Goal: Task Accomplishment & Management: Manage account settings

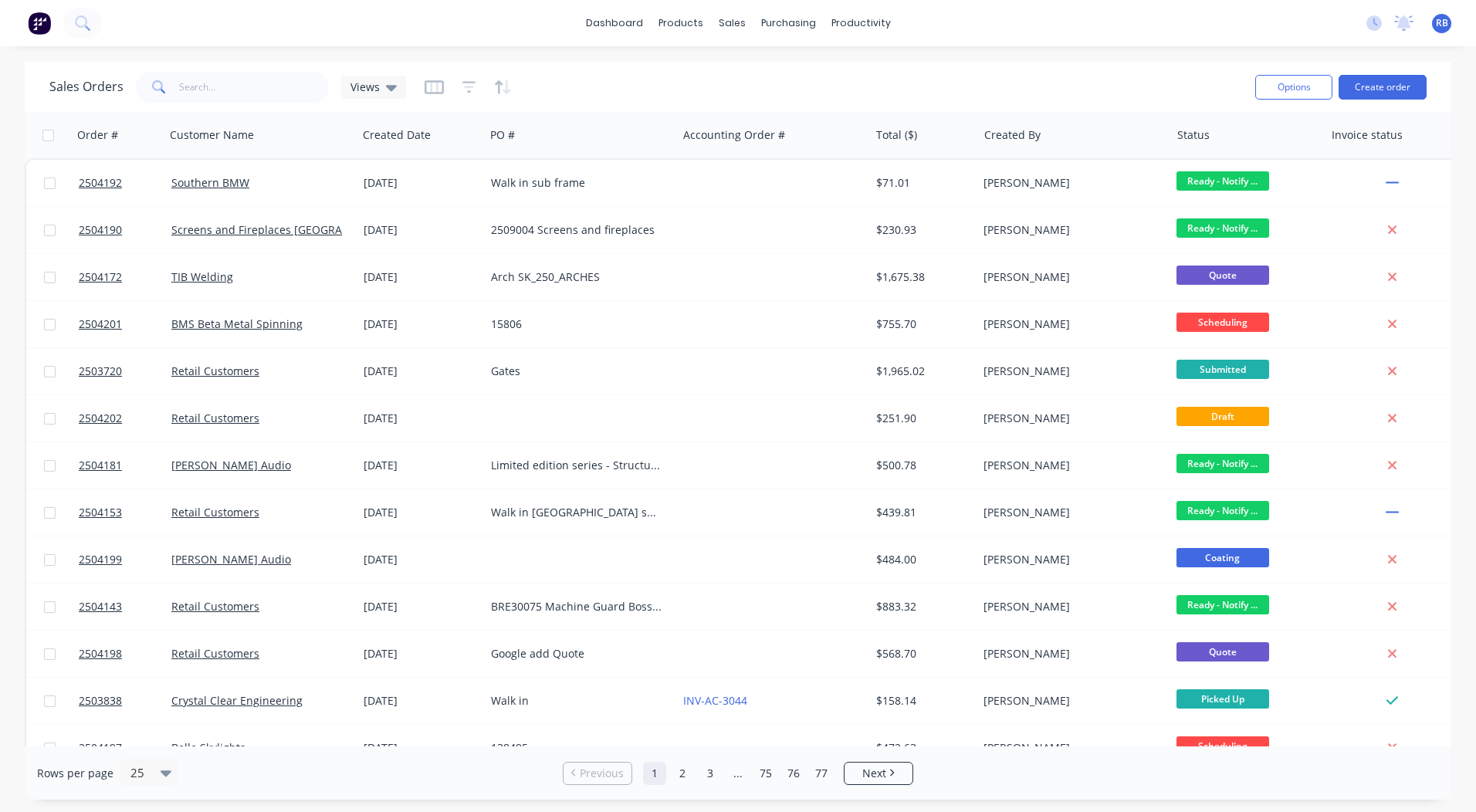
click at [1000, 68] on div "Sales Orders Views" at bounding box center [646, 87] width 1194 height 38
click at [1390, 82] on button "Create order" at bounding box center [1382, 87] width 88 height 24
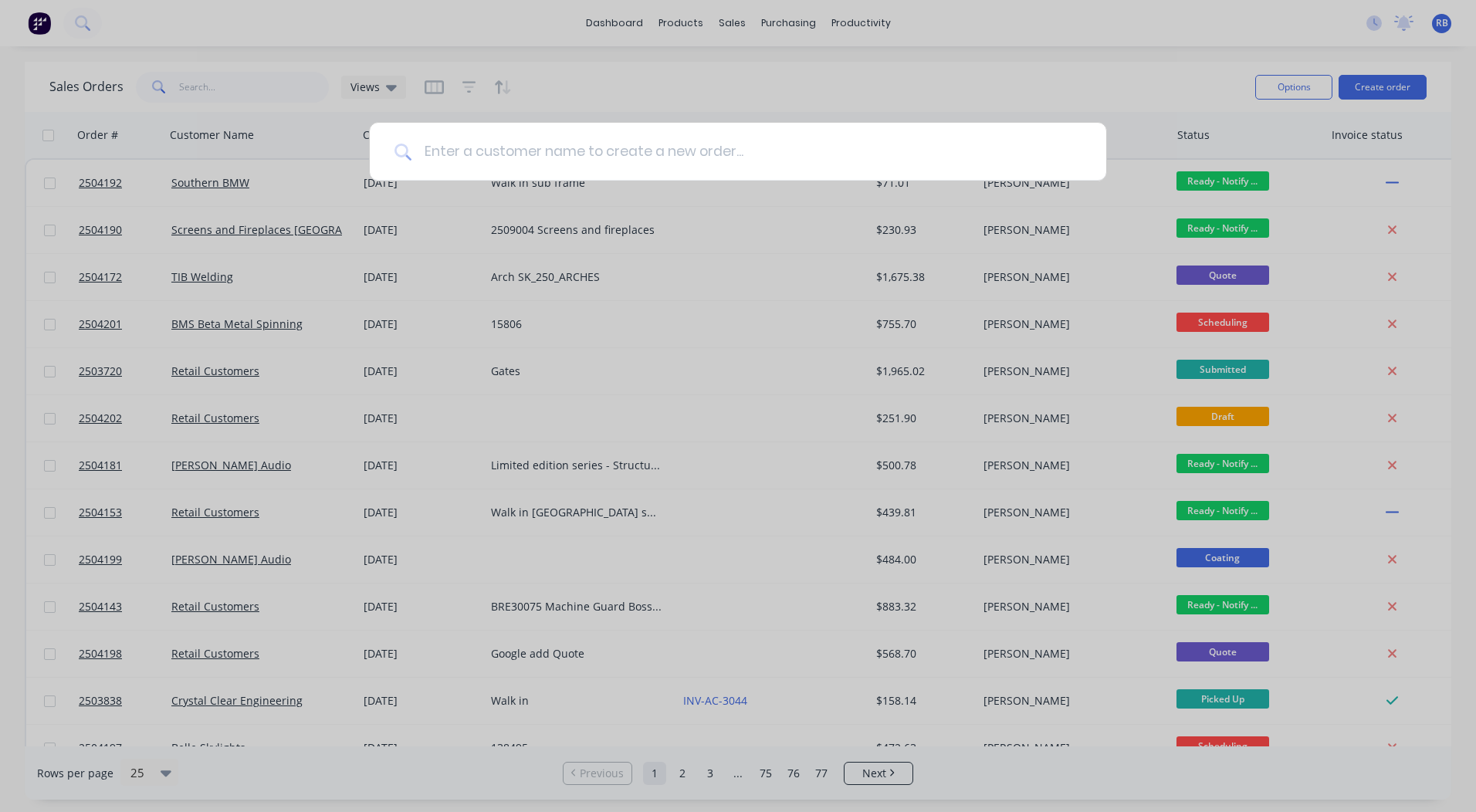
click at [521, 148] on input at bounding box center [747, 151] width 670 height 58
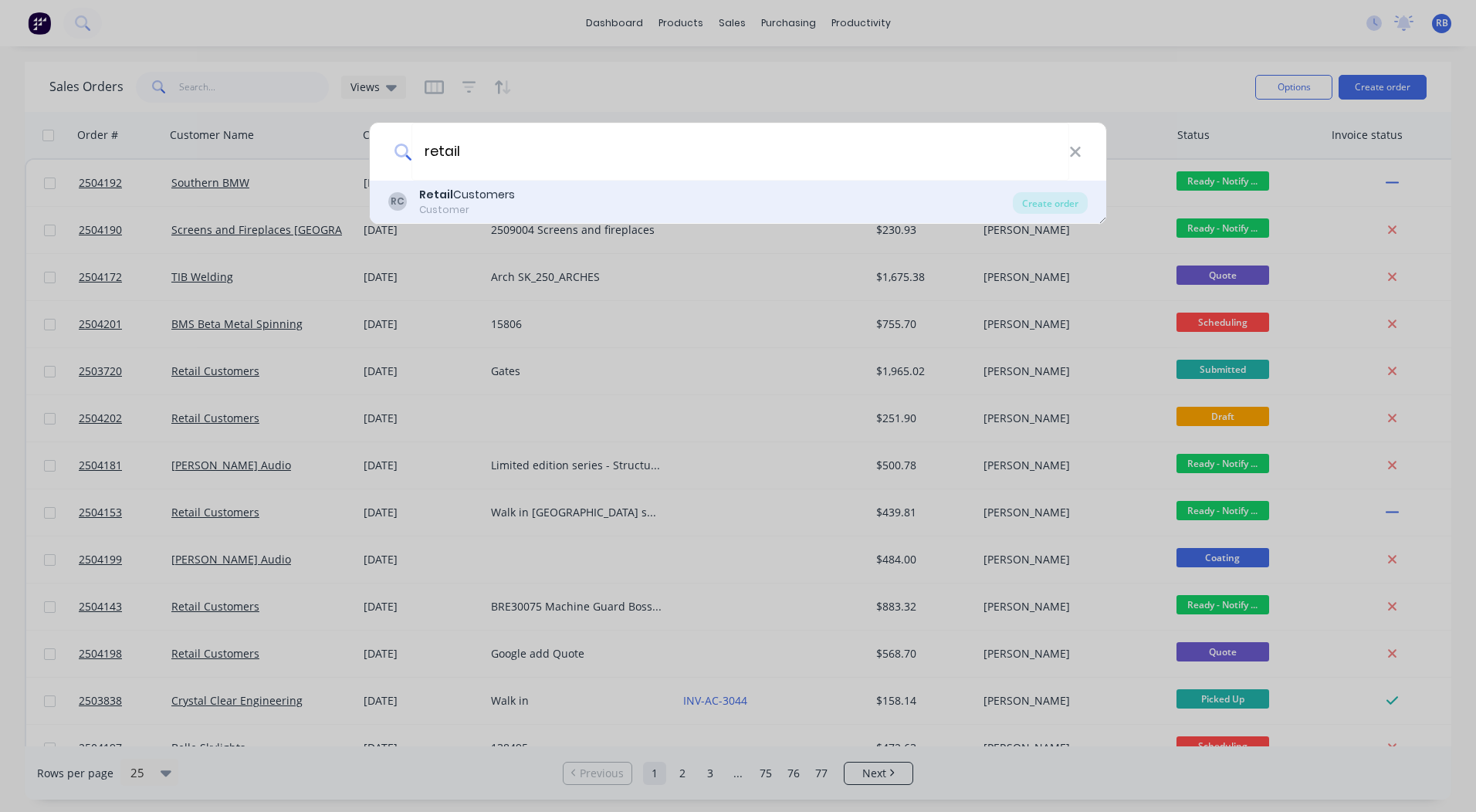
type input "retail"
click at [477, 201] on div "Retail Customers" at bounding box center [467, 194] width 96 height 17
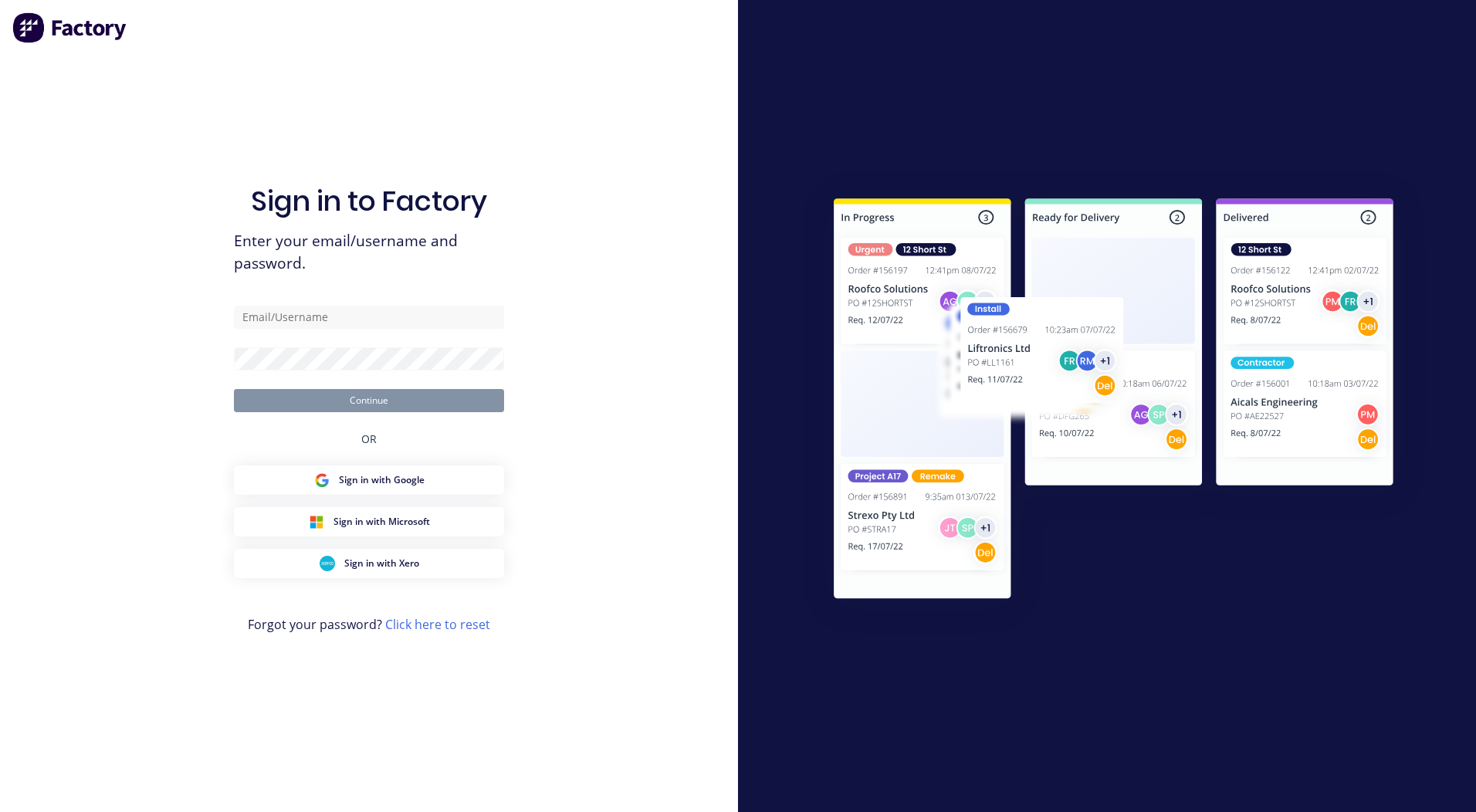
click at [561, 387] on div "Sign in to Factory Enter your email/username and password. Continue OR Sign in …" at bounding box center [369, 406] width 738 height 812
click at [457, 316] on input "text" at bounding box center [369, 317] width 270 height 23
drag, startPoint x: 244, startPoint y: 106, endPoint x: 240, endPoint y: 99, distance: 8.1
click at [245, 105] on div "Sign in to Factory Enter your email/username and password. Continue OR Sign in …" at bounding box center [369, 422] width 270 height 757
click at [334, 319] on input "text" at bounding box center [369, 317] width 270 height 23
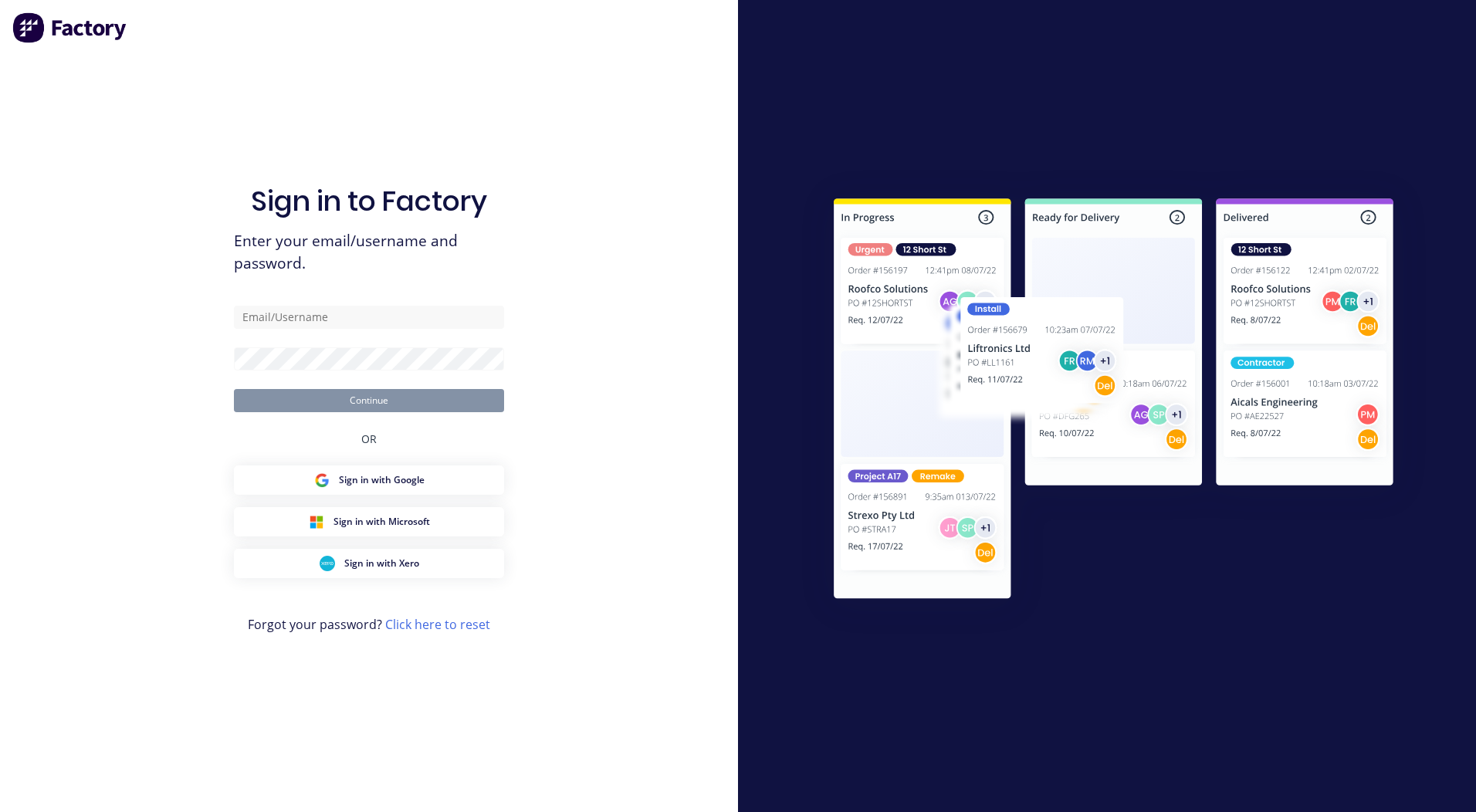
drag, startPoint x: 604, startPoint y: 141, endPoint x: 596, endPoint y: 145, distance: 8.9
click at [603, 141] on div "Sign in to Factory Enter your email/username and password. Continue OR Sign in …" at bounding box center [369, 406] width 738 height 812
click at [643, 454] on div "Sign in to Factory Enter your email/username and password. Continue OR Sign in …" at bounding box center [369, 406] width 738 height 812
click at [307, 312] on input "text" at bounding box center [369, 317] width 270 height 23
type input "rorybjarnason@outlook.com"
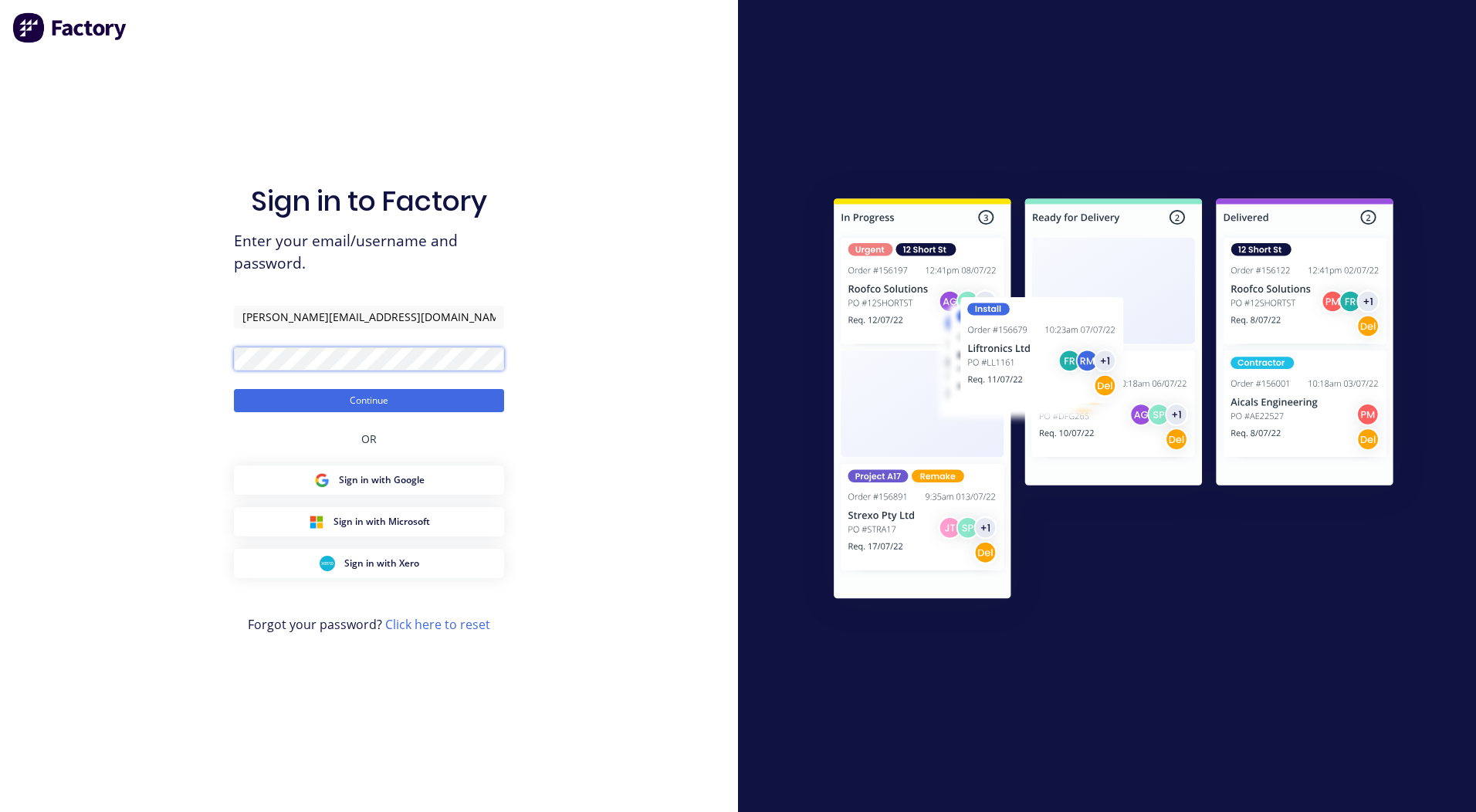
click at [234, 389] on button "Continue" at bounding box center [369, 400] width 270 height 23
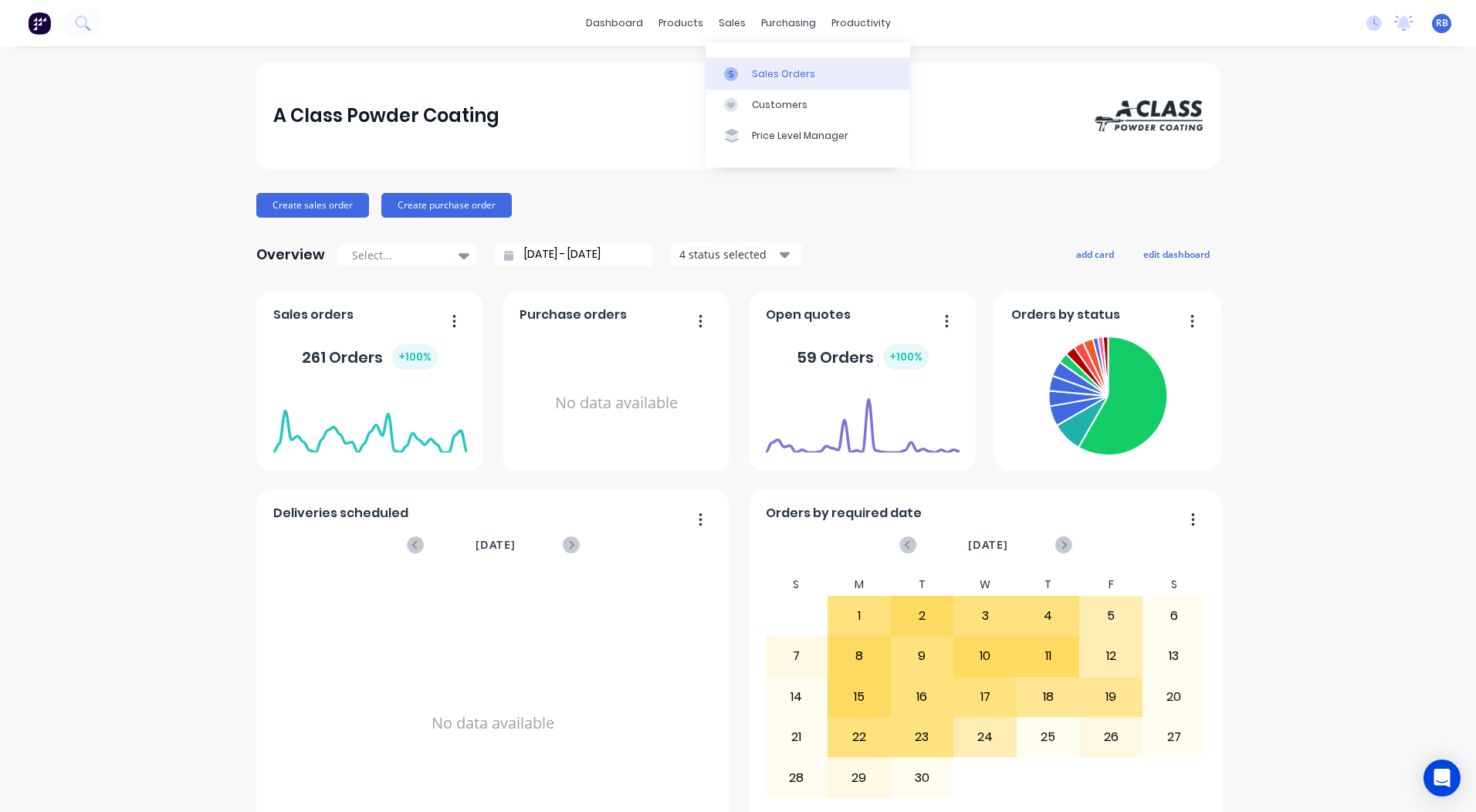
click at [752, 73] on div "Sales Orders" at bounding box center [784, 74] width 63 height 14
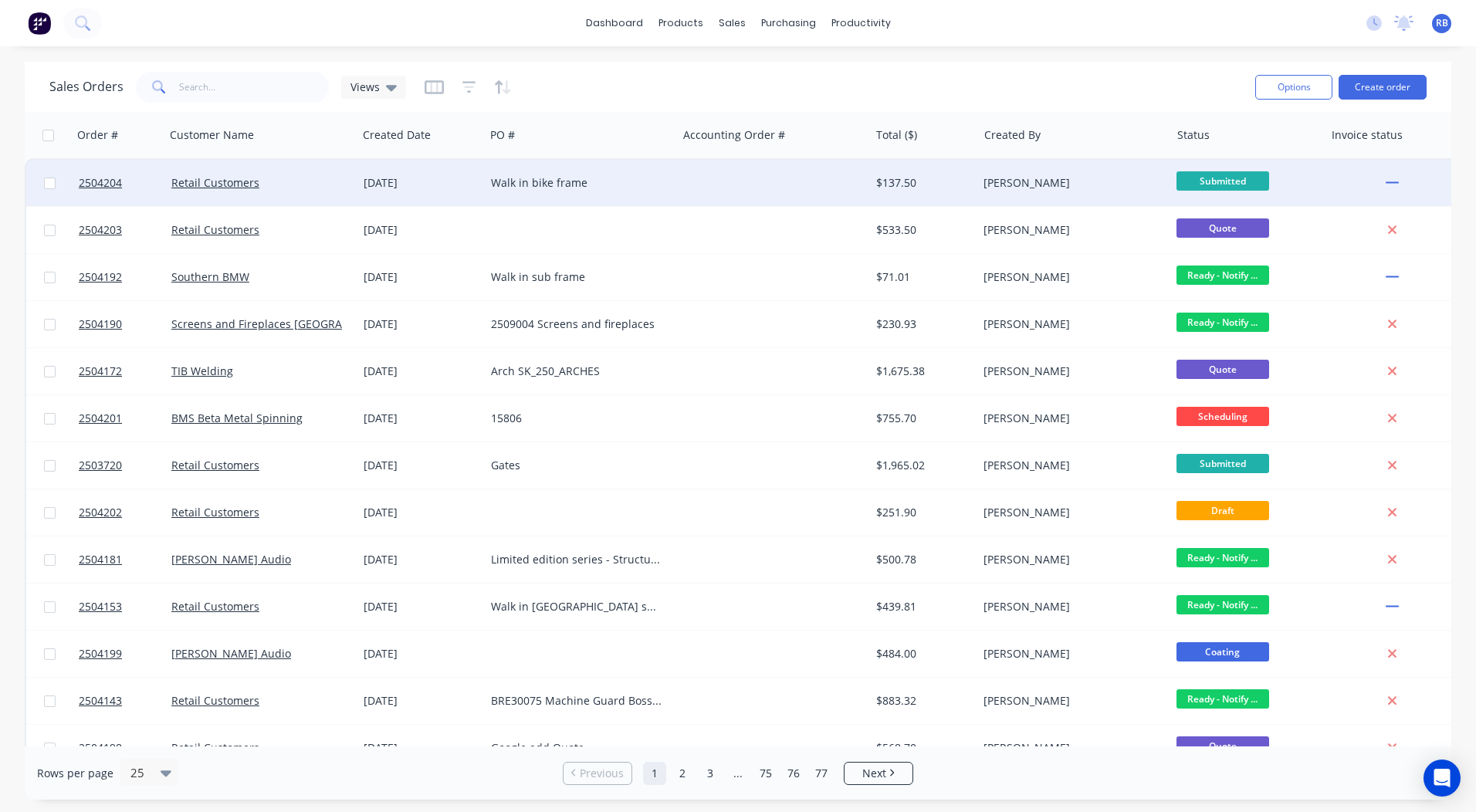
click at [556, 190] on div "Walk in bike frame" at bounding box center [577, 183] width 171 height 16
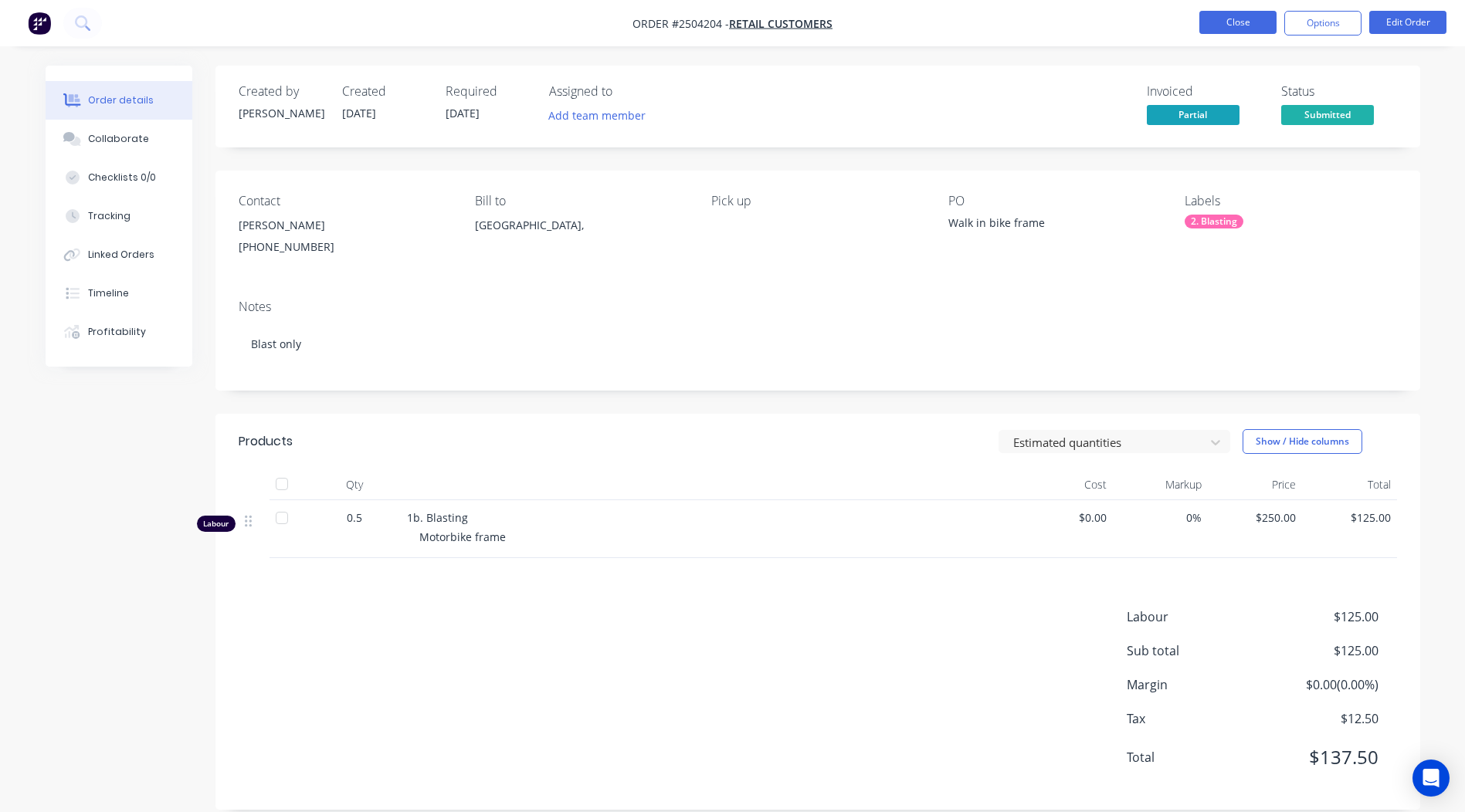
click at [1222, 23] on button "Close" at bounding box center [1238, 22] width 77 height 23
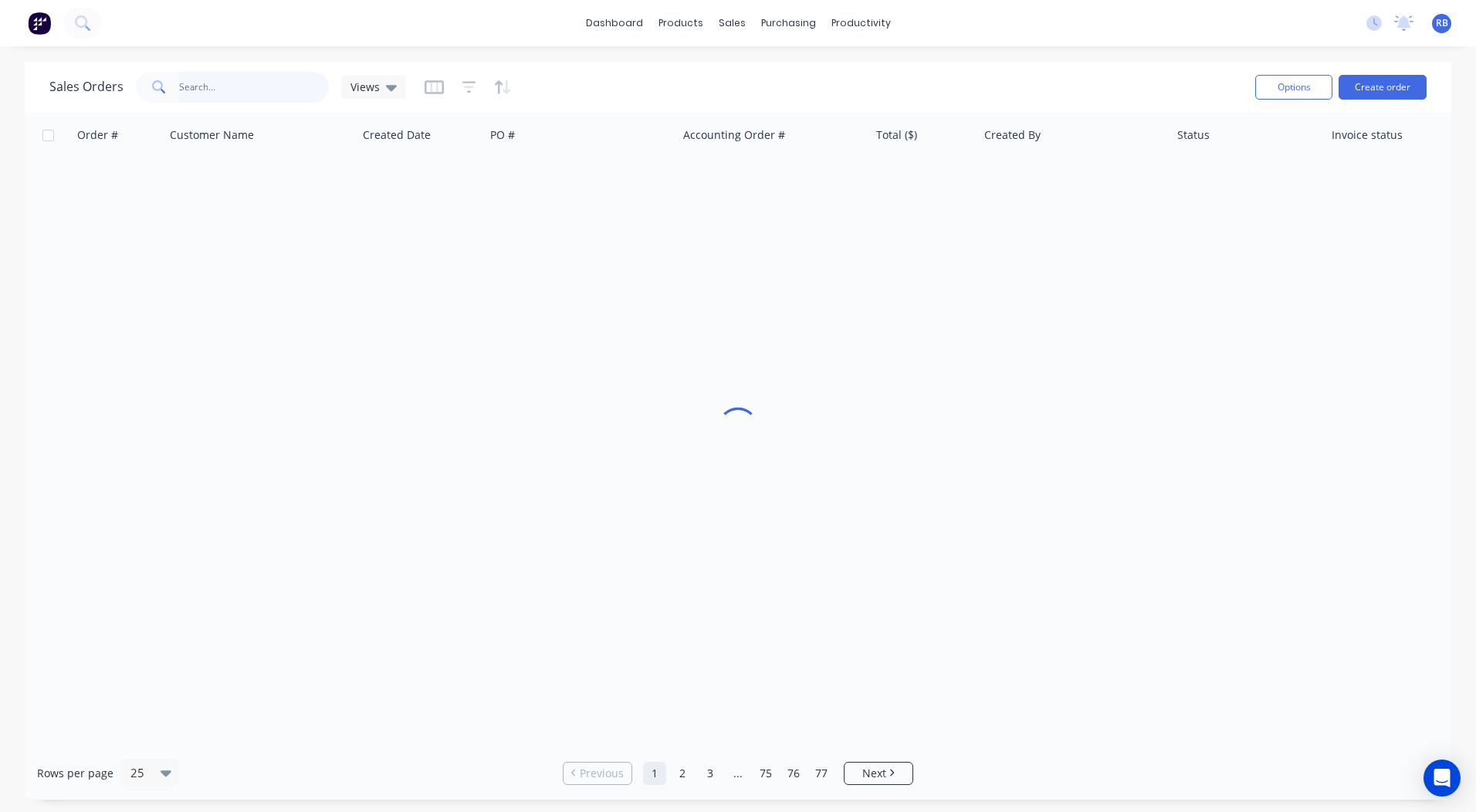
drag, startPoint x: 244, startPoint y: 86, endPoint x: 2, endPoint y: 60, distance: 243.4
click at [220, 86] on input "text" at bounding box center [254, 87] width 151 height 31
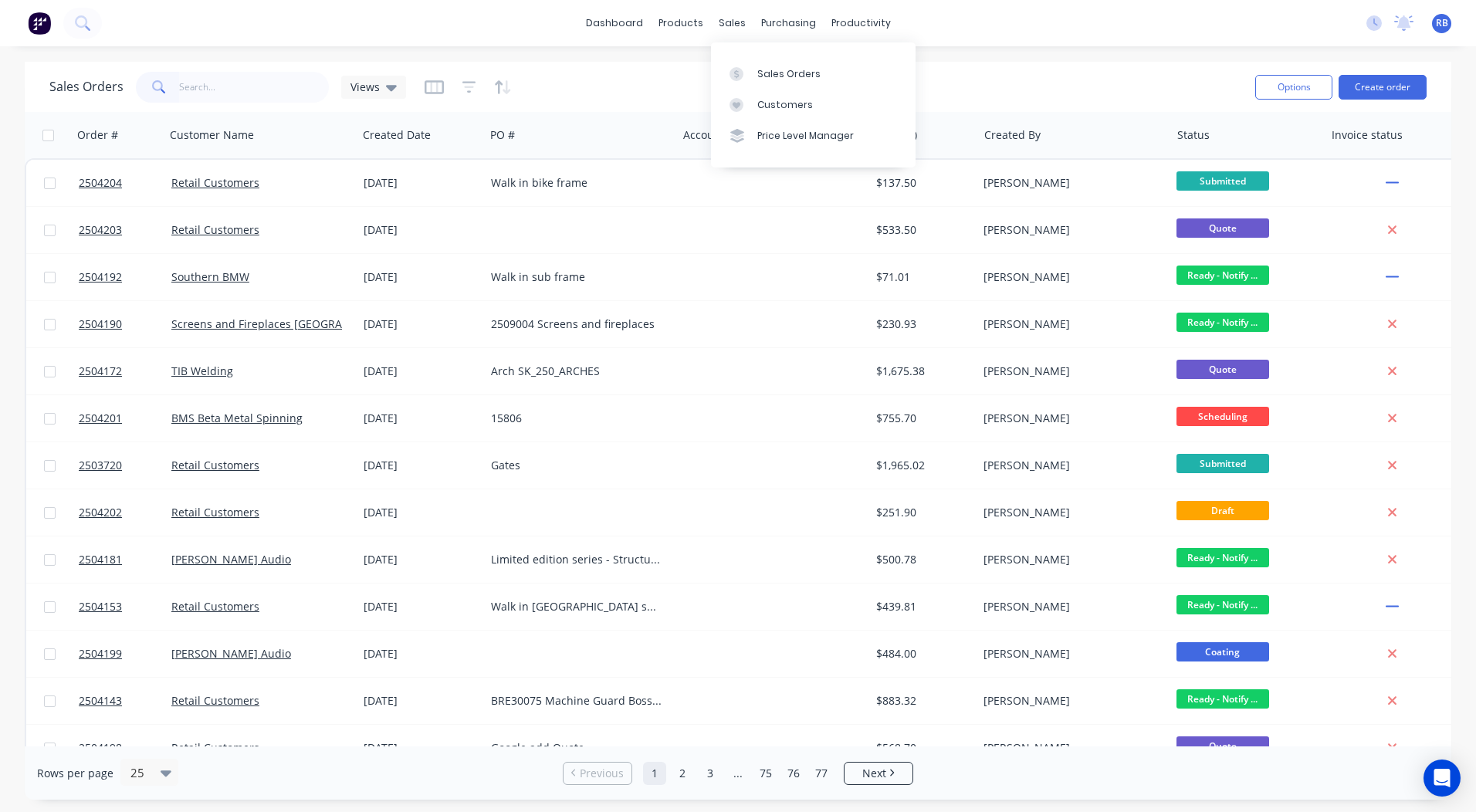
drag, startPoint x: 757, startPoint y: 75, endPoint x: 1156, endPoint y: 68, distance: 399.1
click at [758, 75] on div "Sales Orders" at bounding box center [789, 74] width 63 height 14
click at [212, 73] on input "text" at bounding box center [254, 87] width 151 height 31
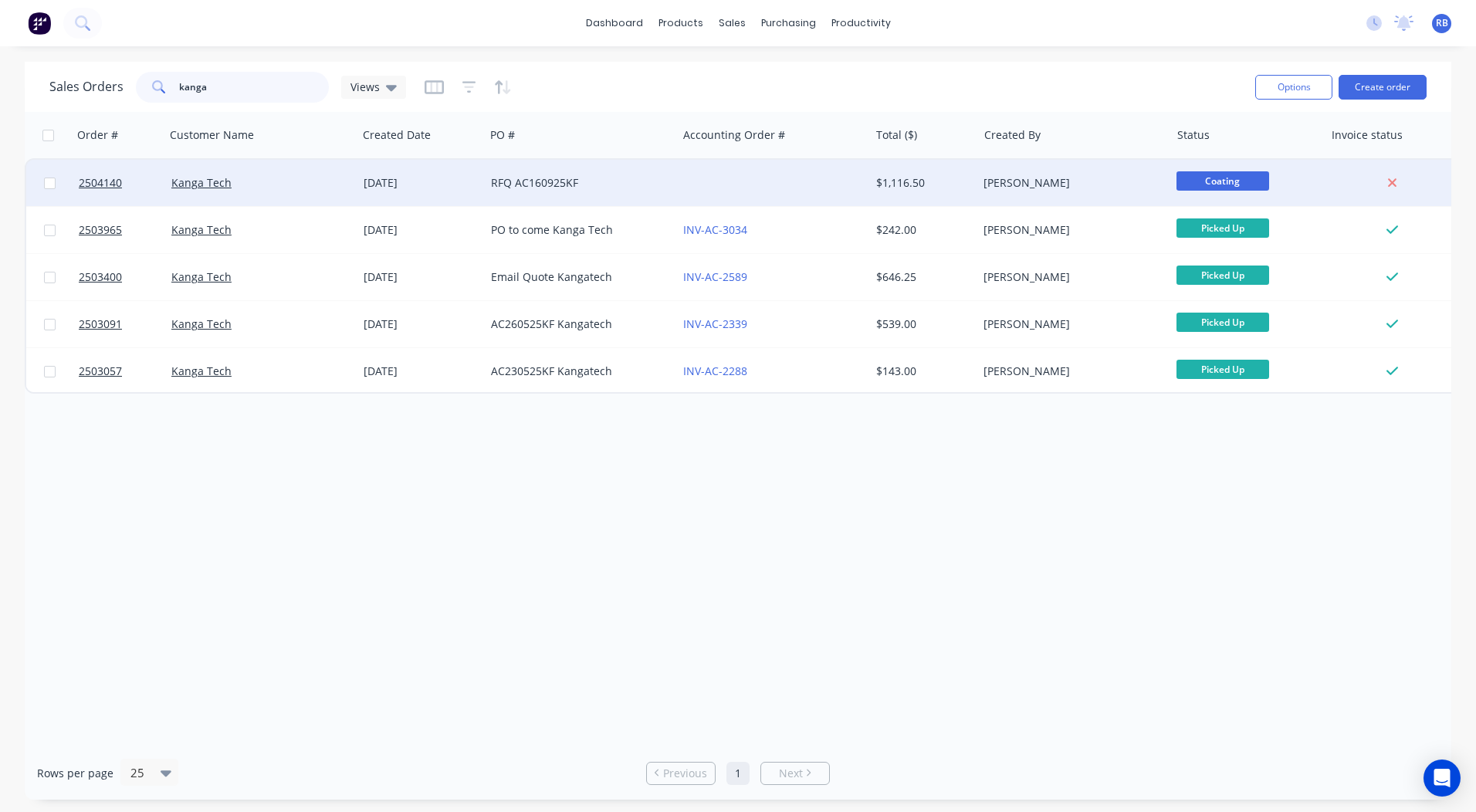
type input "kanga"
click at [690, 177] on div at bounding box center [773, 182] width 192 height 47
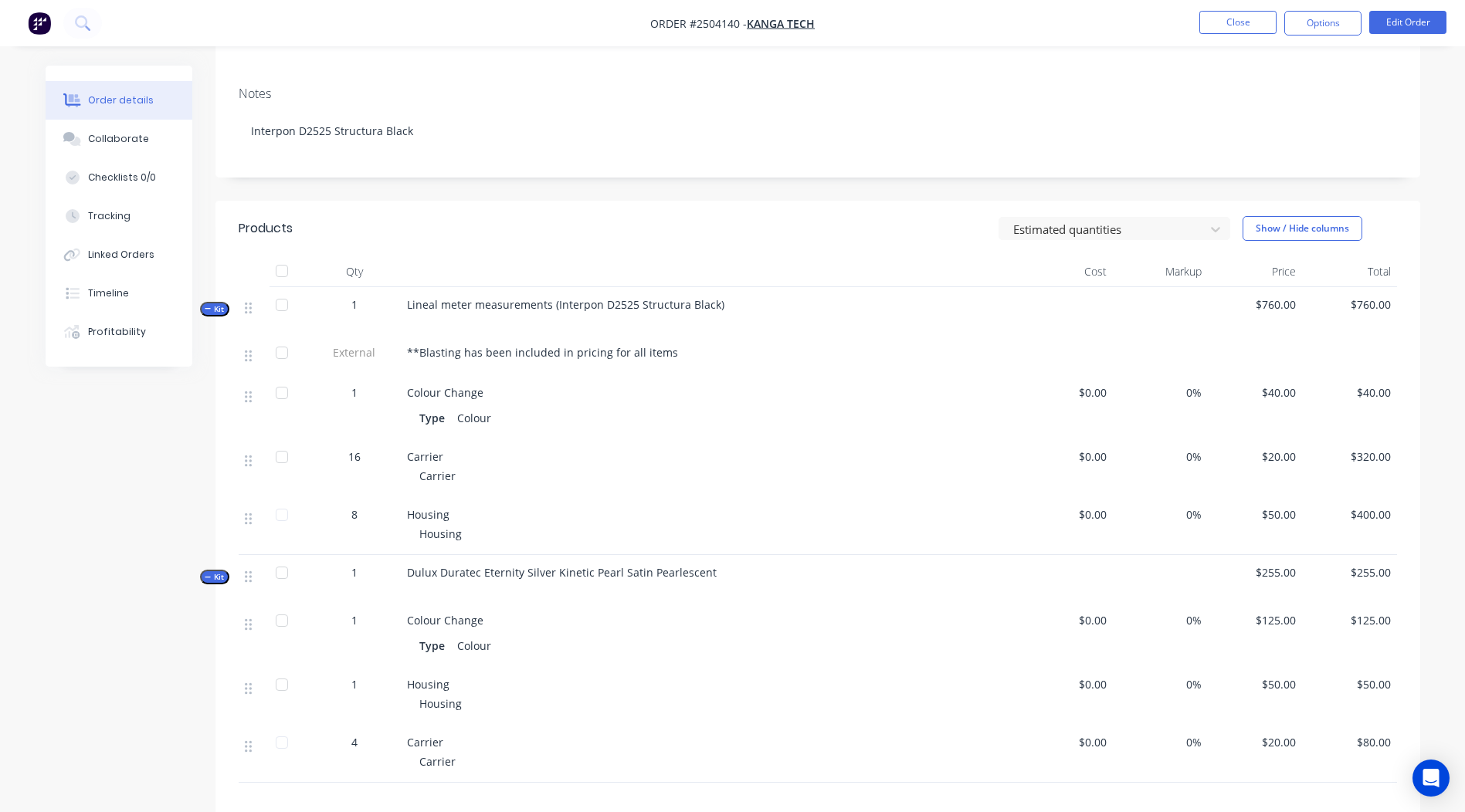
scroll to position [309, 0]
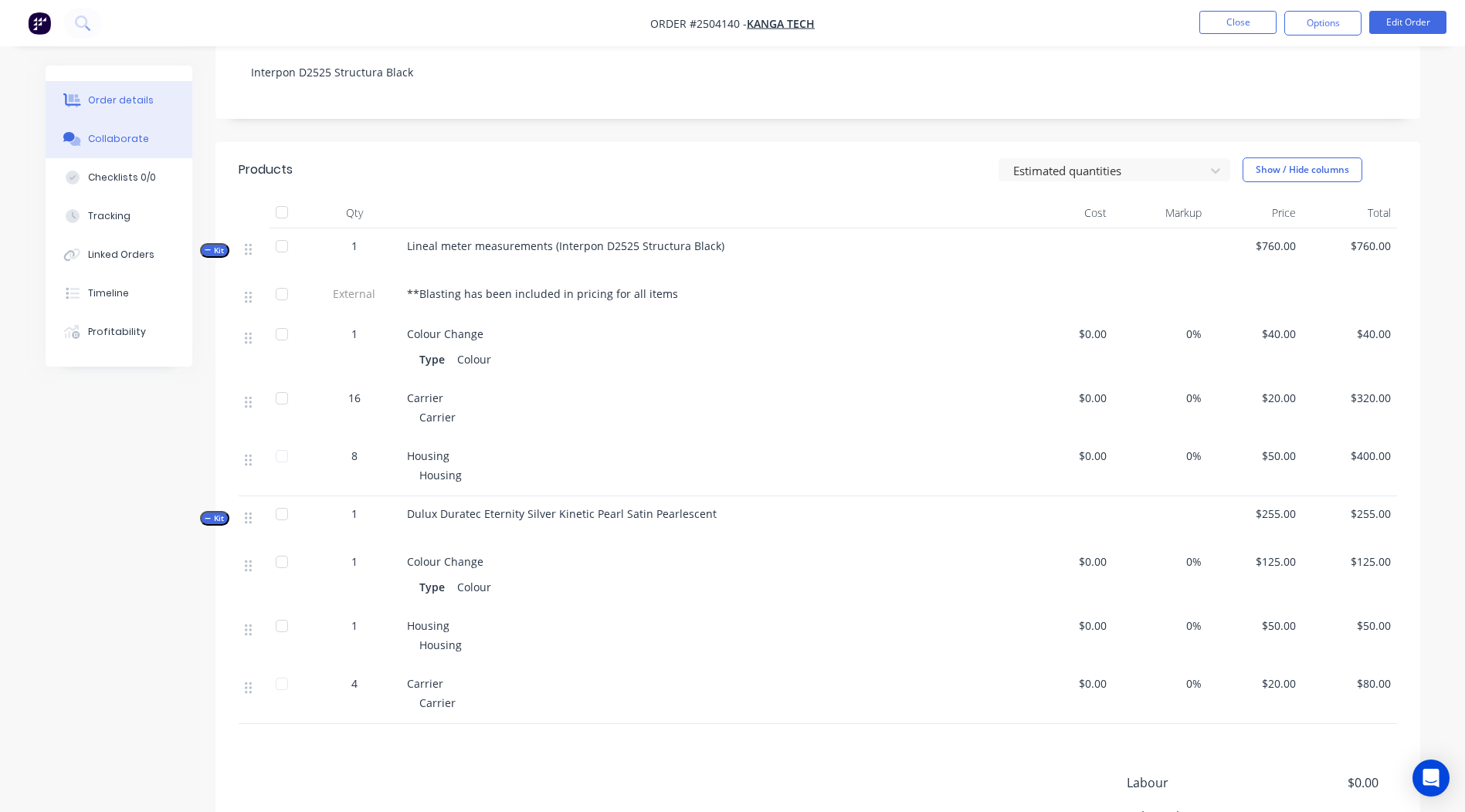
click at [130, 139] on div "Collaborate" at bounding box center [118, 139] width 61 height 14
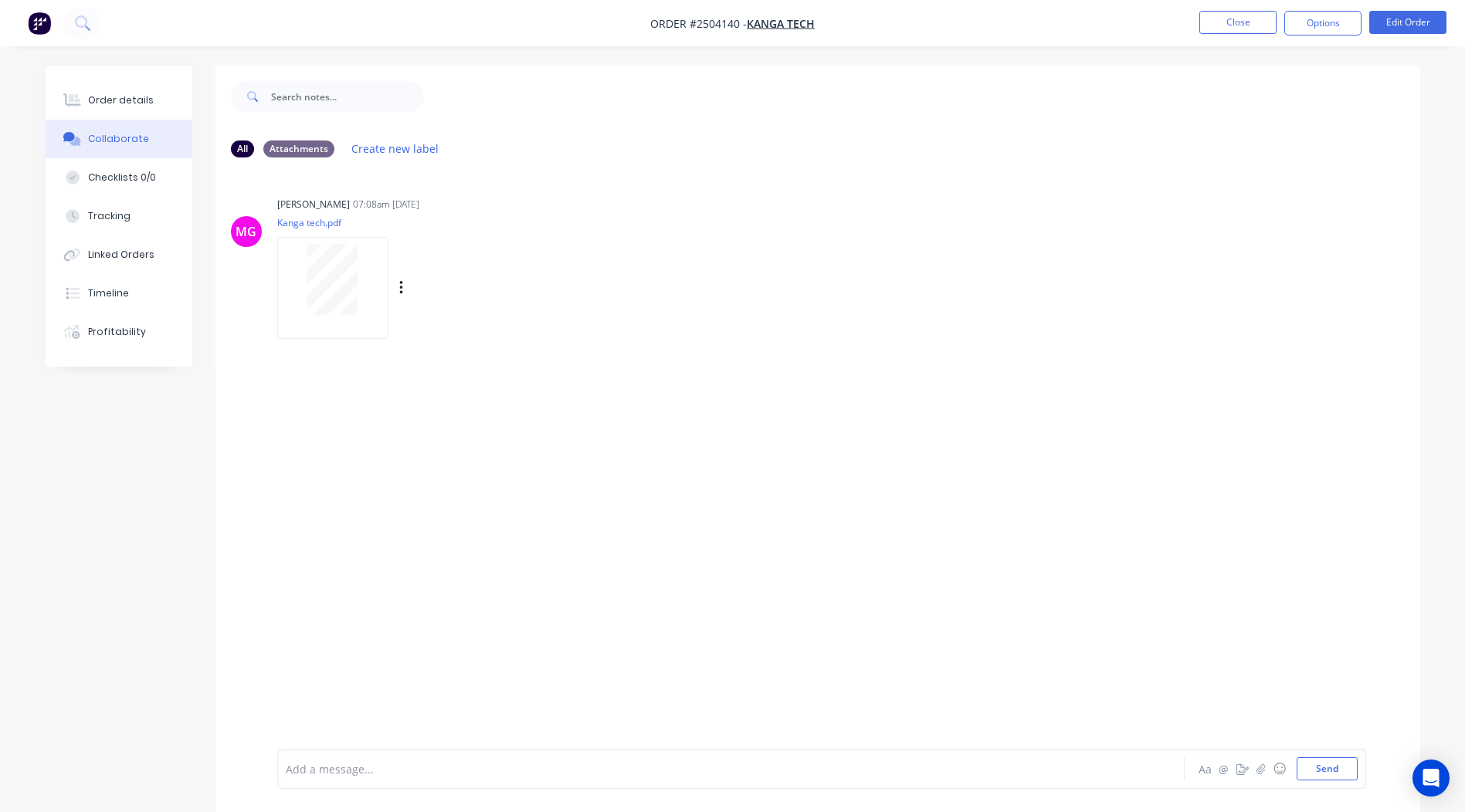
click at [563, 214] on div "Michael Gillard 07:08am 24/09/25 Kanga tech.pdf Labels Download" at bounding box center [518, 262] width 483 height 139
click at [1238, 18] on button "Close" at bounding box center [1238, 22] width 77 height 23
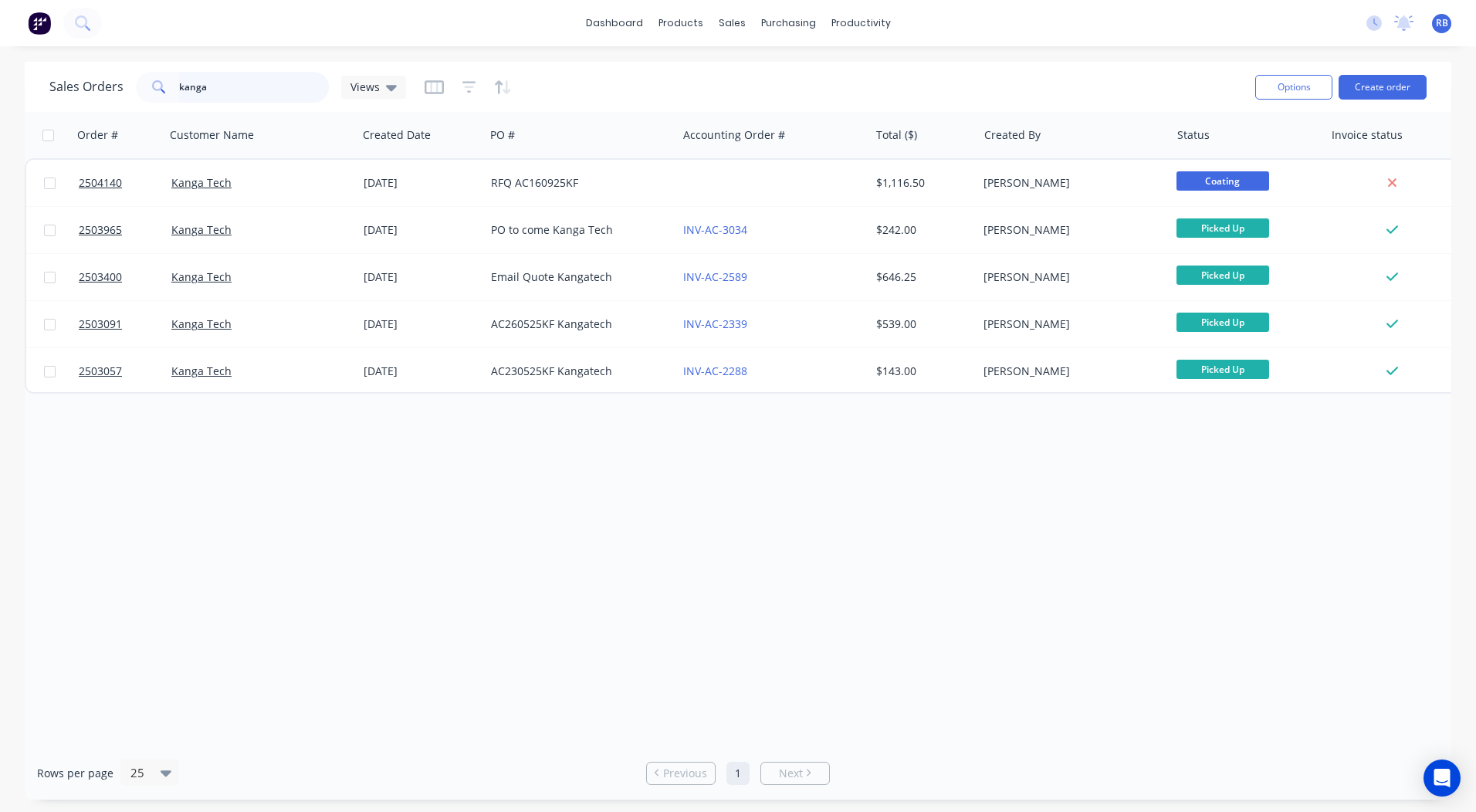
drag, startPoint x: 229, startPoint y: 94, endPoint x: 38, endPoint y: 103, distance: 191.2
click at [126, 103] on div "Sales Orders kanga Views" at bounding box center [646, 87] width 1194 height 38
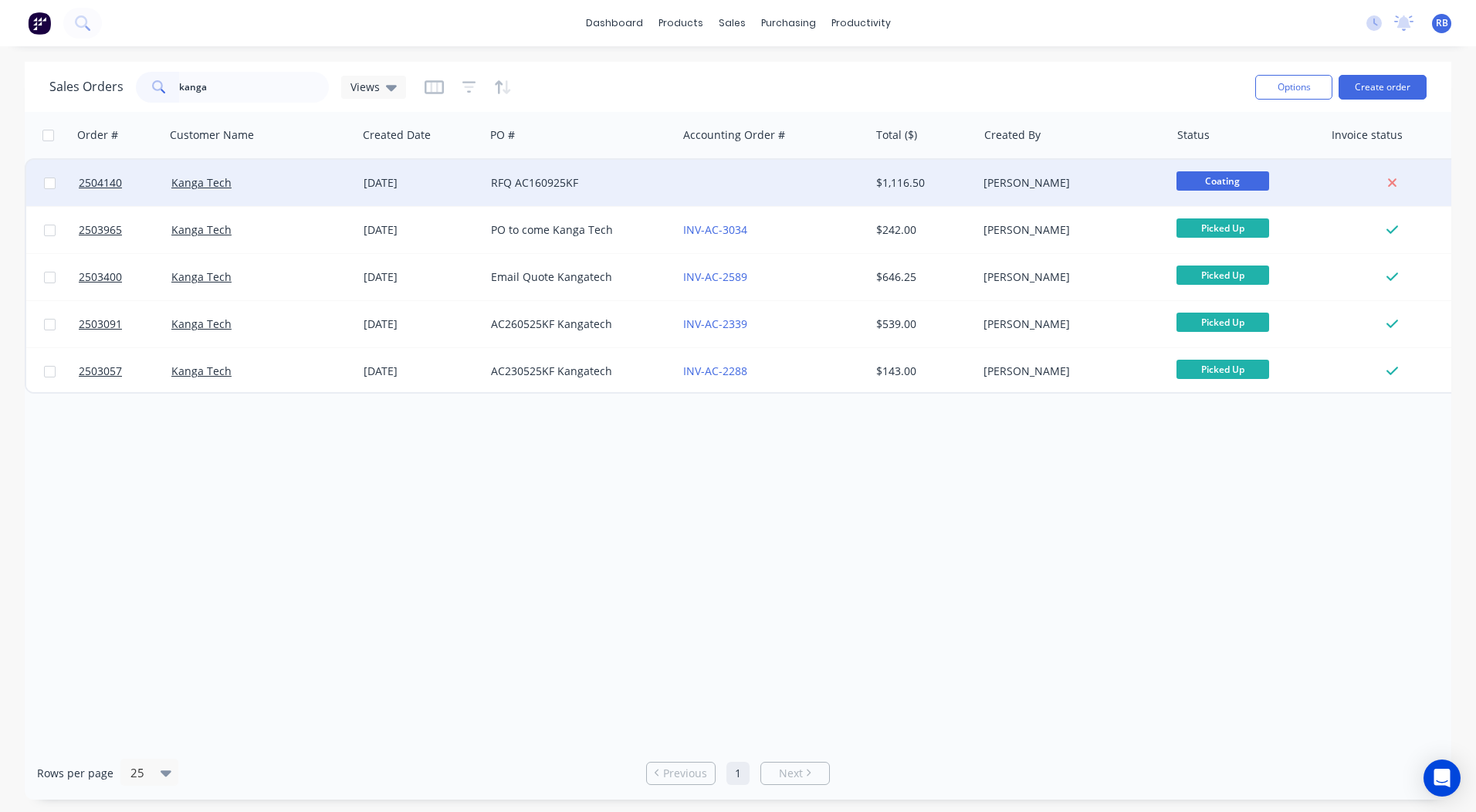
click at [299, 182] on div "Kanga Tech" at bounding box center [257, 183] width 171 height 16
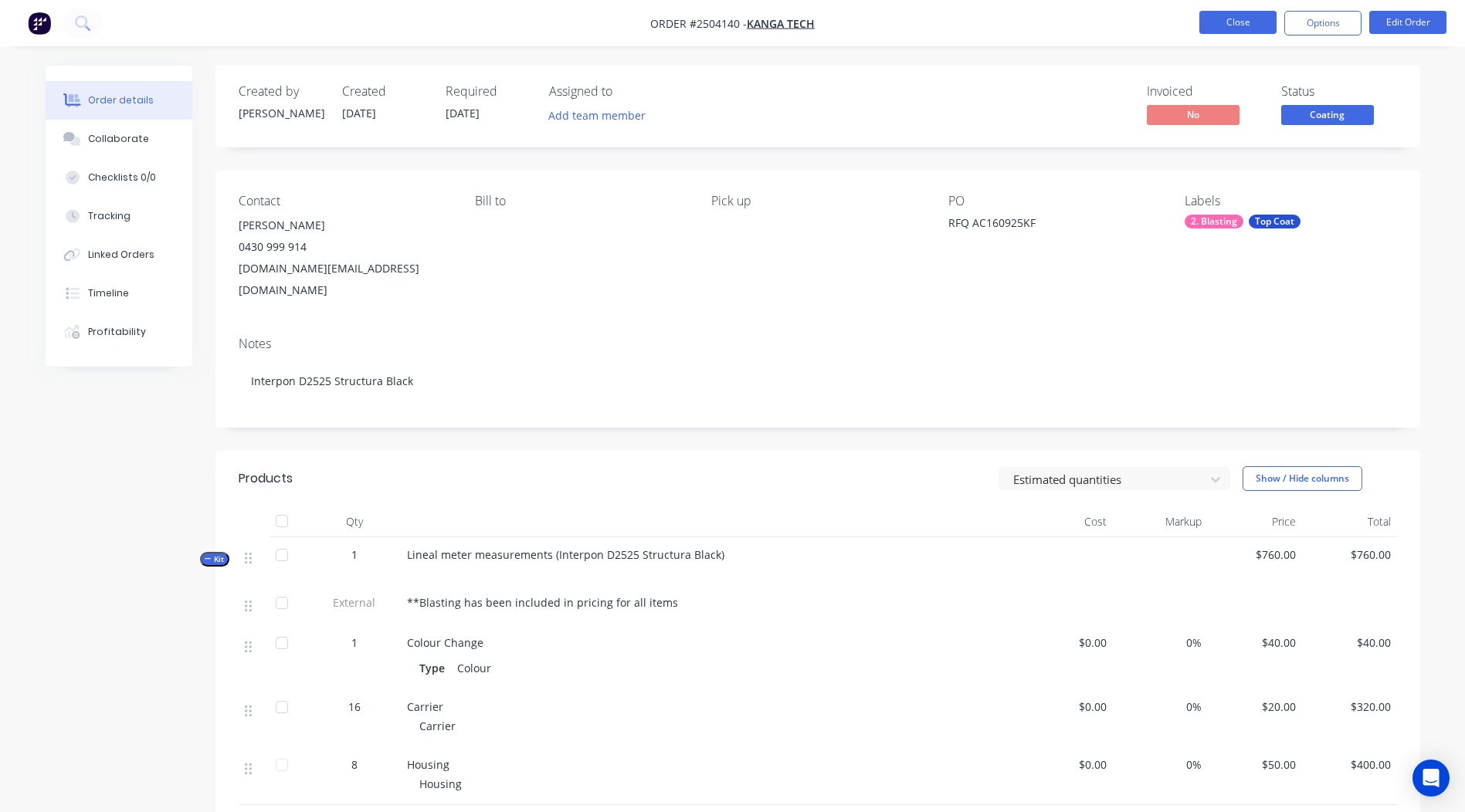
click at [1237, 17] on button "Close" at bounding box center [1238, 22] width 77 height 23
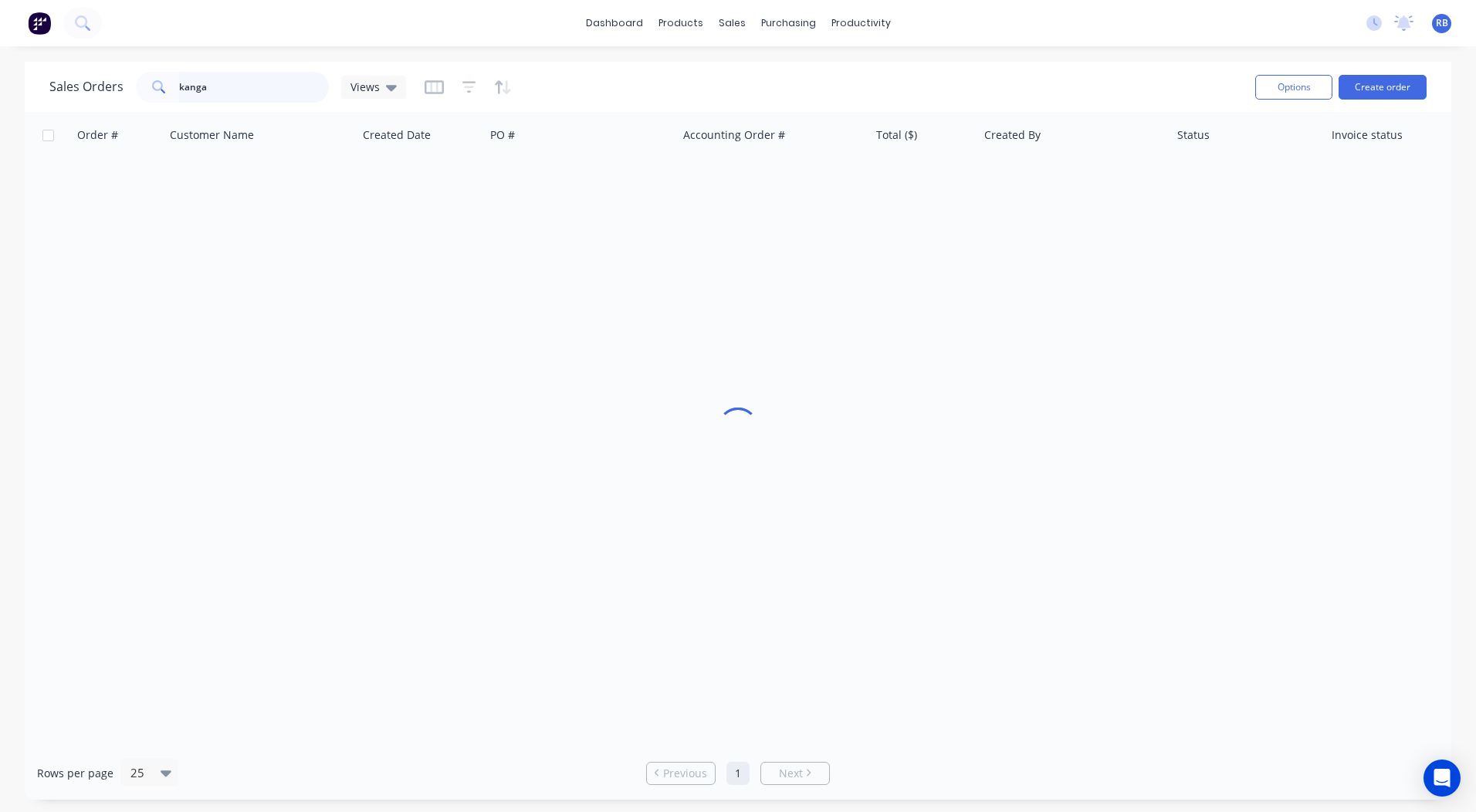
click at [35, 119] on div "Sales Orders kanga Views Options Create order Order # Customer Name Created Dat…" at bounding box center [738, 430] width 1427 height 738
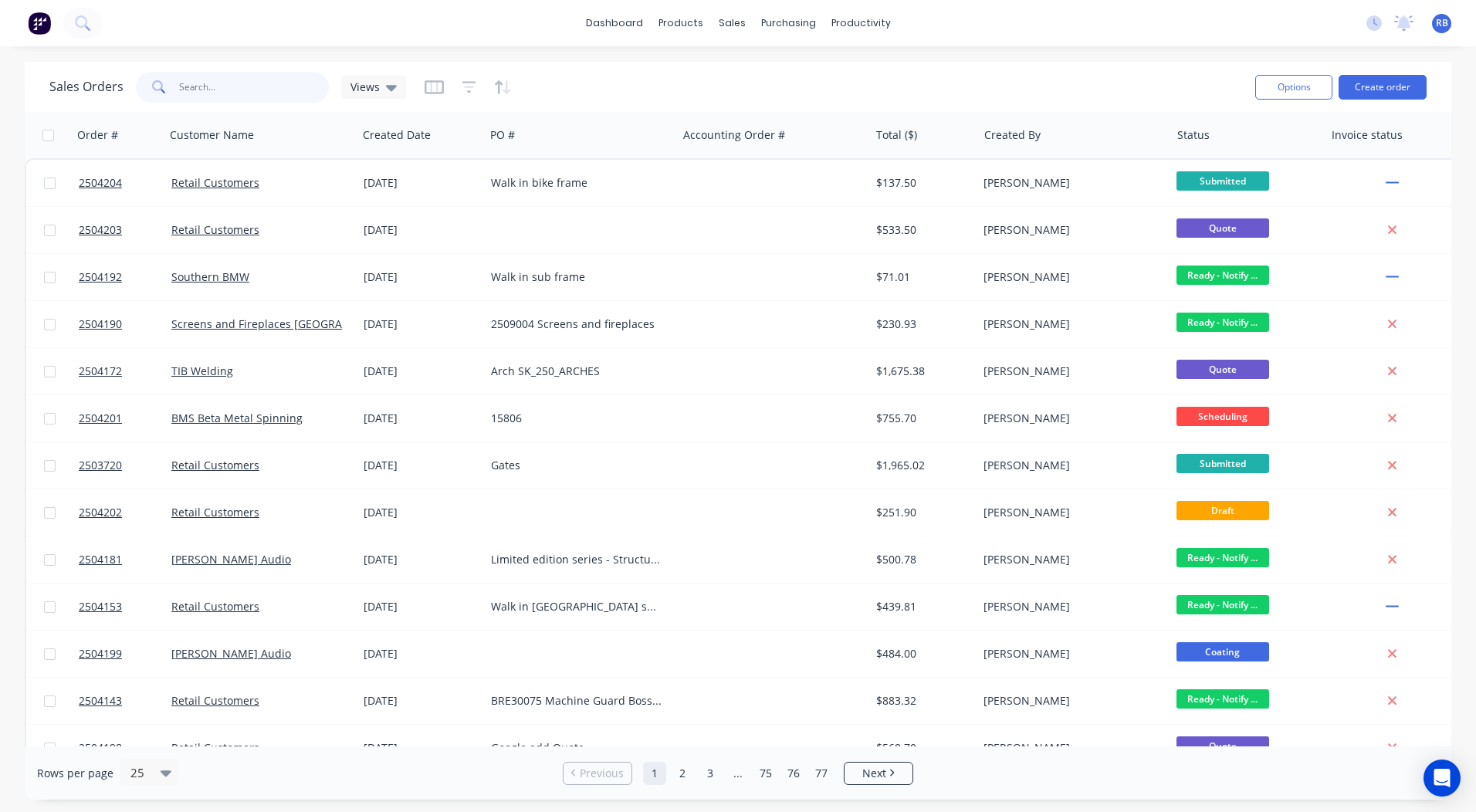
click at [254, 78] on input "text" at bounding box center [254, 87] width 151 height 31
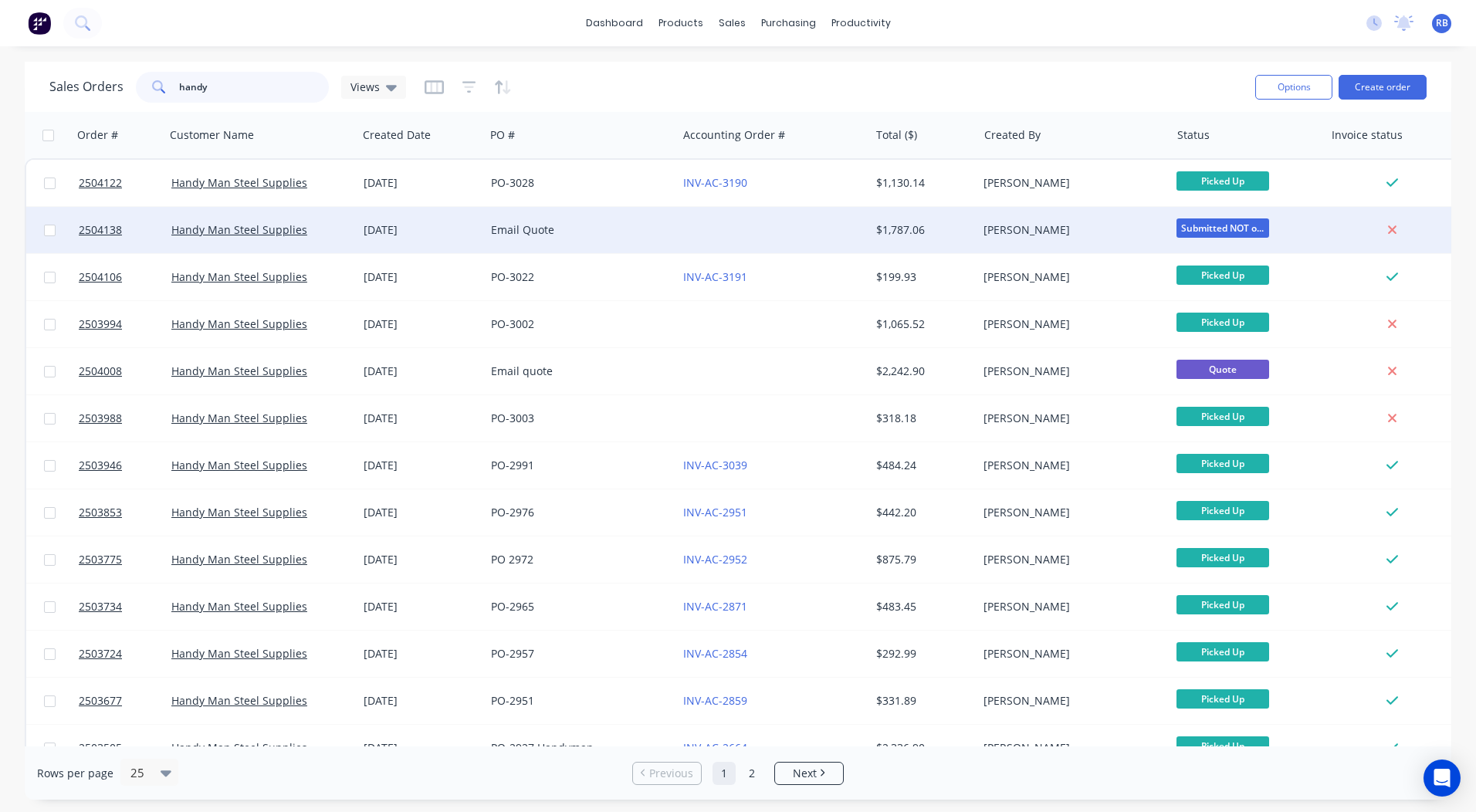
type input "handy"
click at [839, 216] on div at bounding box center [773, 230] width 192 height 47
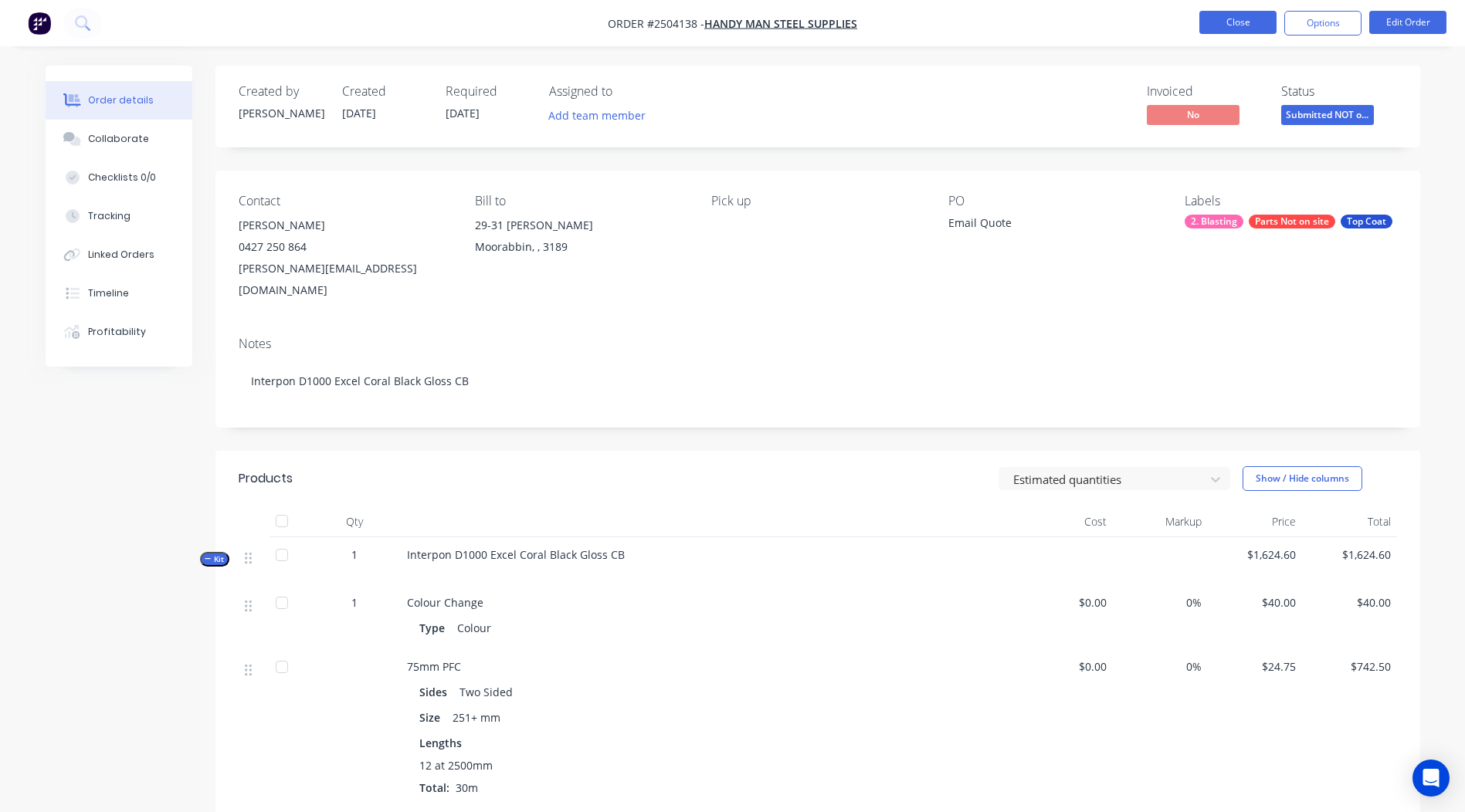
click at [1232, 17] on button "Close" at bounding box center [1238, 22] width 77 height 23
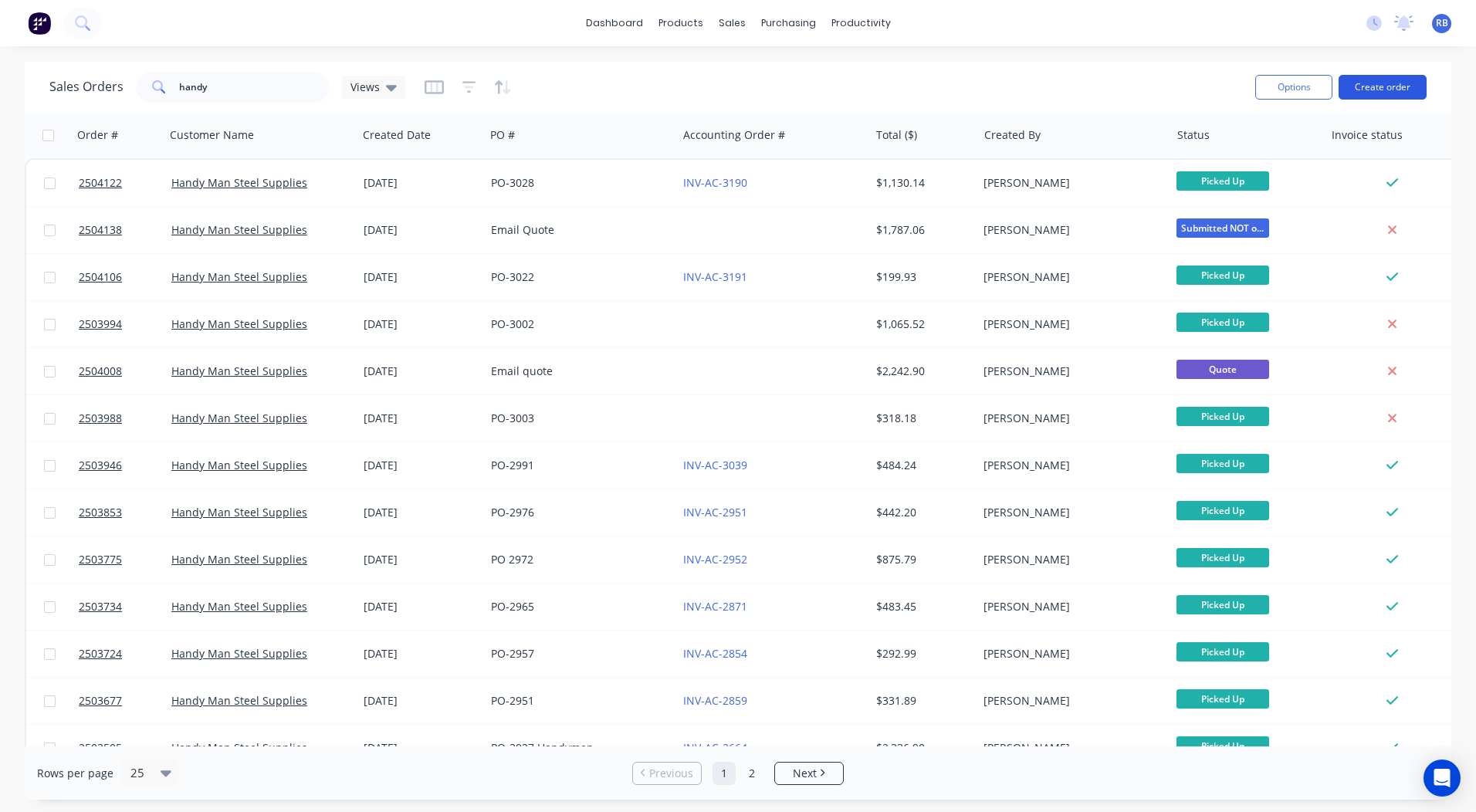
click at [1365, 81] on button "Create order" at bounding box center [1382, 87] width 88 height 24
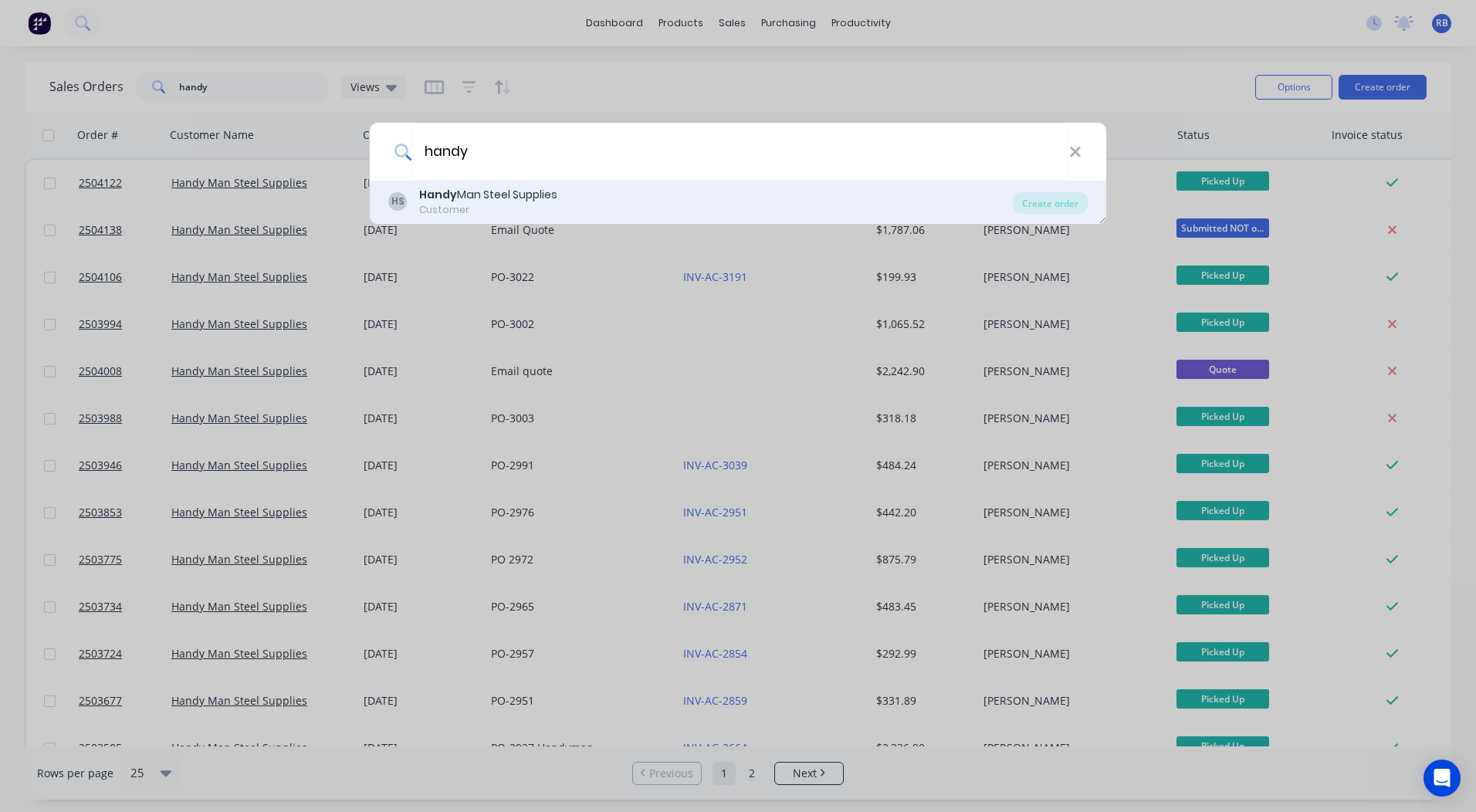
type input "handy"
click at [510, 206] on div "Customer" at bounding box center [488, 210] width 138 height 14
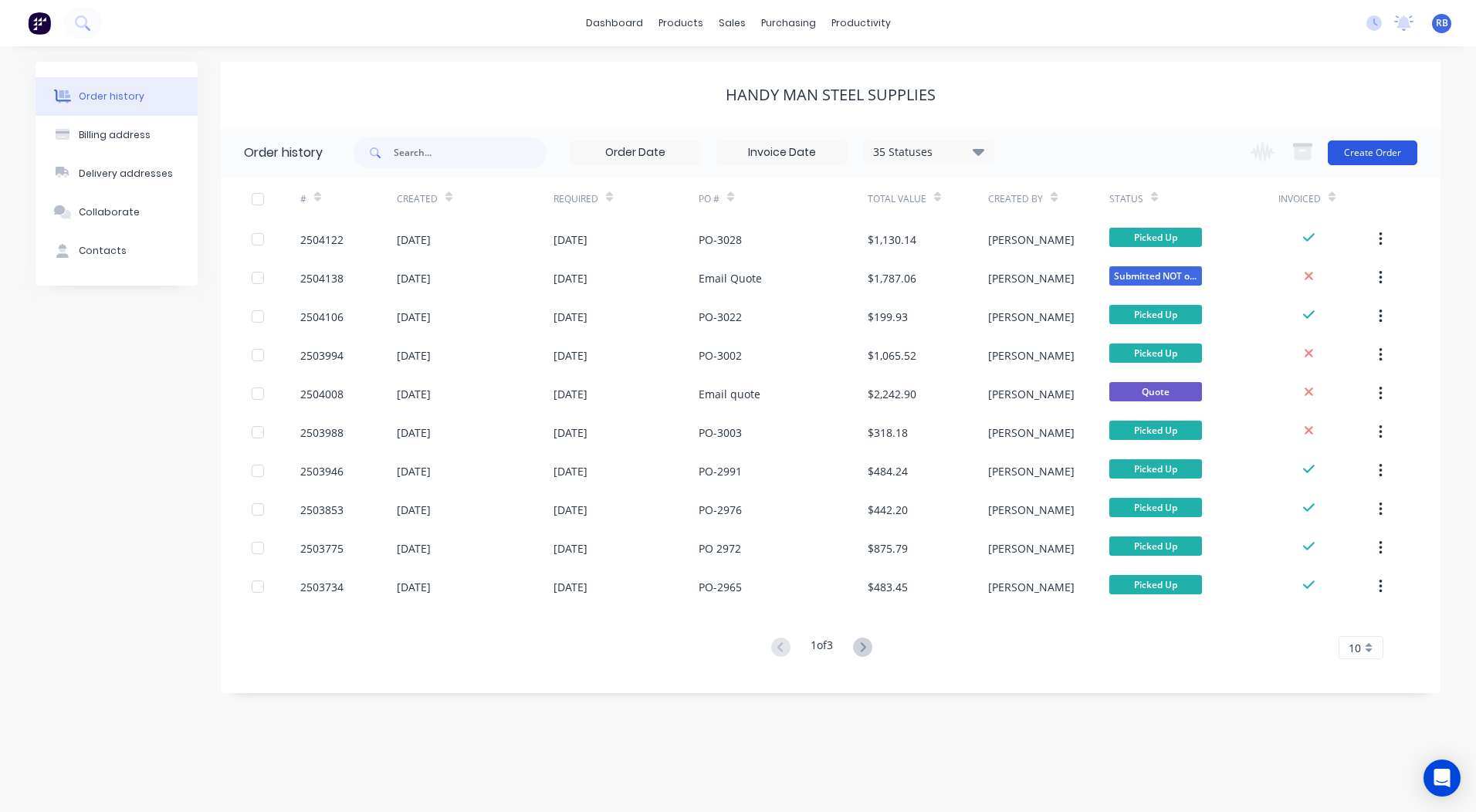
click at [1347, 152] on button "Create Order" at bounding box center [1372, 152] width 89 height 24
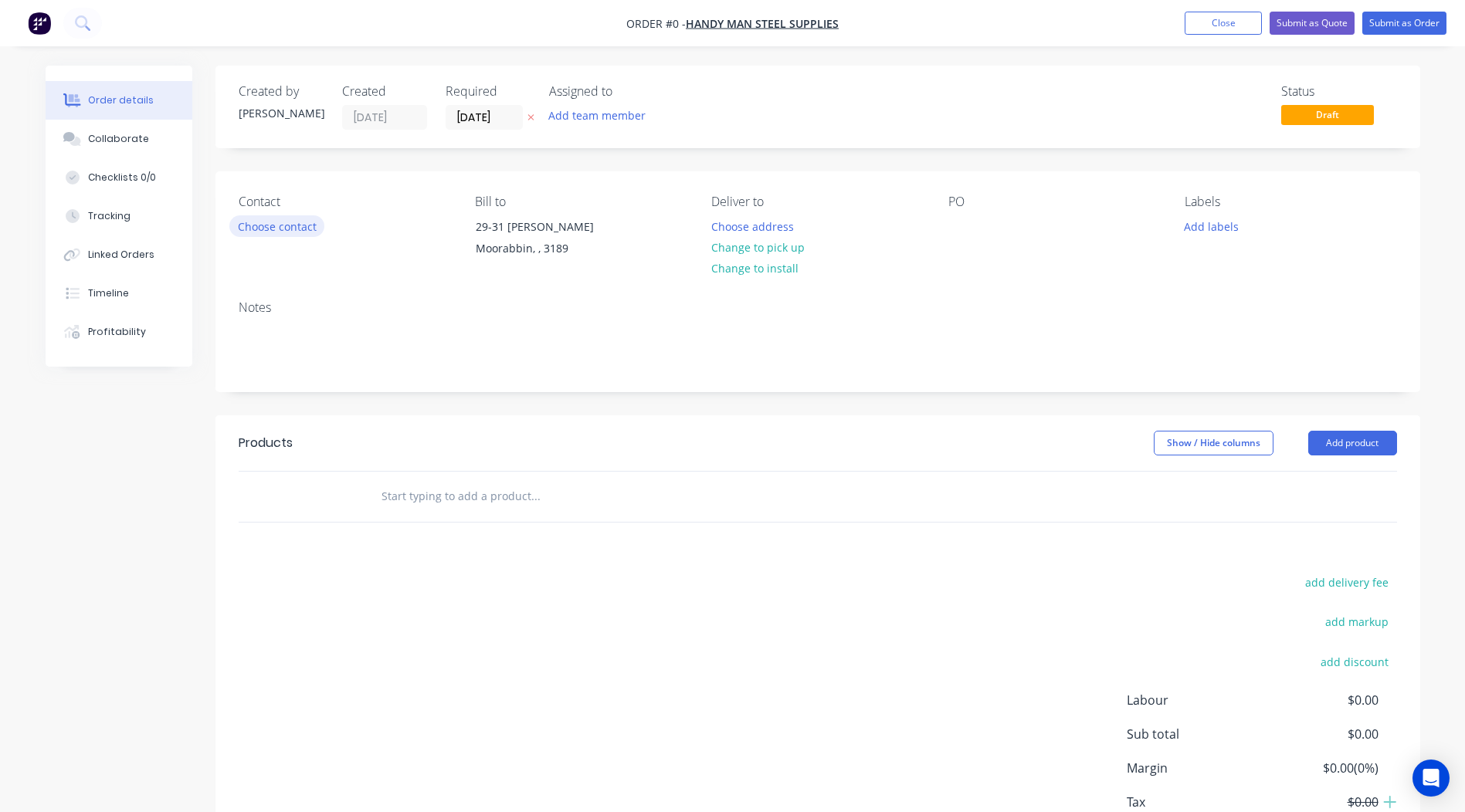
click at [289, 227] on button "Choose contact" at bounding box center [277, 226] width 95 height 21
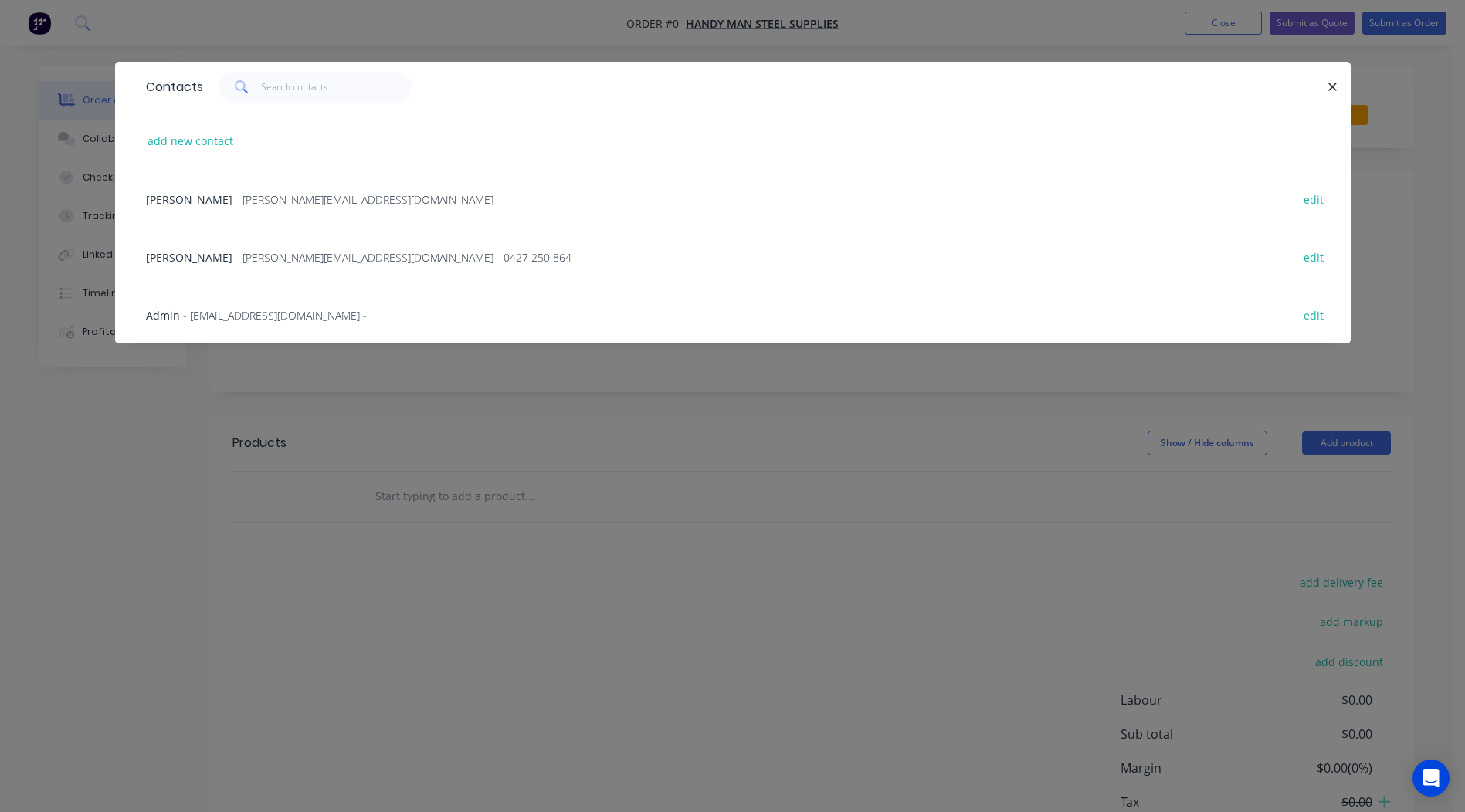
click at [238, 254] on span "- glenn@steelconfabrications.com.au - 0427 250 864" at bounding box center [403, 258] width 336 height 15
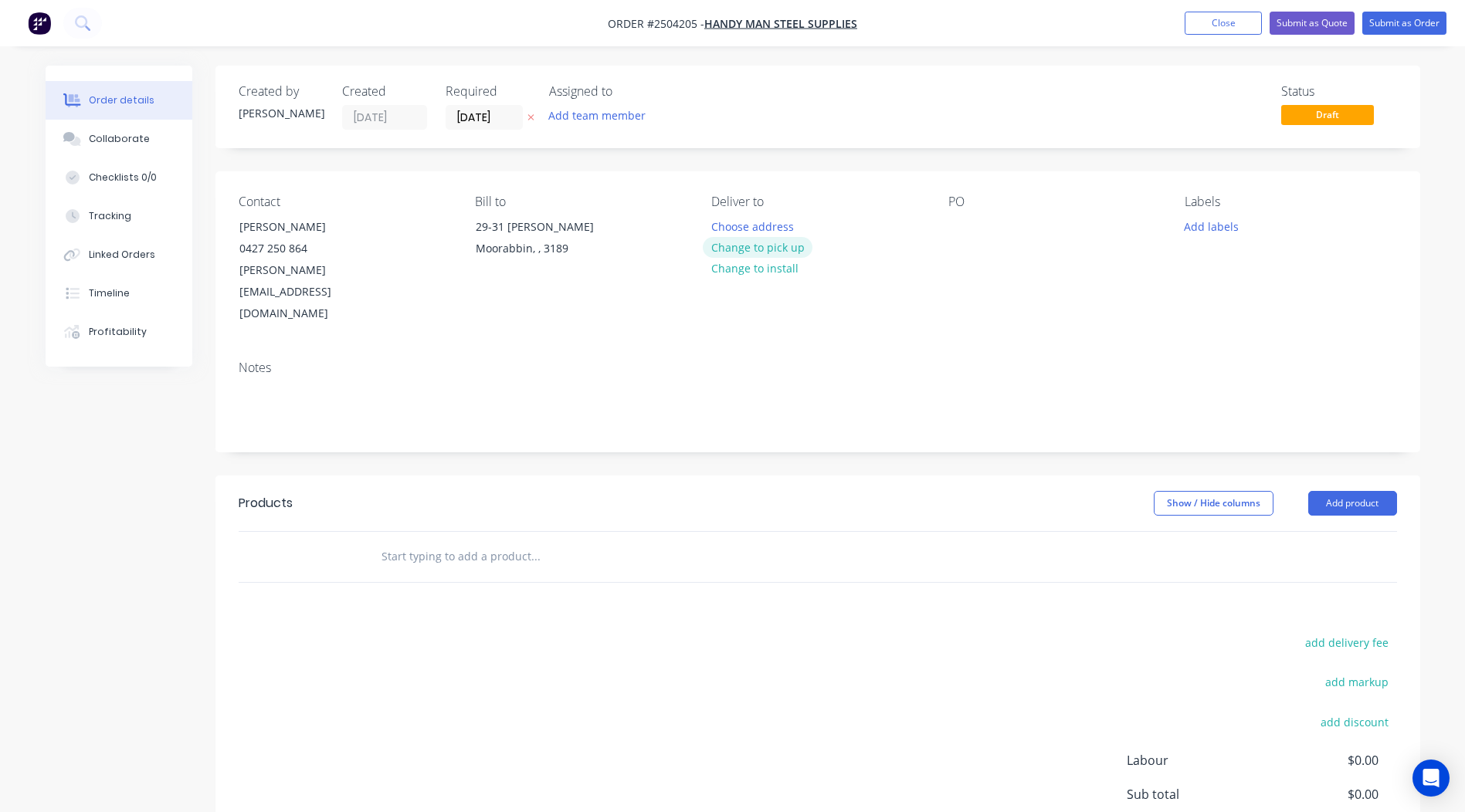
click at [752, 240] on button "Change to pick up" at bounding box center [757, 247] width 110 height 21
click at [954, 222] on div at bounding box center [960, 227] width 24 height 22
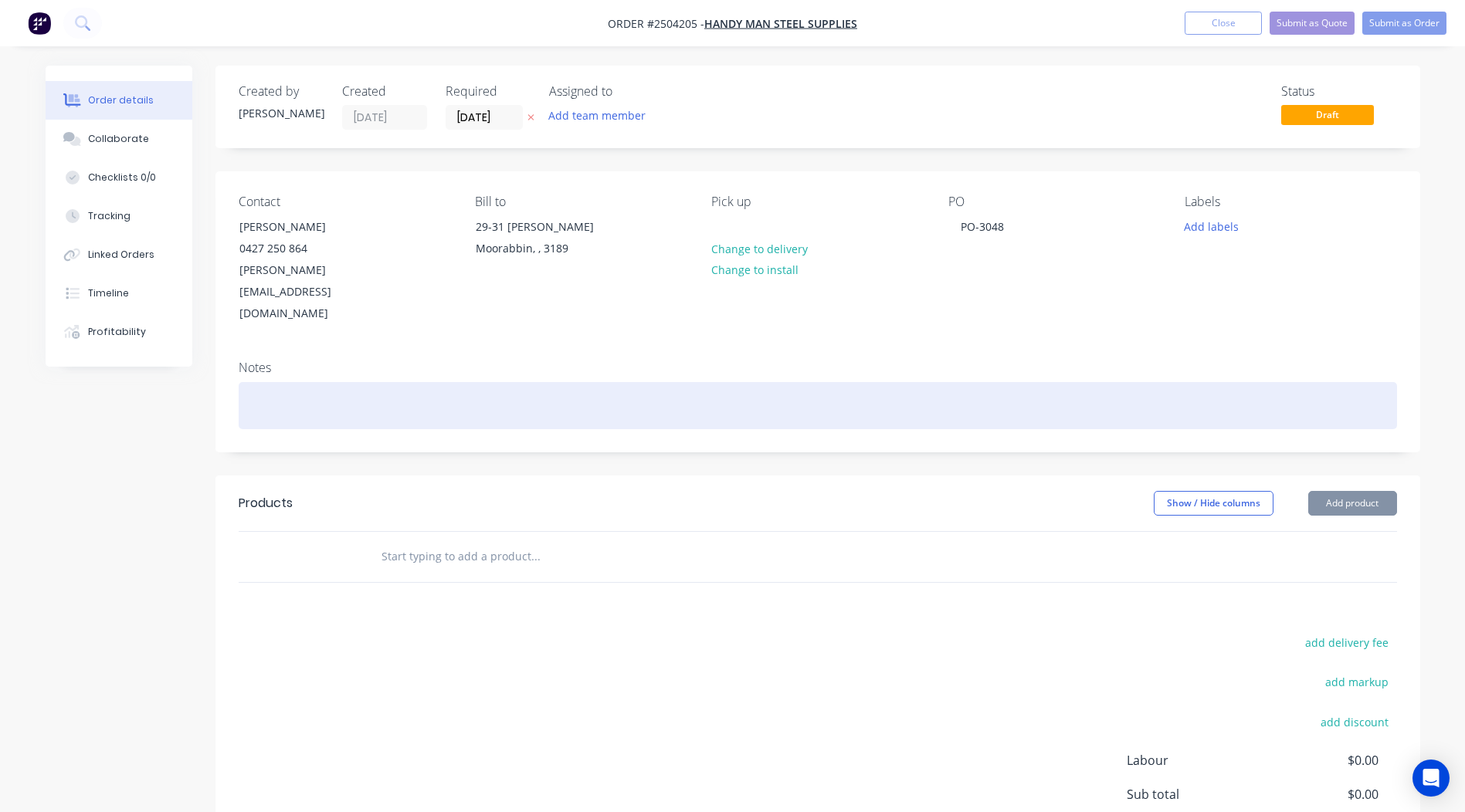
click at [398, 382] on div at bounding box center [818, 406] width 1158 height 47
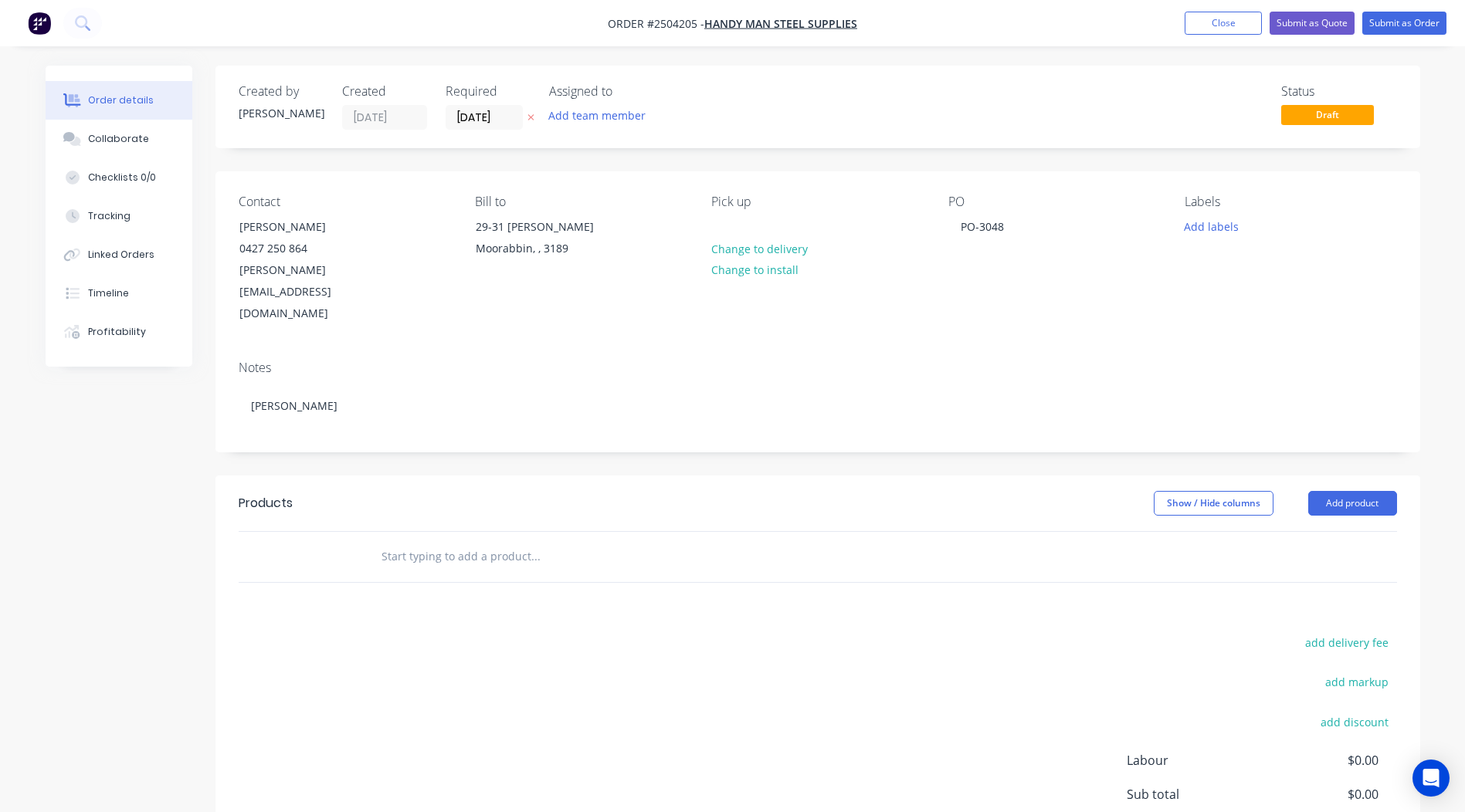
click at [601, 476] on header "Products Show / Hide columns Add product" at bounding box center [818, 503] width 1204 height 55
click at [1343, 491] on button "Add product" at bounding box center [1352, 503] width 89 height 24
click at [1326, 479] on header "Products Show / Hide columns Add product Product catalogue Basic product Produc…" at bounding box center [818, 503] width 1204 height 55
click at [1328, 491] on button "Add product" at bounding box center [1352, 503] width 89 height 24
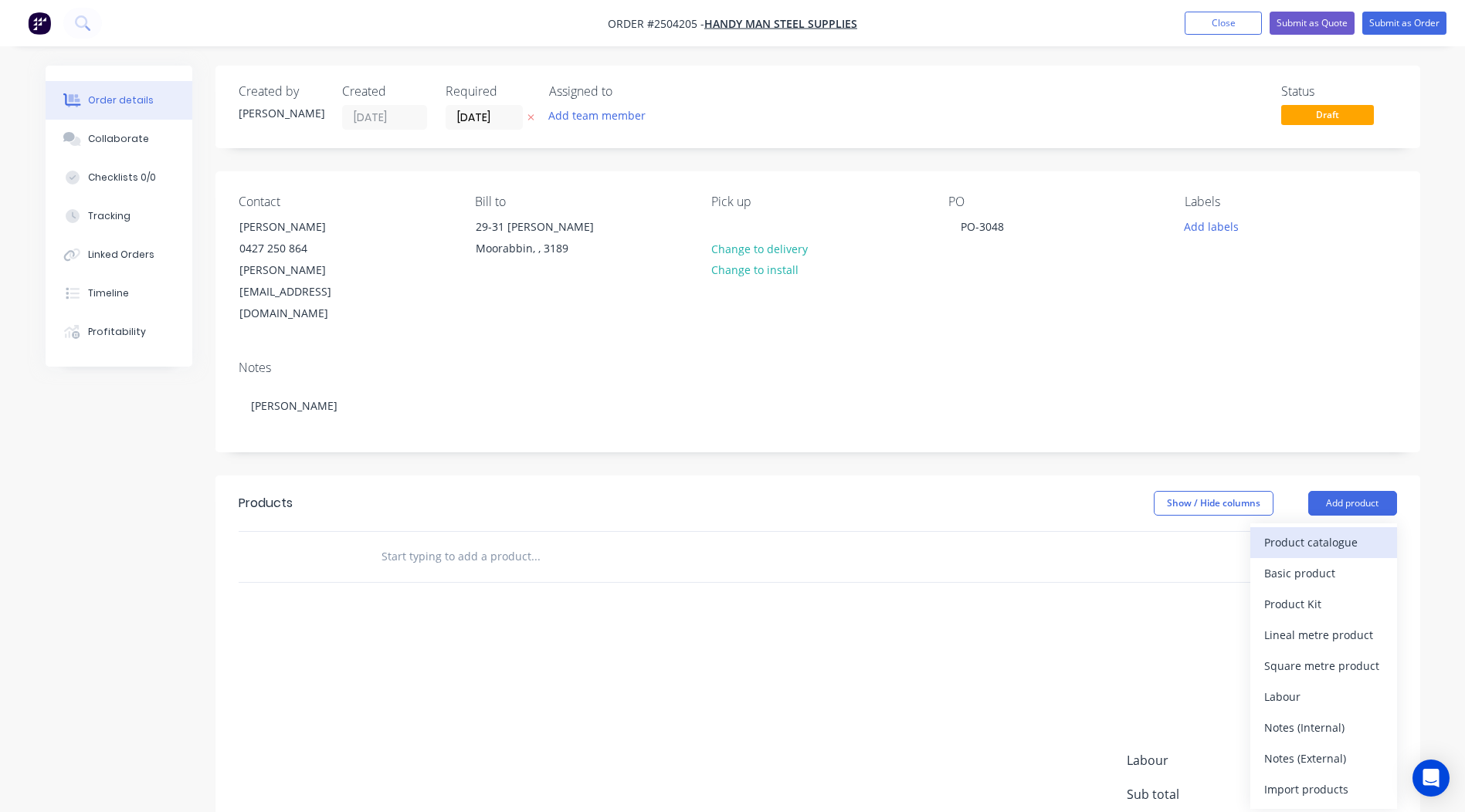
click at [1333, 524] on div "Product catalogue Basic product Product Kit Lineal metre product Square metre p…" at bounding box center [1324, 667] width 147 height 286
click at [1329, 531] on div "Product catalogue" at bounding box center [1324, 542] width 119 height 22
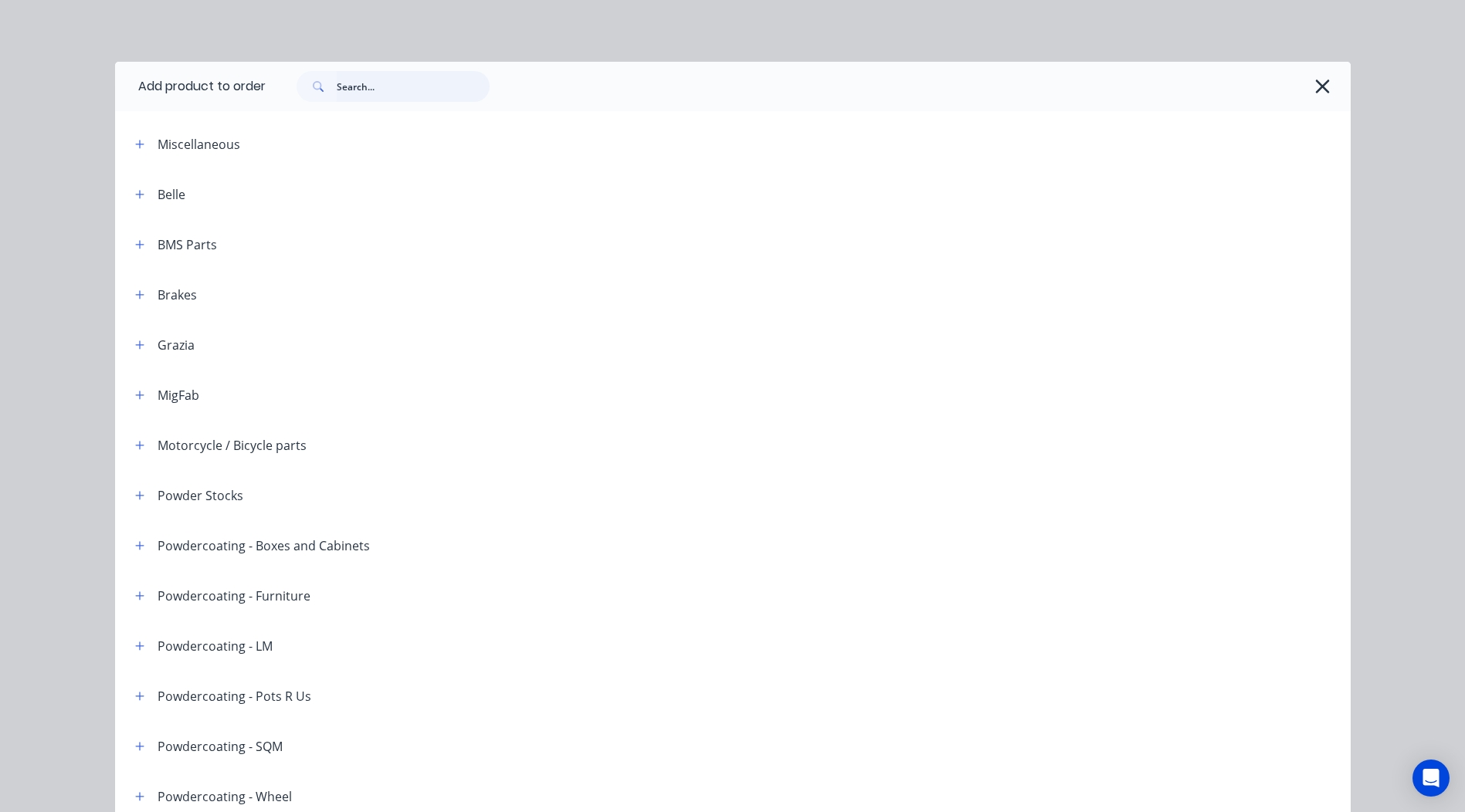
click at [361, 89] on input "text" at bounding box center [412, 86] width 153 height 31
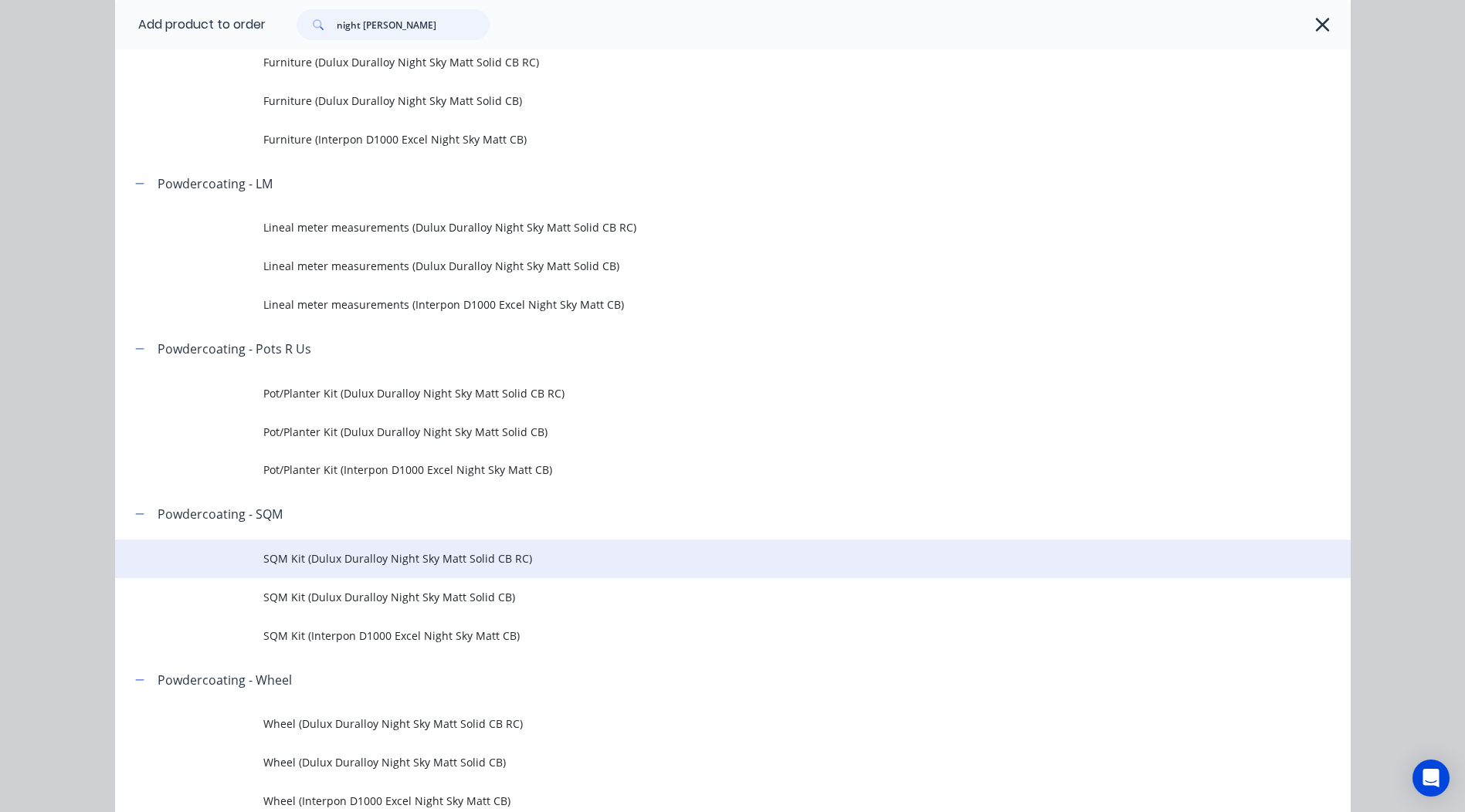
scroll to position [540, 0]
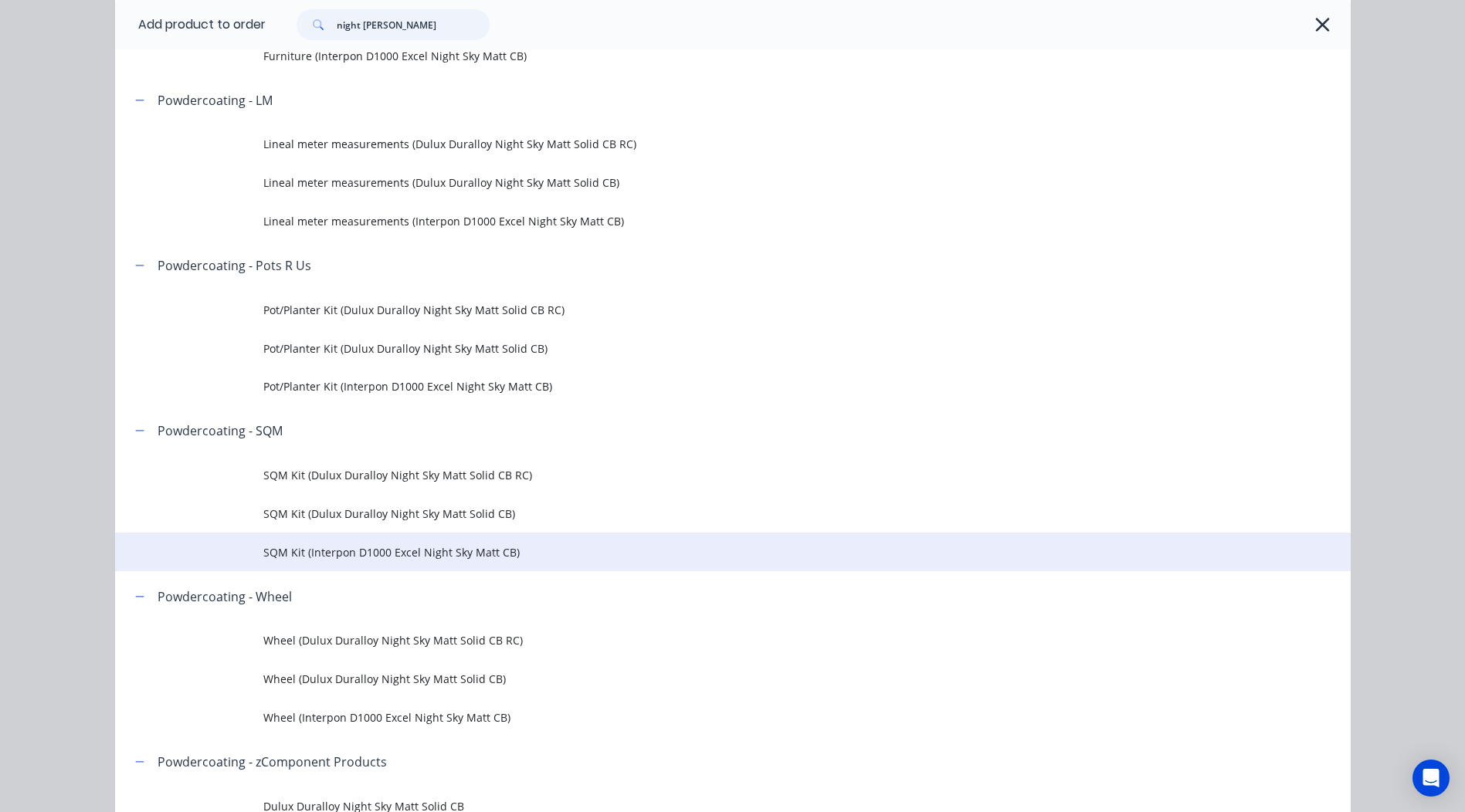
type input "night sky matt"
click at [495, 551] on span "SQM Kit (Interpon D1000 Excel Night Sky Matt CB)" at bounding box center [698, 552] width 869 height 17
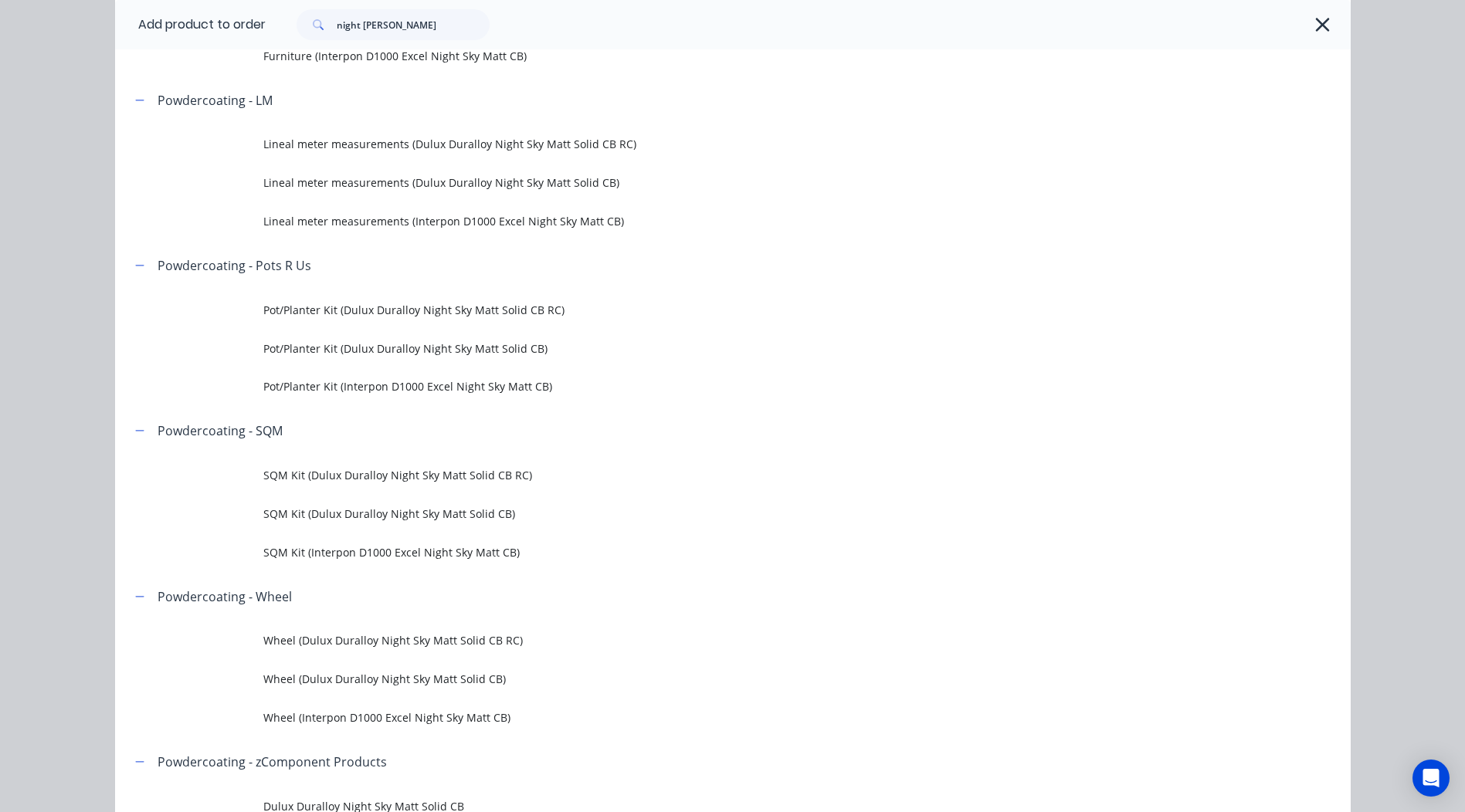
scroll to position [0, 0]
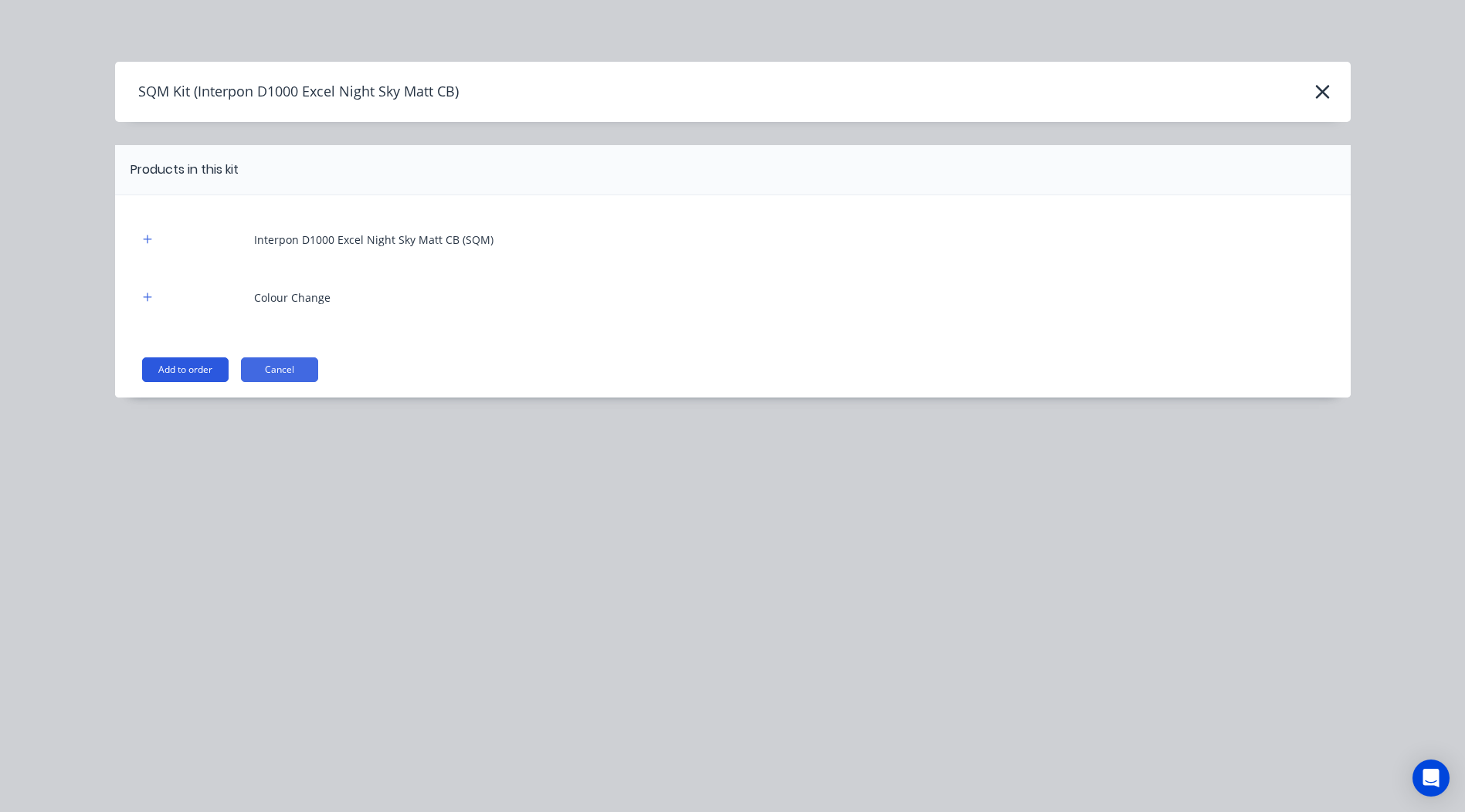
click at [198, 367] on button "Add to order" at bounding box center [185, 369] width 86 height 24
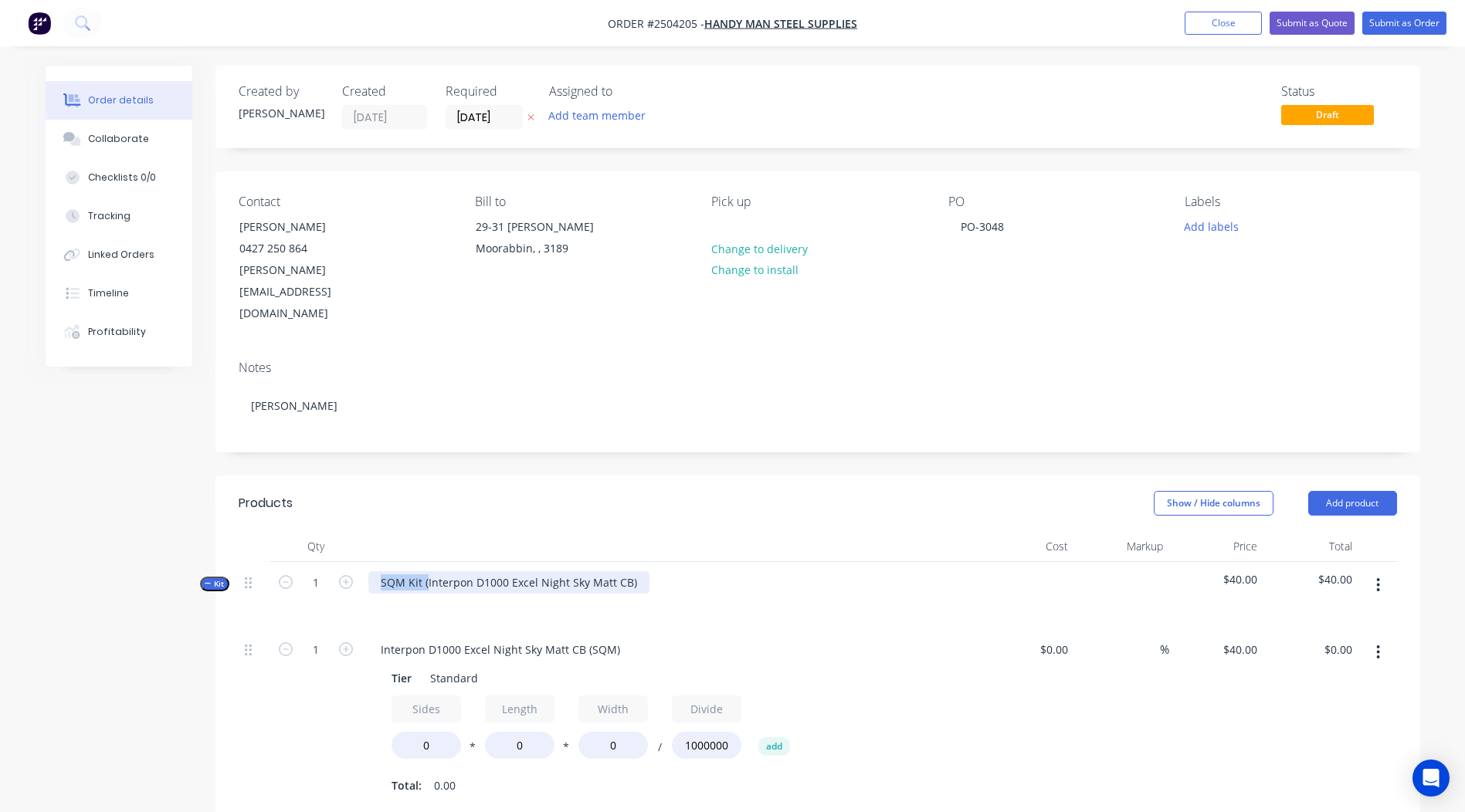
drag, startPoint x: 426, startPoint y: 532, endPoint x: 206, endPoint y: 602, distance: 230.9
click at [206, 602] on div "Created by Rory Created 24/09/25 Required 24/09/25 Assigned to Add team member …" at bounding box center [732, 709] width 1374 height 1288
click at [596, 562] on div "Interpon D1000 Excel Night Sky Matt CB)" at bounding box center [671, 595] width 618 height 67
click at [593, 571] on div "Interpon D1000 Excel Night Sky Matt CB)" at bounding box center [484, 582] width 233 height 22
click at [800, 491] on div "Show / Hide columns Add product" at bounding box center [940, 503] width 912 height 24
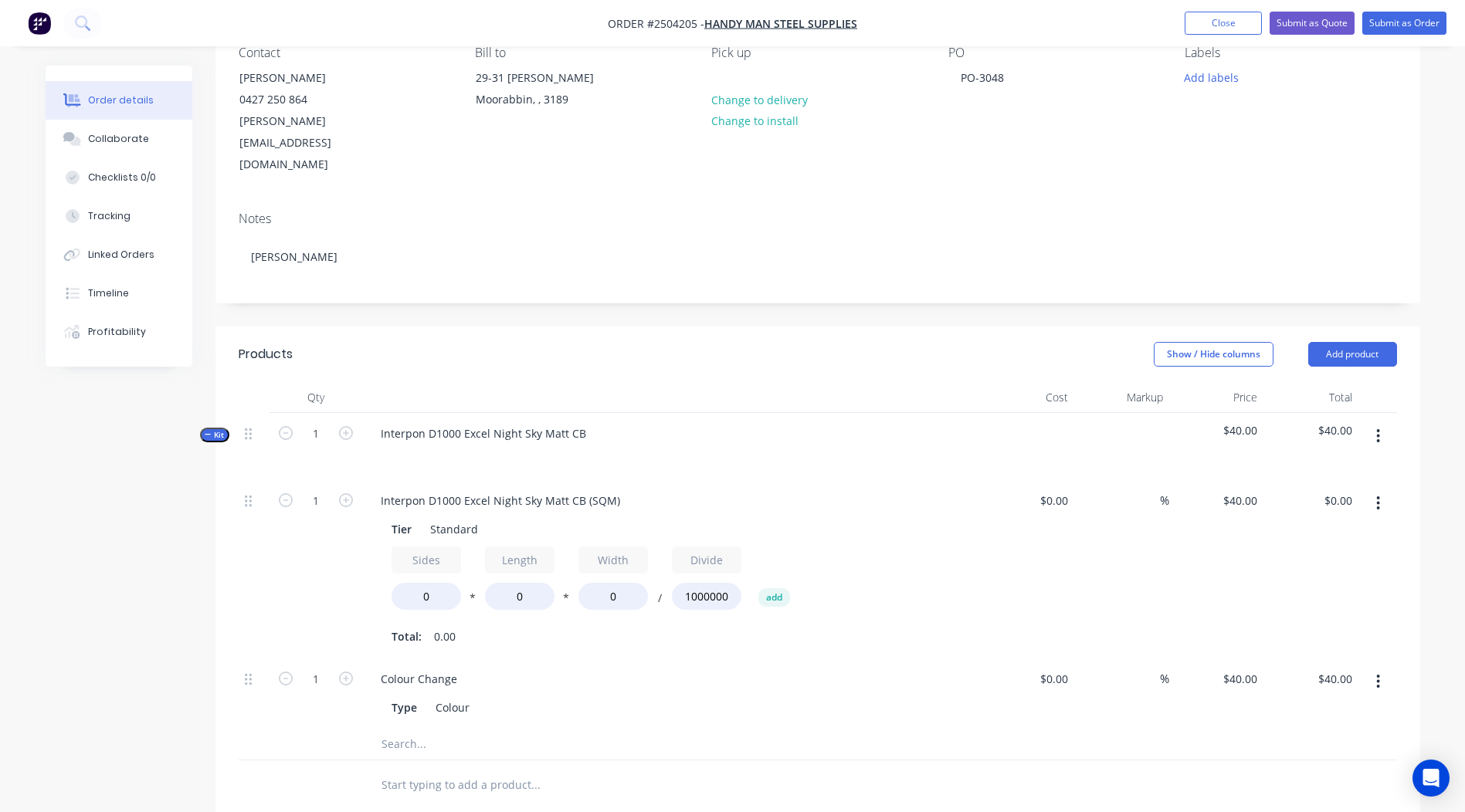
scroll to position [154, 0]
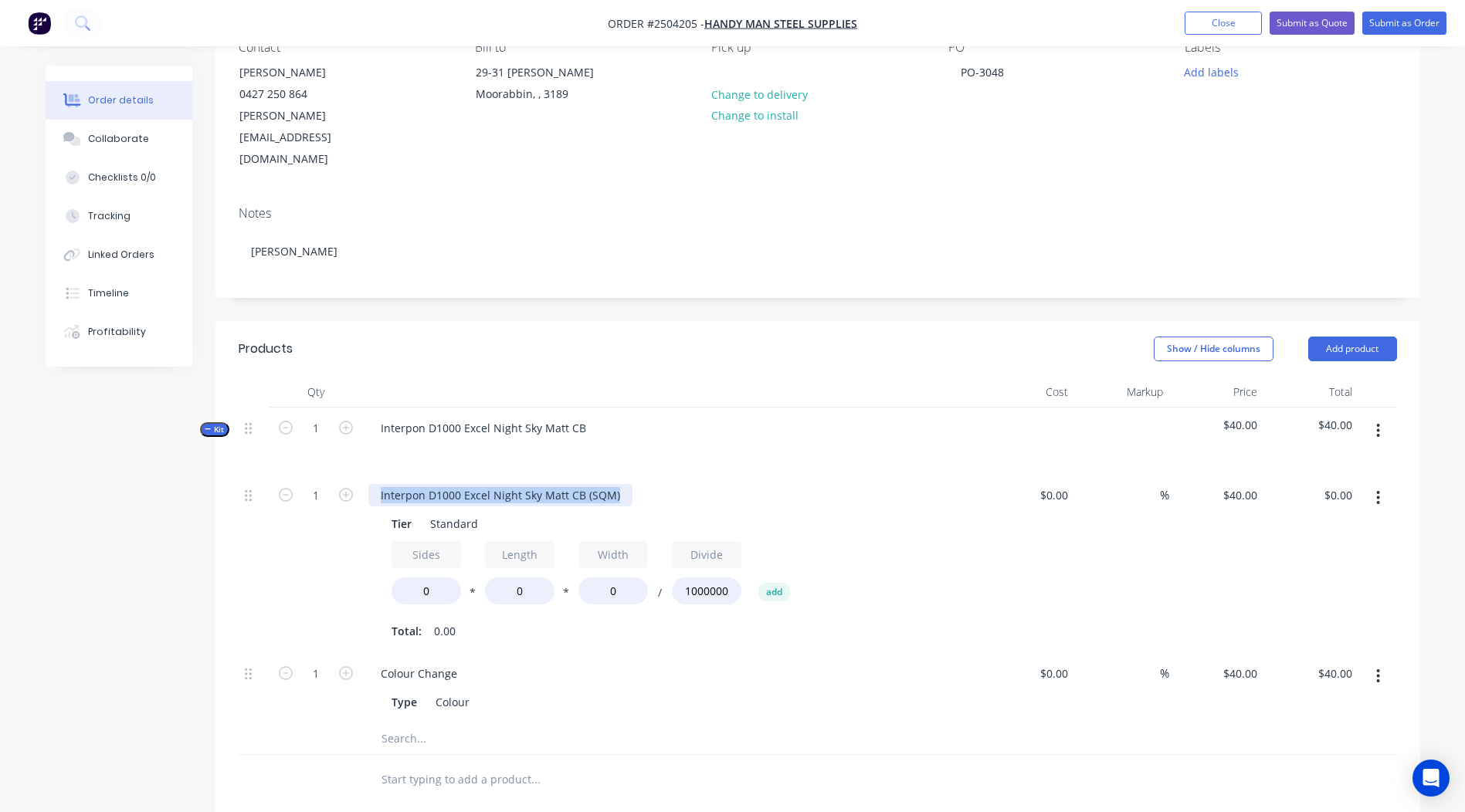
drag, startPoint x: 623, startPoint y: 453, endPoint x: 0, endPoint y: 468, distance: 623.2
click at [0, 477] on html "Order #2504205 - Handy Man Steel Supplies Add product Close Submit as Quote Sub…" at bounding box center [732, 522] width 1465 height 1353
click at [883, 336] on div "Show / Hide columns Add product" at bounding box center [940, 348] width 912 height 24
click at [439, 577] on input "0" at bounding box center [426, 591] width 70 height 27
type input "2"
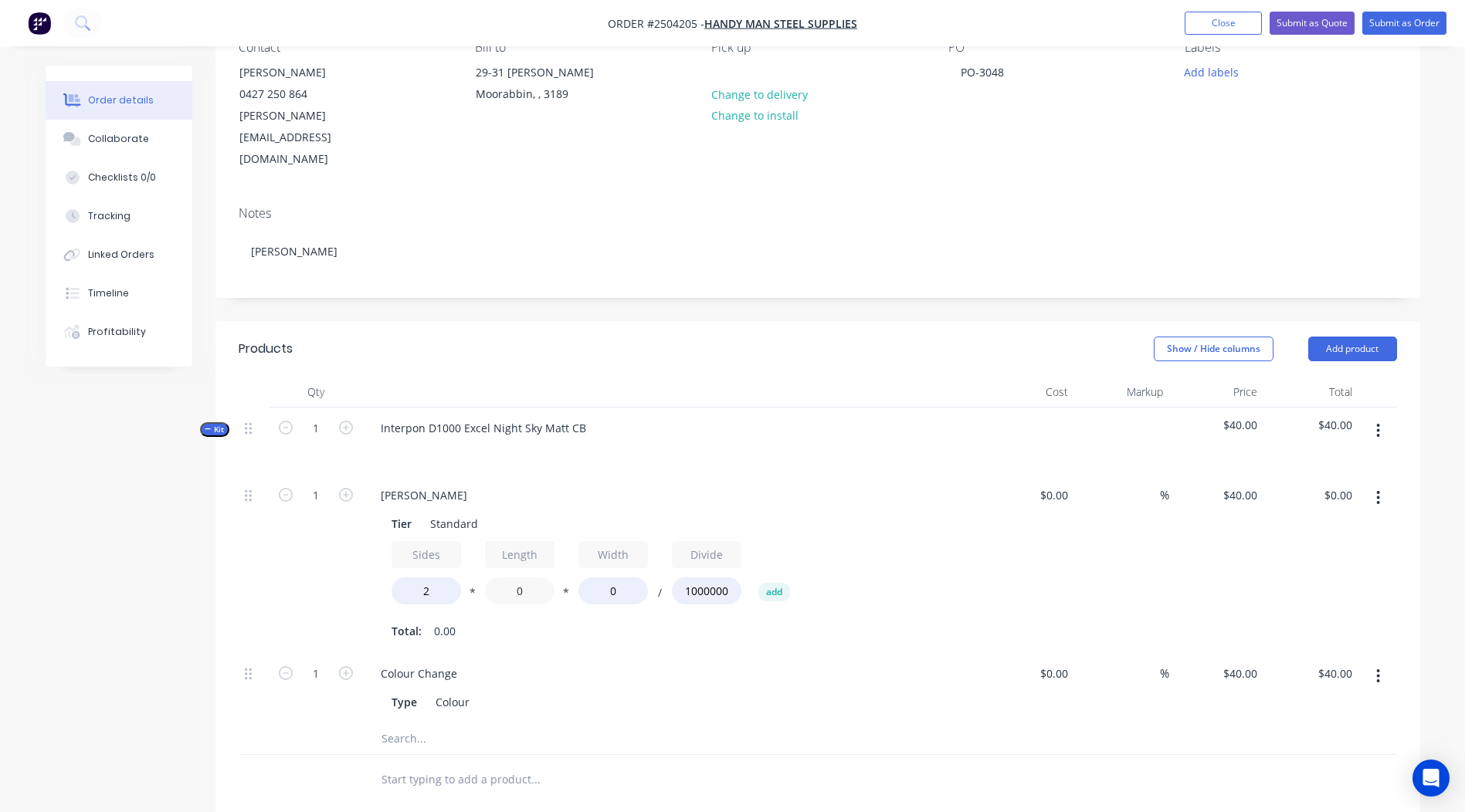
drag, startPoint x: 532, startPoint y: 547, endPoint x: 263, endPoint y: 572, distance: 270.2
click at [295, 570] on div "1 Matt black Tier Standard Sides 2 * Length 0 * Width 0 / Divide 1000000 add To…" at bounding box center [818, 564] width 1158 height 179
type input "915"
drag, startPoint x: 635, startPoint y: 543, endPoint x: 366, endPoint y: 531, distance: 269.3
click at [386, 530] on div "Tier Standard Sides 2 * Length 915 * Width 0 / Divide 1000000 add Total: 0.00" at bounding box center [671, 576] width 605 height 133
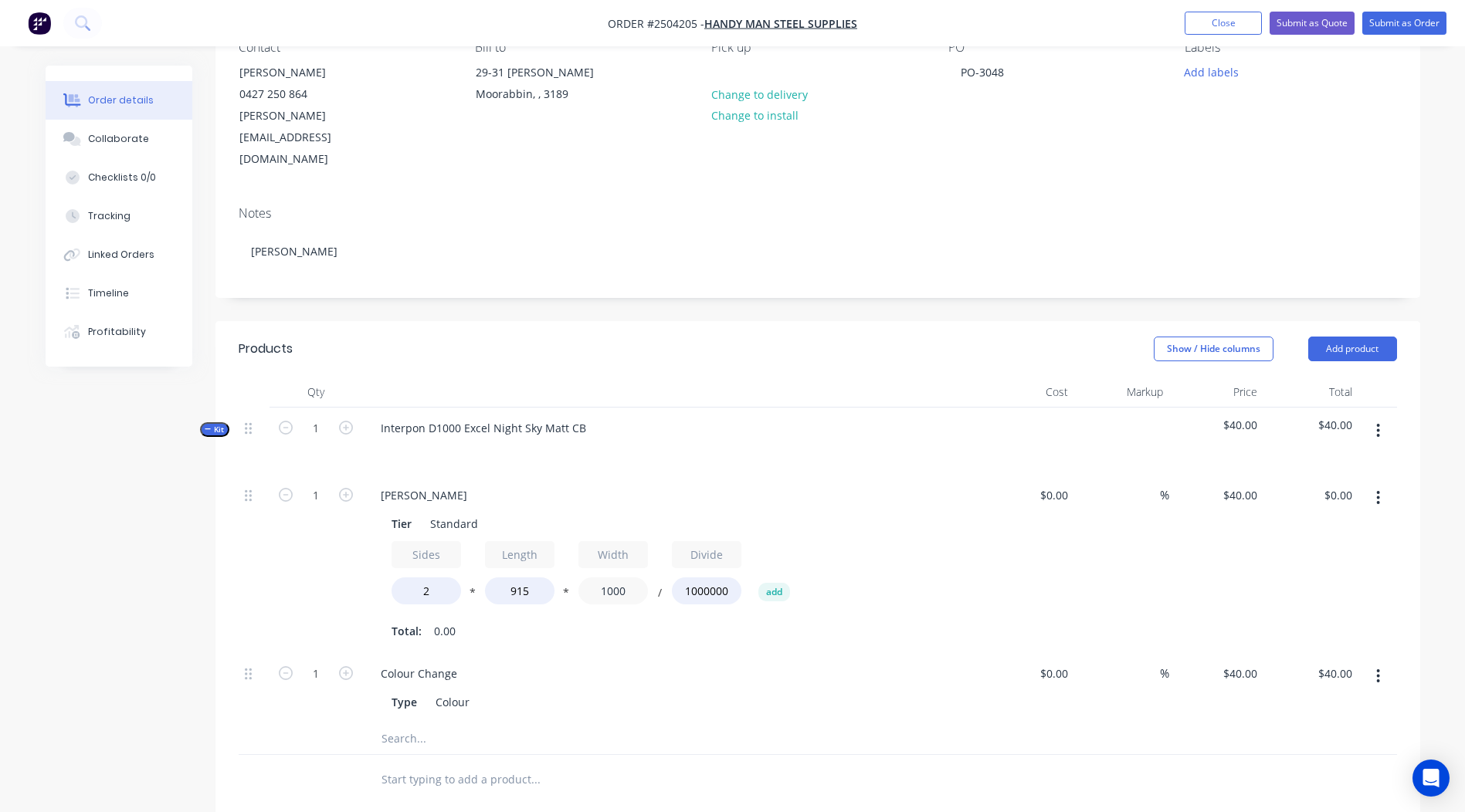
type input "1000"
type input "$73.20"
click at [1391, 530] on div at bounding box center [1377, 564] width 39 height 179
drag, startPoint x: 435, startPoint y: 447, endPoint x: 0, endPoint y: 474, distance: 435.8
click at [0, 473] on html "Order #2504205 - Handy Man Steel Supplies Add product Close Submit as Quote Sub…" at bounding box center [732, 522] width 1465 height 1353
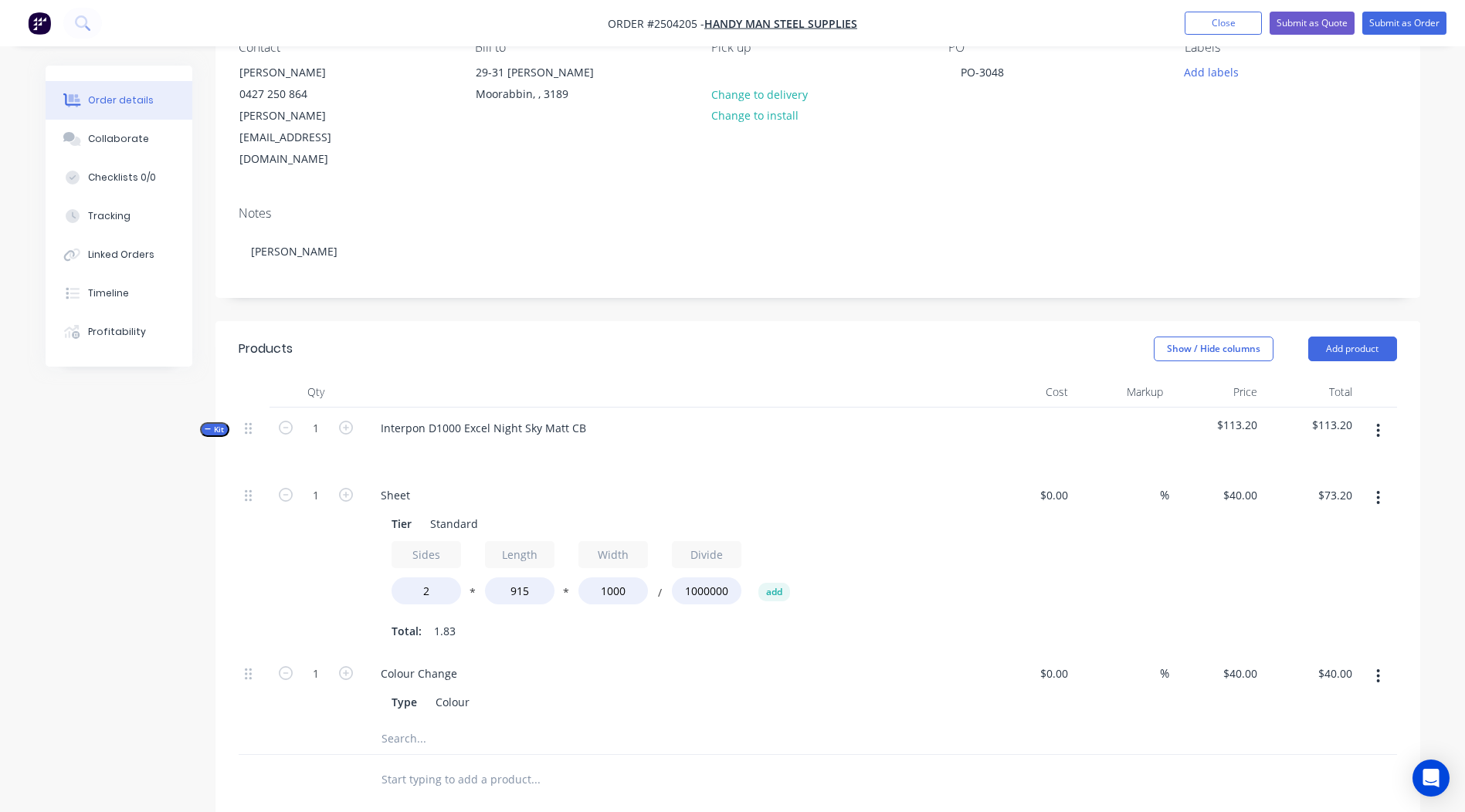
click at [1444, 488] on div "Order details Collaborate Checklists 0/0 Tracking Linked Orders Timeline Profit…" at bounding box center [732, 522] width 1465 height 1353
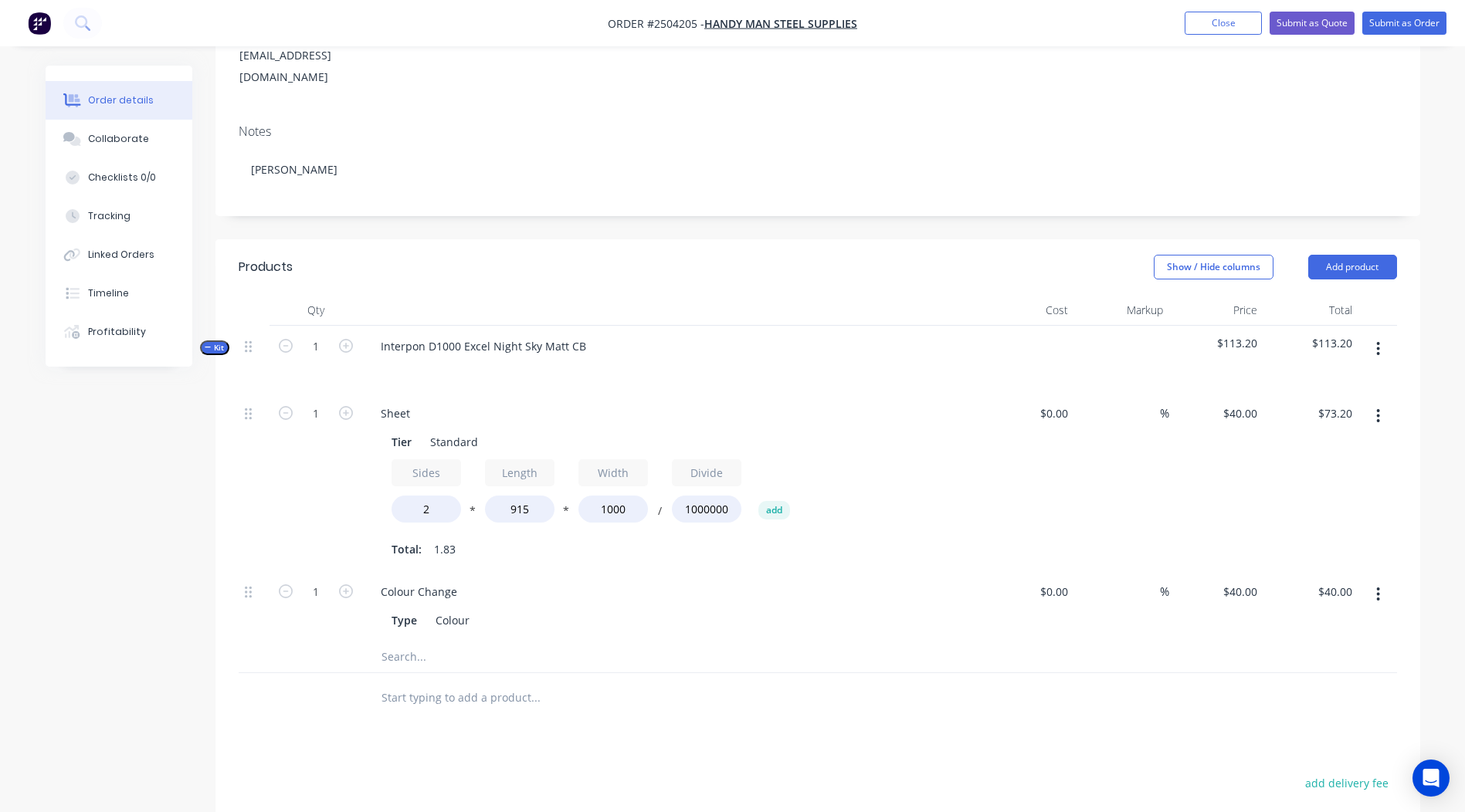
scroll to position [0, 0]
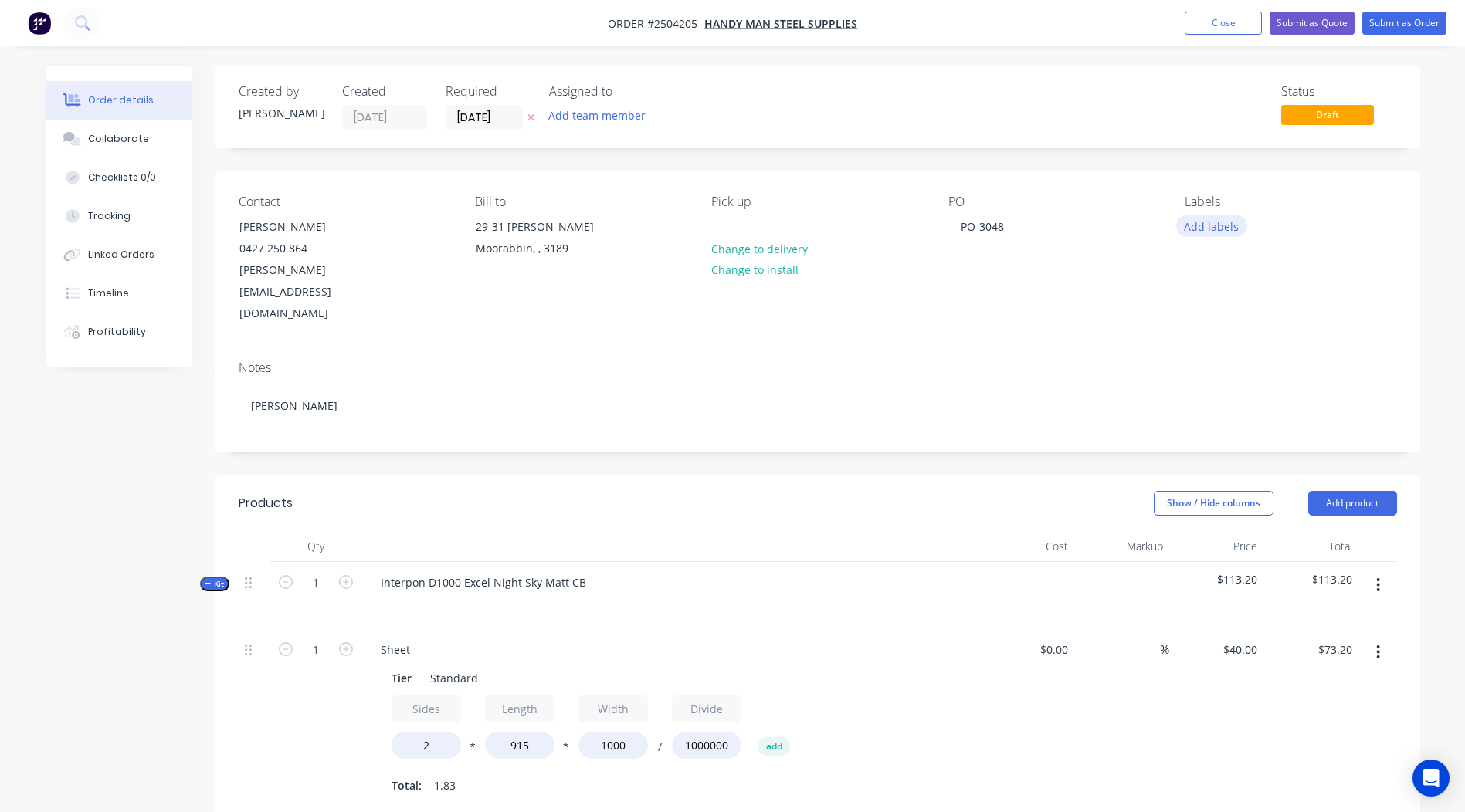
click at [1203, 219] on button "Add labels" at bounding box center [1211, 226] width 71 height 21
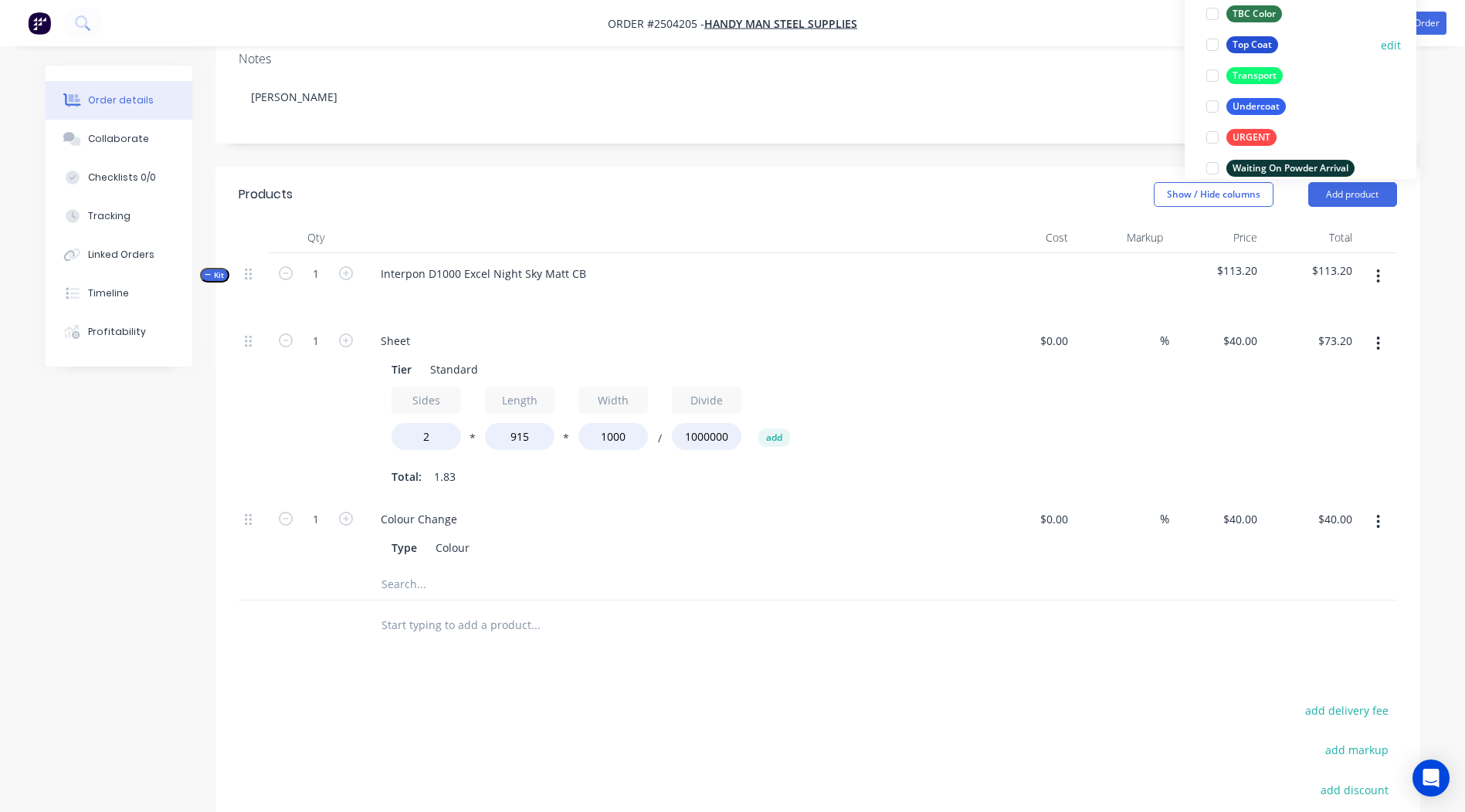
scroll to position [1127, 0]
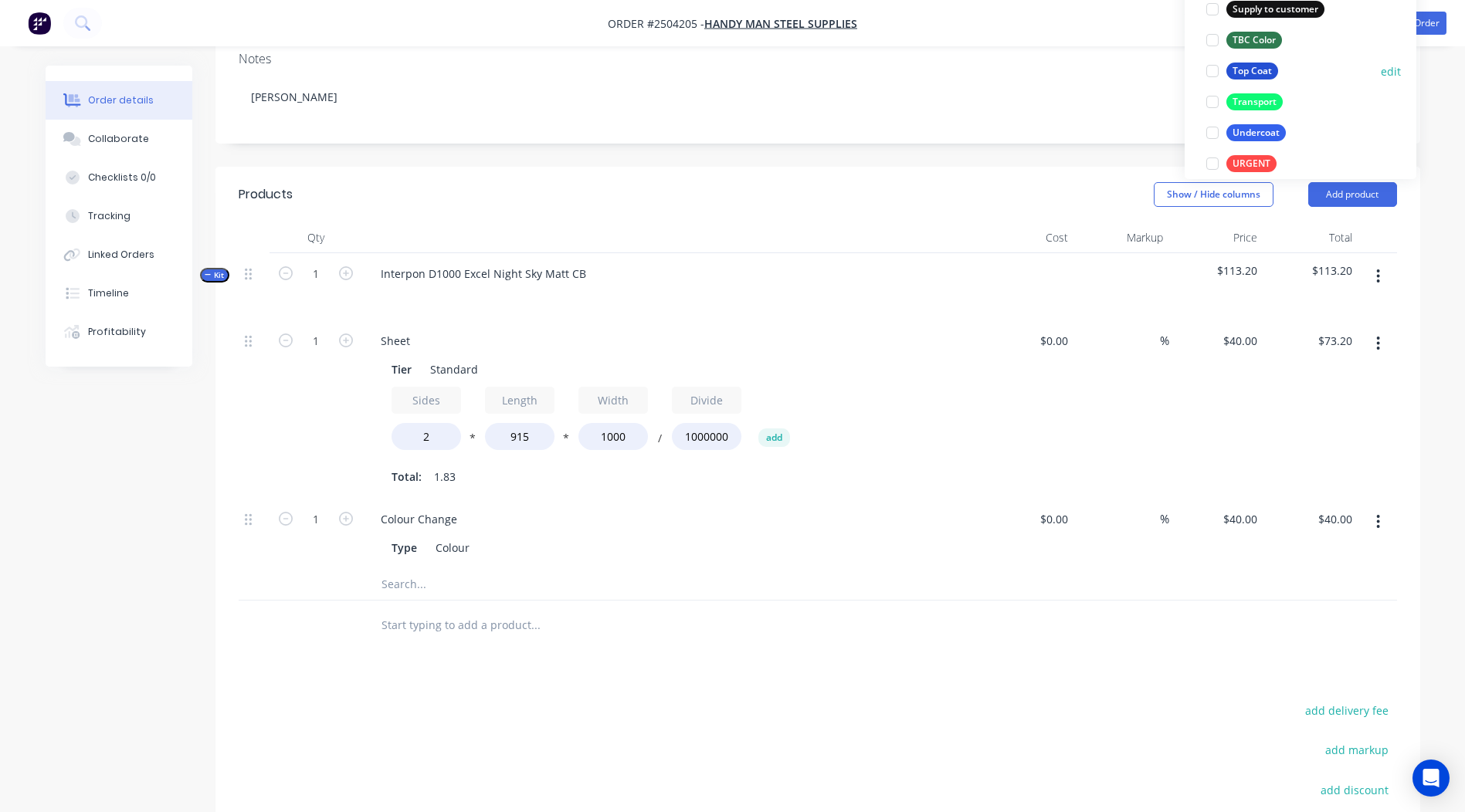
click at [1264, 62] on button "Top Coat" at bounding box center [1242, 70] width 85 height 21
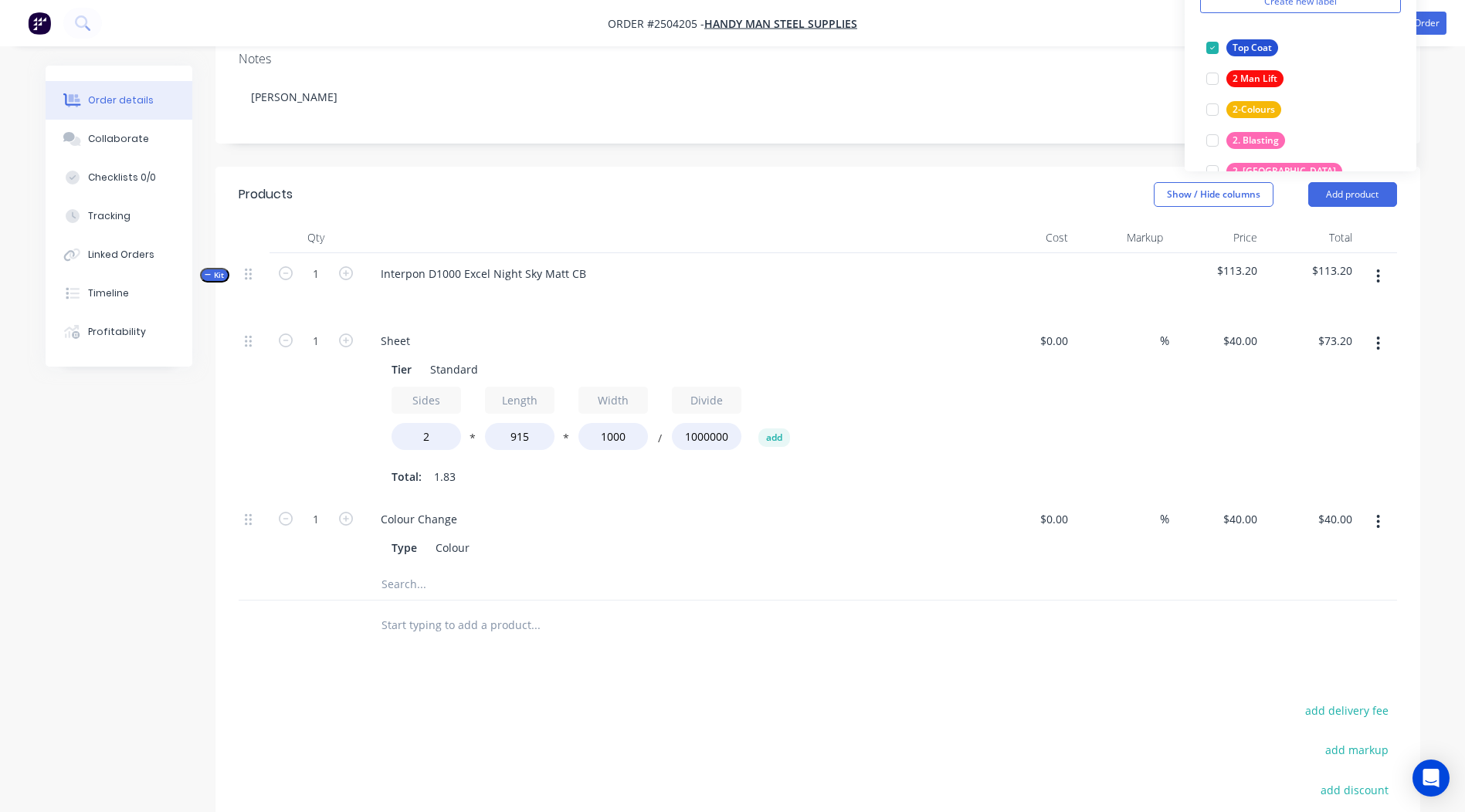
click at [1437, 100] on div "Order details Collaborate Checklists 0/0 Tracking Linked Orders Timeline Profit…" at bounding box center [732, 367] width 1465 height 1353
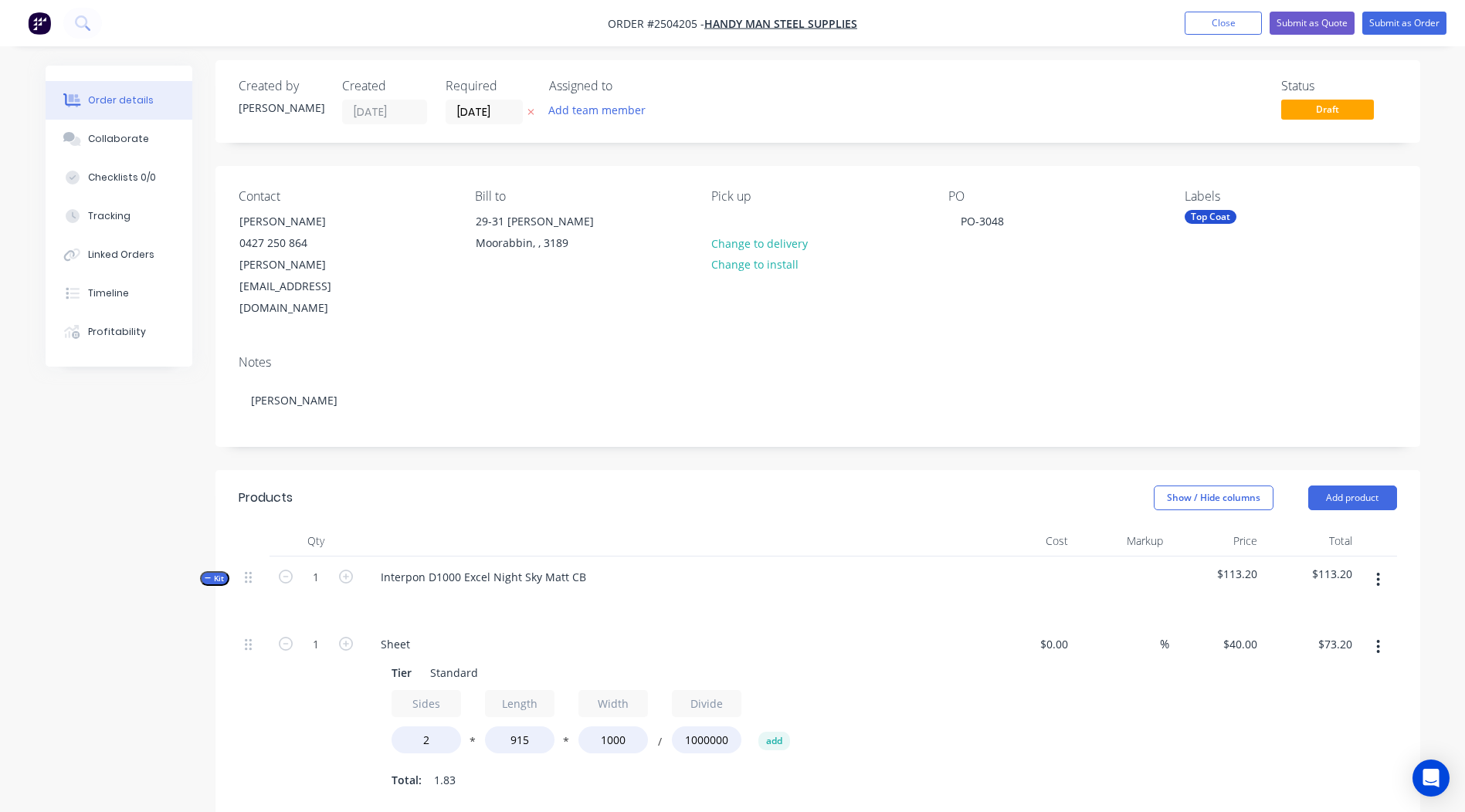
scroll to position [146, 0]
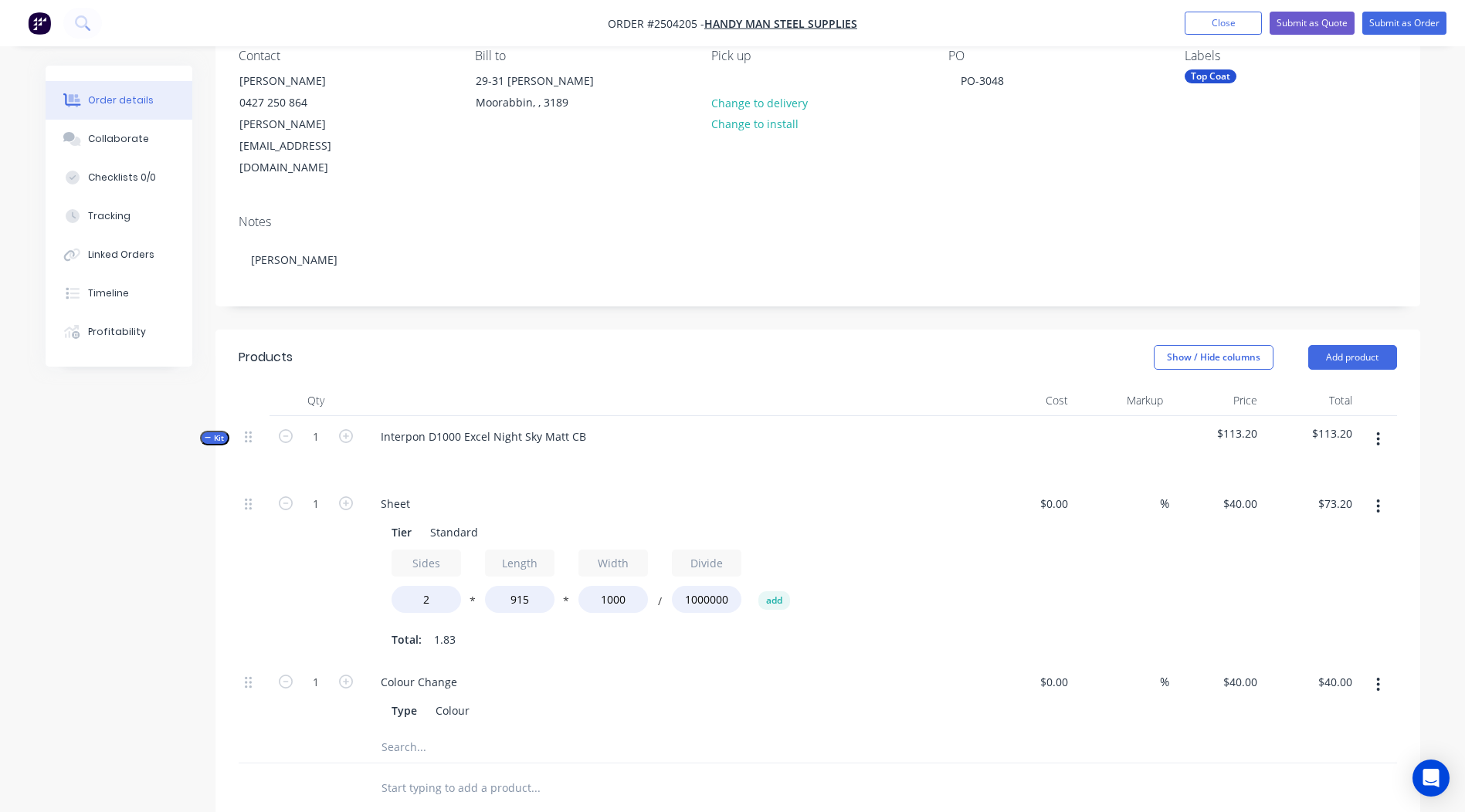
click at [1381, 425] on button "button" at bounding box center [1378, 438] width 36 height 28
click at [1312, 468] on div "Add product to kit" at bounding box center [1324, 479] width 119 height 22
click at [1429, 337] on div "Order details Collaborate Checklists 0/0 Tracking Linked Orders Timeline Profit…" at bounding box center [732, 563] width 1406 height 1288
click at [1391, 24] on button "Submit as Order" at bounding box center [1404, 23] width 85 height 23
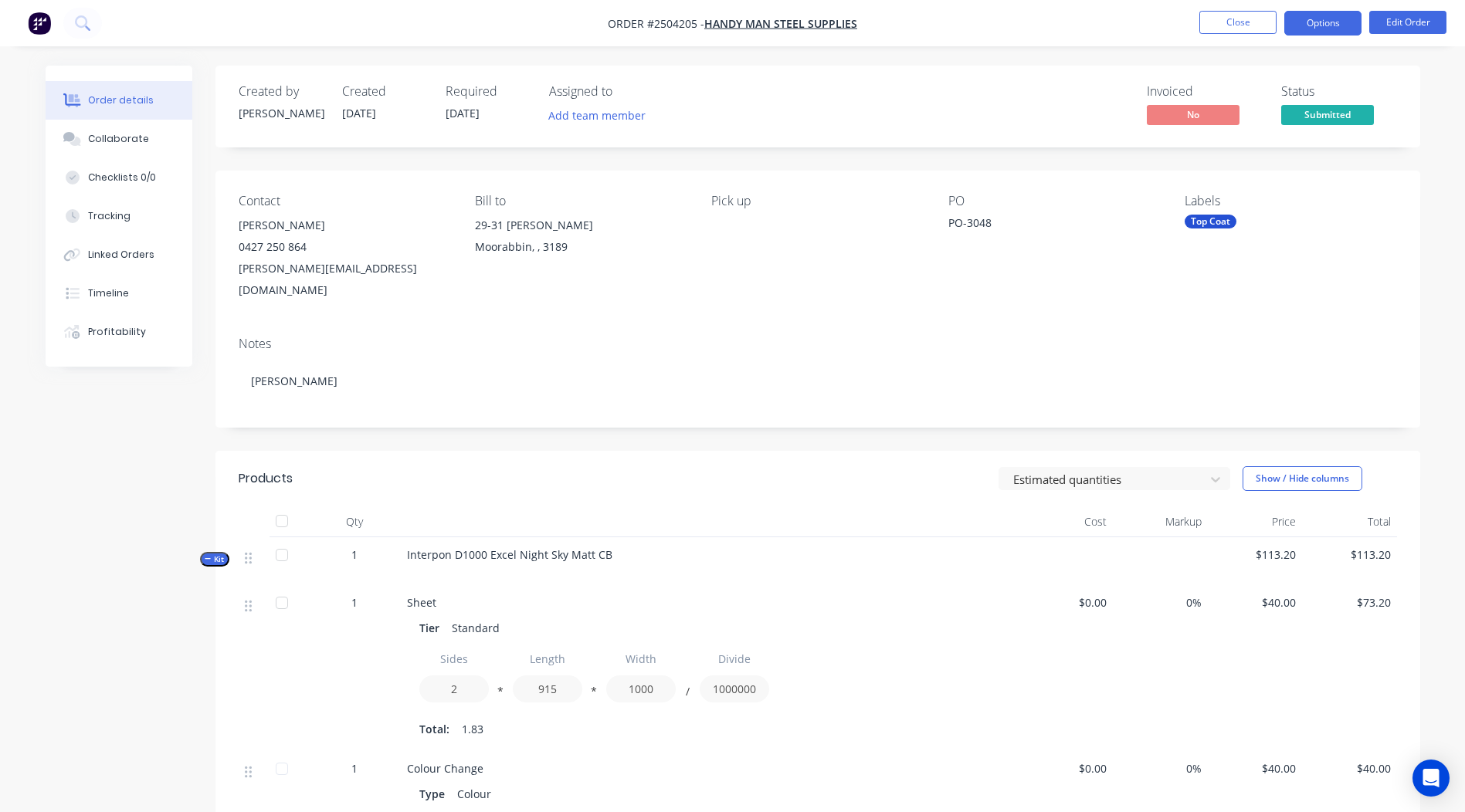
click at [1305, 25] on button "Options" at bounding box center [1323, 23] width 77 height 24
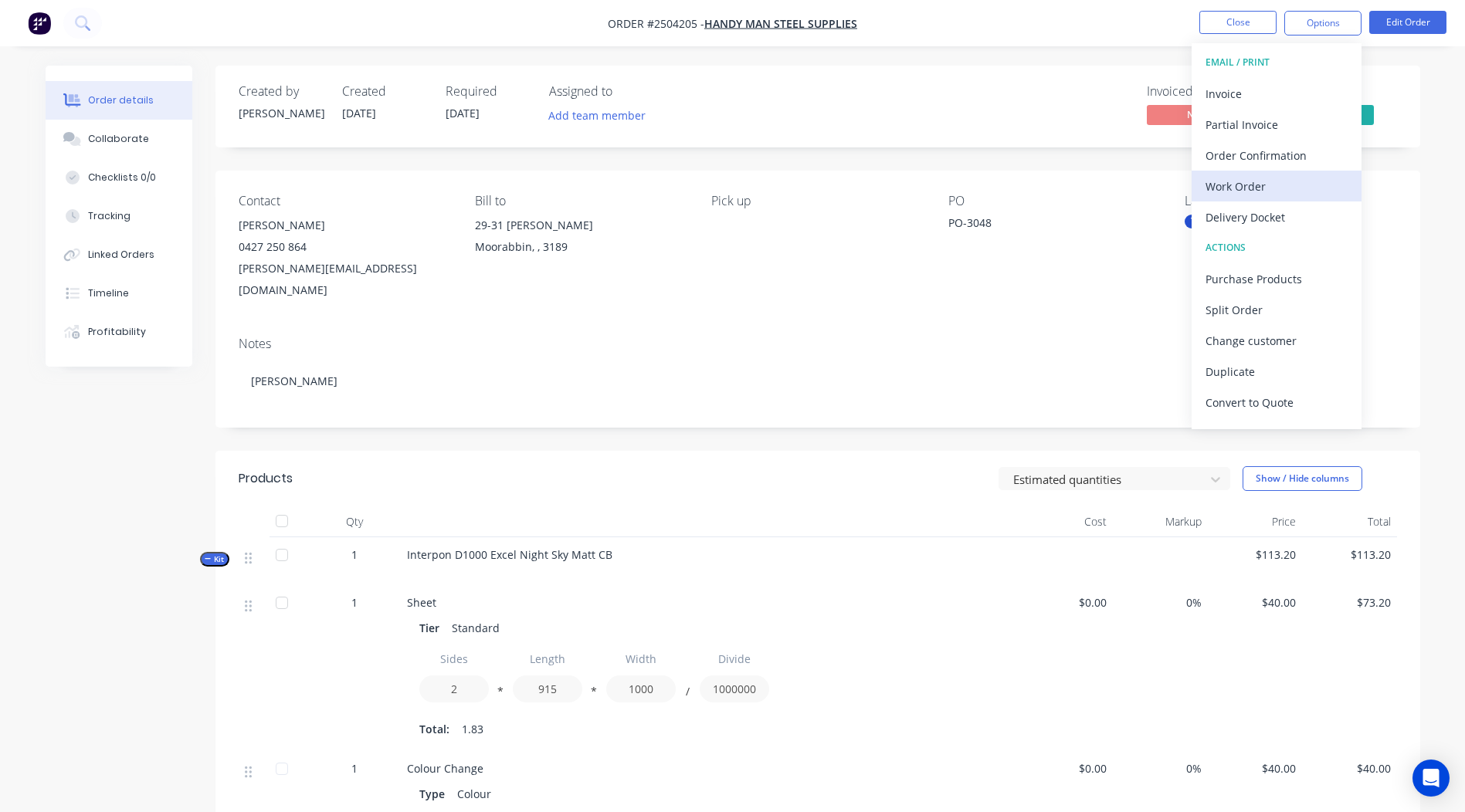
click at [1267, 181] on div "Work Order" at bounding box center [1276, 186] width 142 height 22
click at [1270, 160] on div "Without pricing" at bounding box center [1276, 156] width 142 height 22
click at [98, 119] on button "Collaborate" at bounding box center [119, 138] width 147 height 39
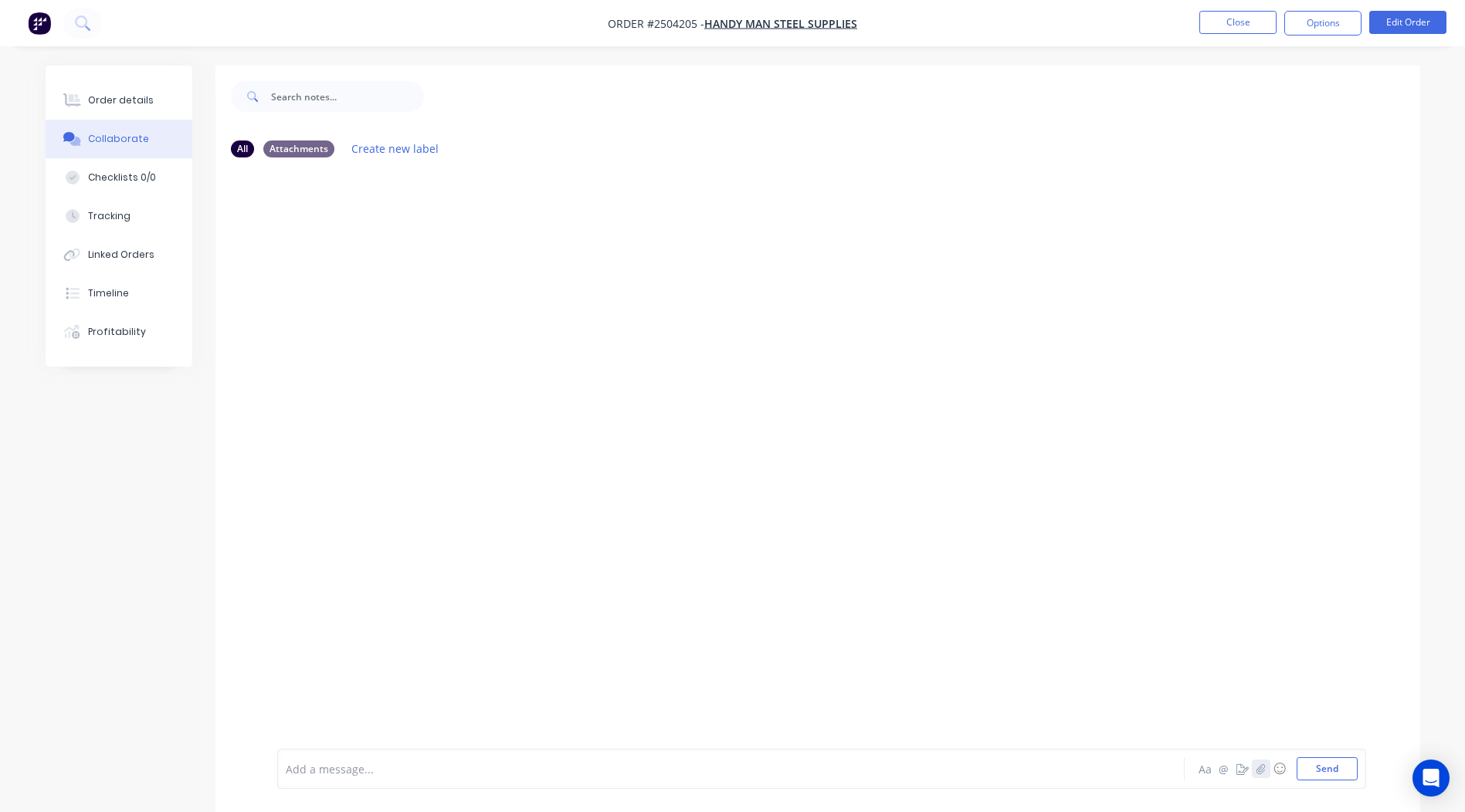
click at [1255, 765] on button "button" at bounding box center [1260, 769] width 18 height 18
click at [1332, 762] on button "Send" at bounding box center [1327, 769] width 61 height 23
click at [112, 96] on div "Order details" at bounding box center [120, 100] width 66 height 14
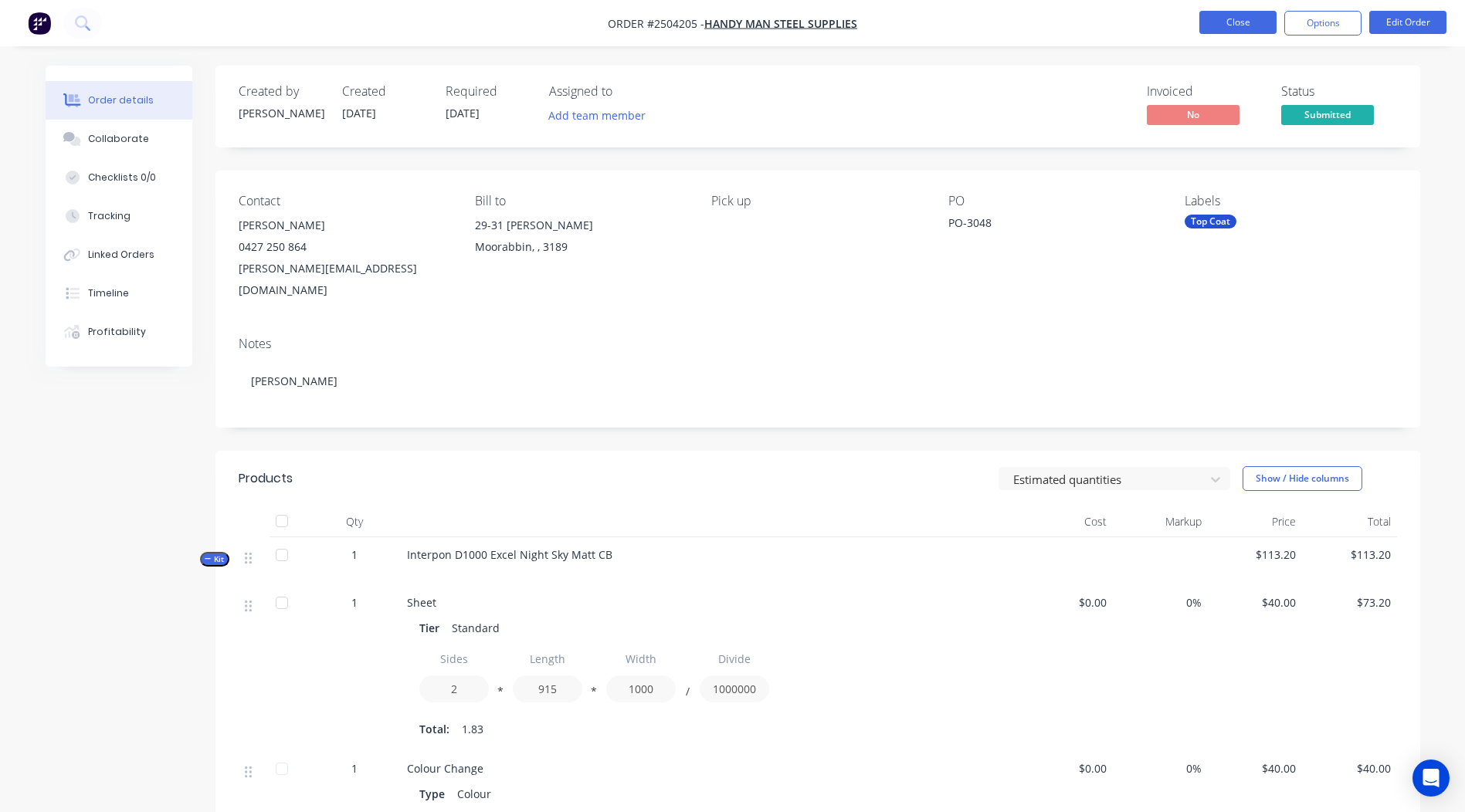
click at [1245, 22] on button "Close" at bounding box center [1238, 22] width 77 height 23
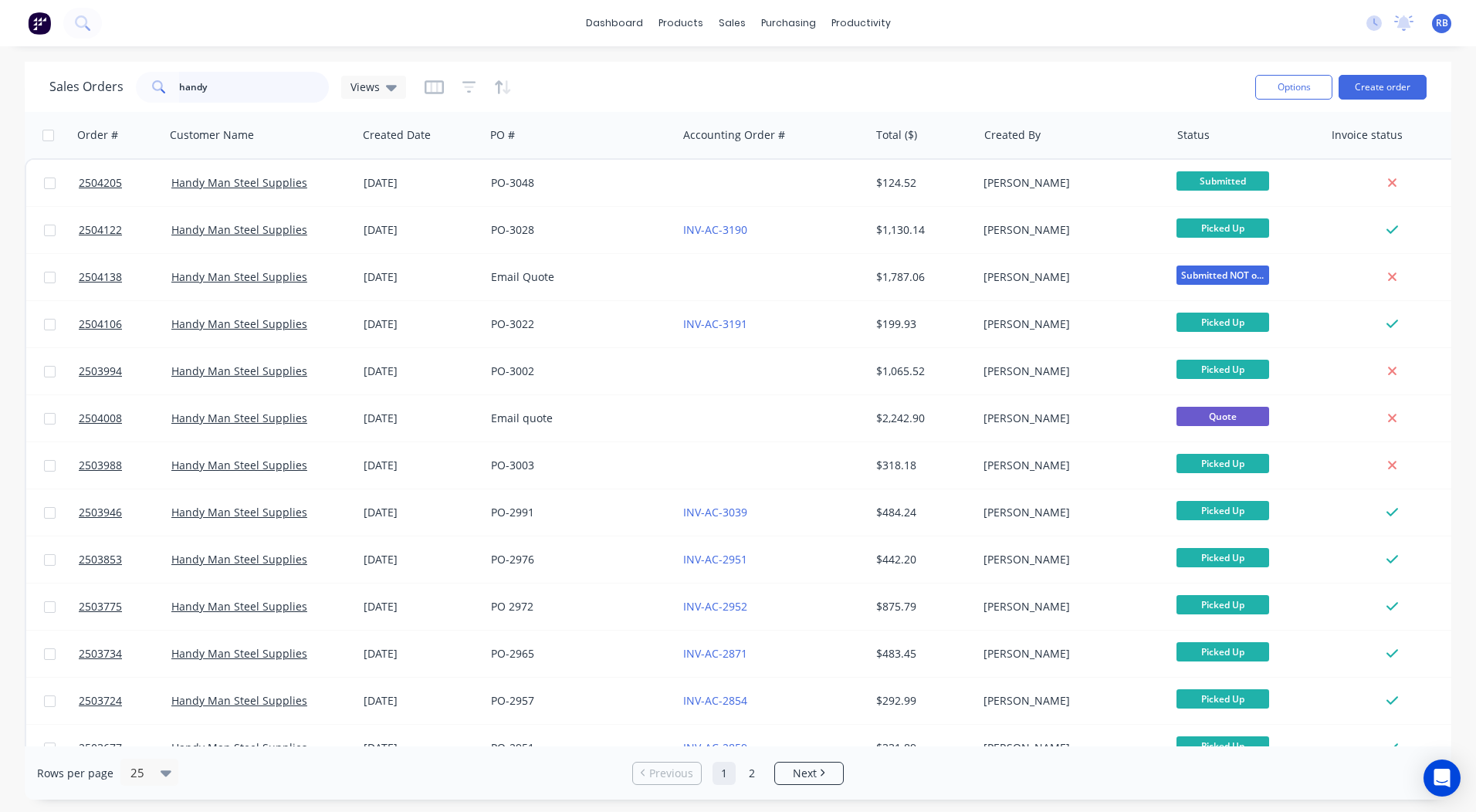
click at [0, 81] on html "dashboard products sales purchasing productivity dashboard products Product Cat…" at bounding box center [738, 406] width 1476 height 812
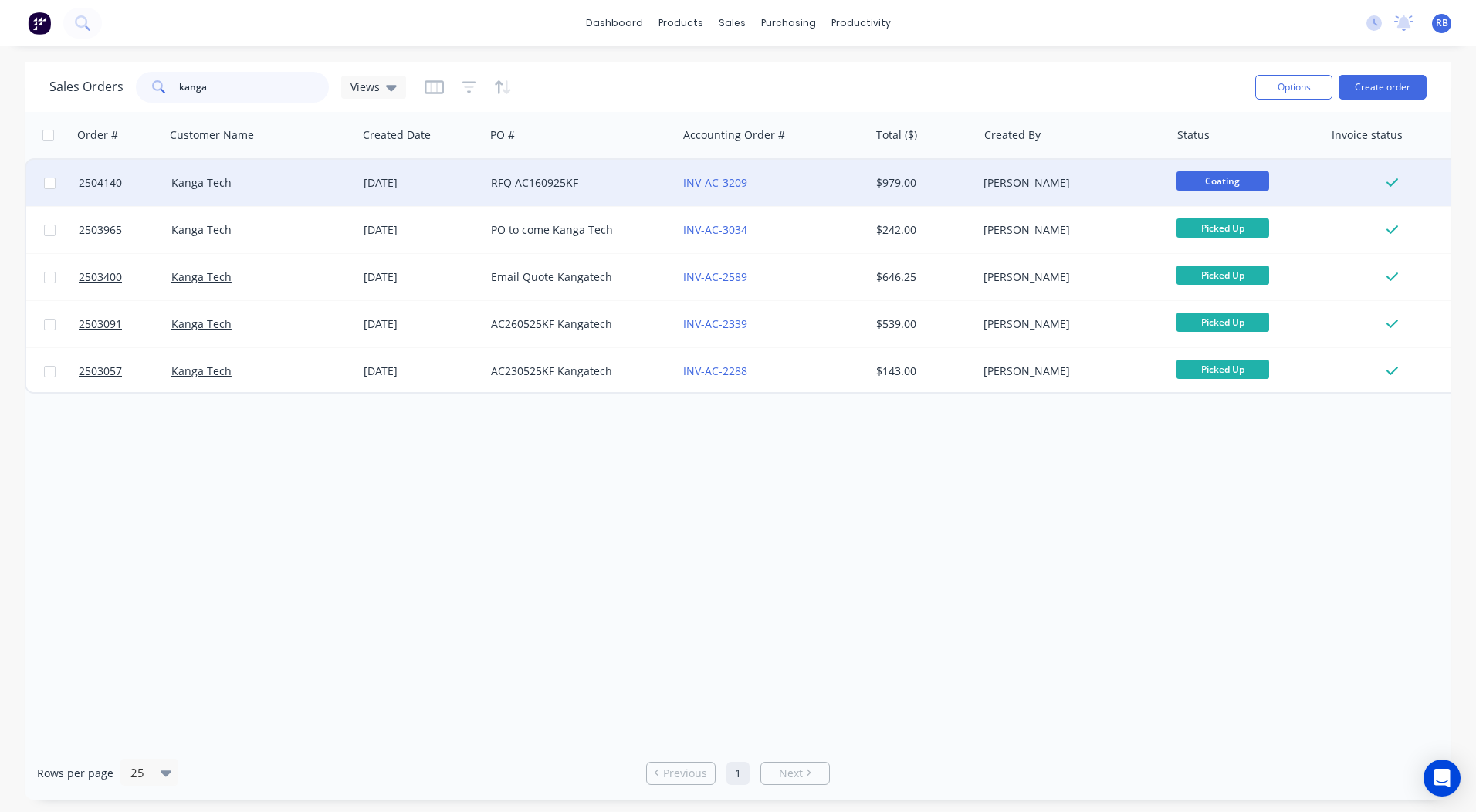
type input "kanga"
click at [914, 190] on div "$979.00" at bounding box center [924, 182] width 108 height 47
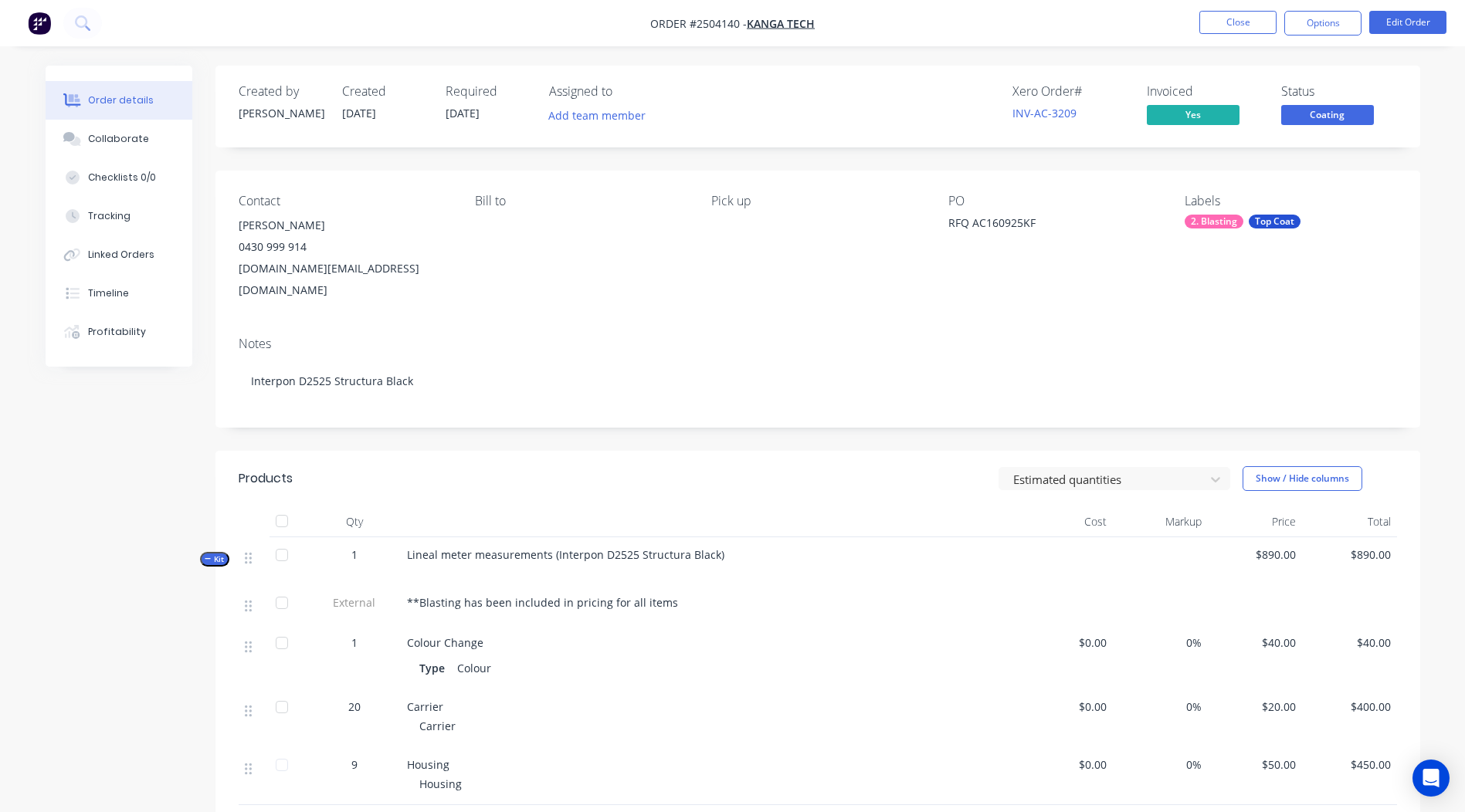
scroll to position [246, 0]
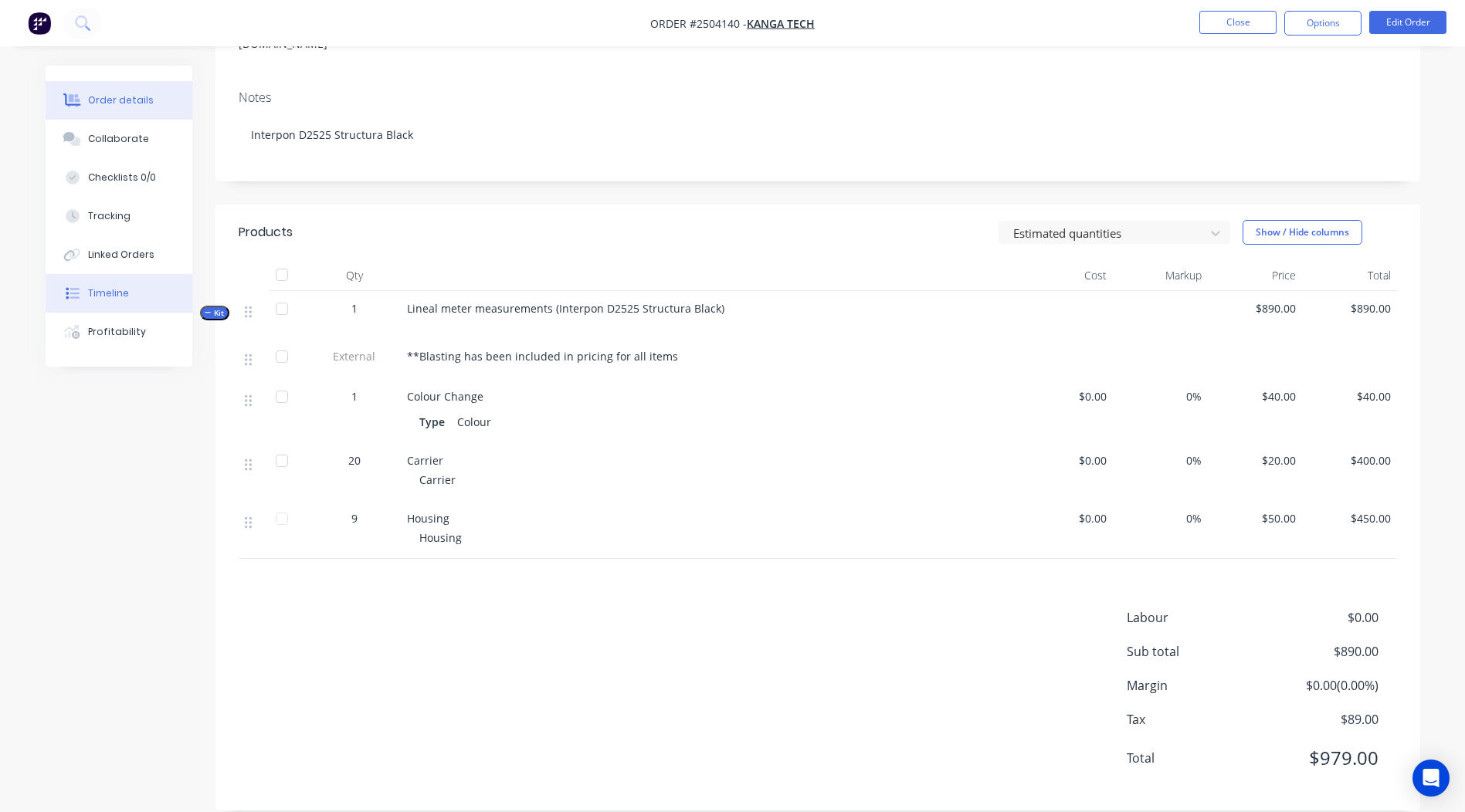
click at [92, 292] on div "Timeline" at bounding box center [108, 294] width 41 height 14
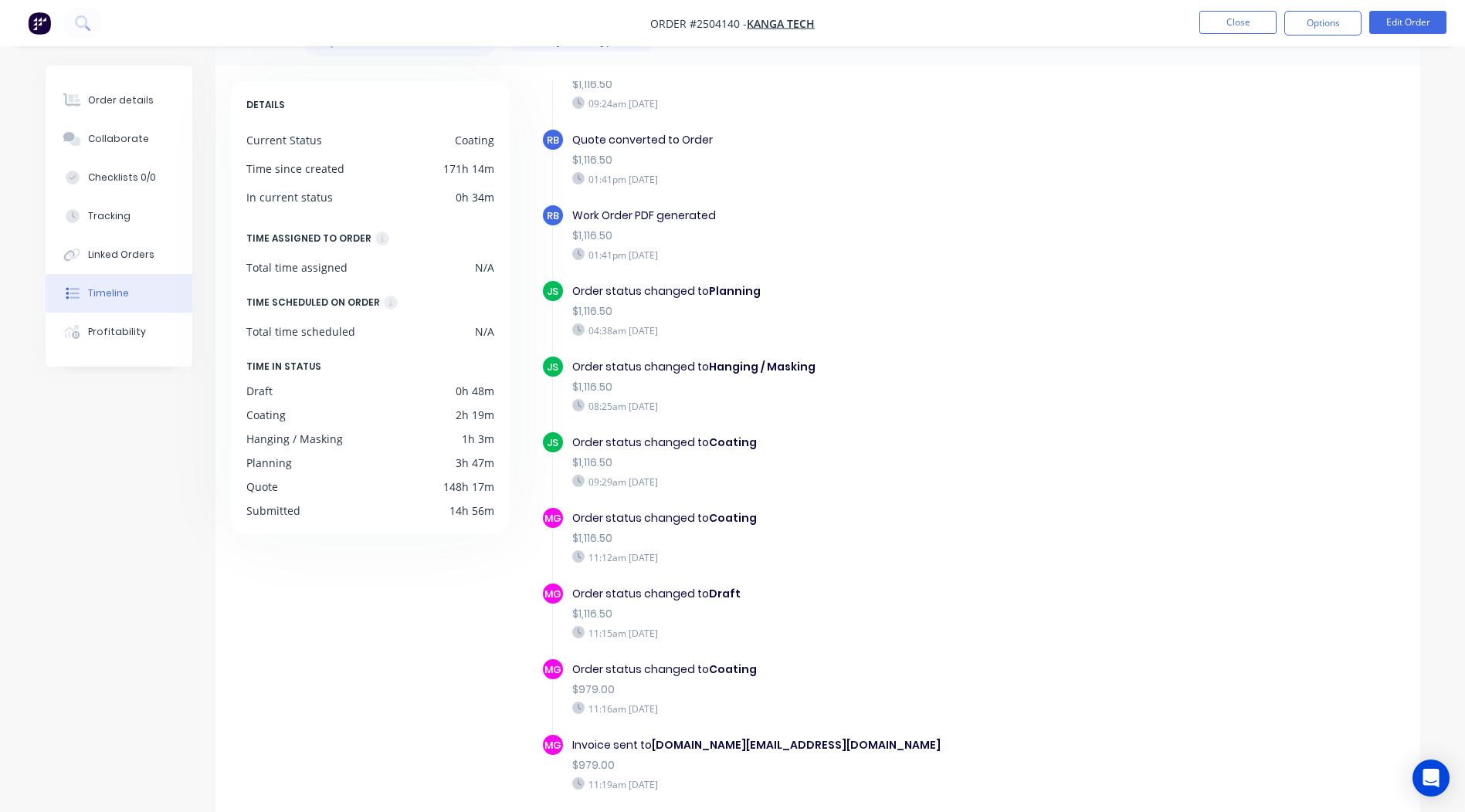
scroll to position [77, 0]
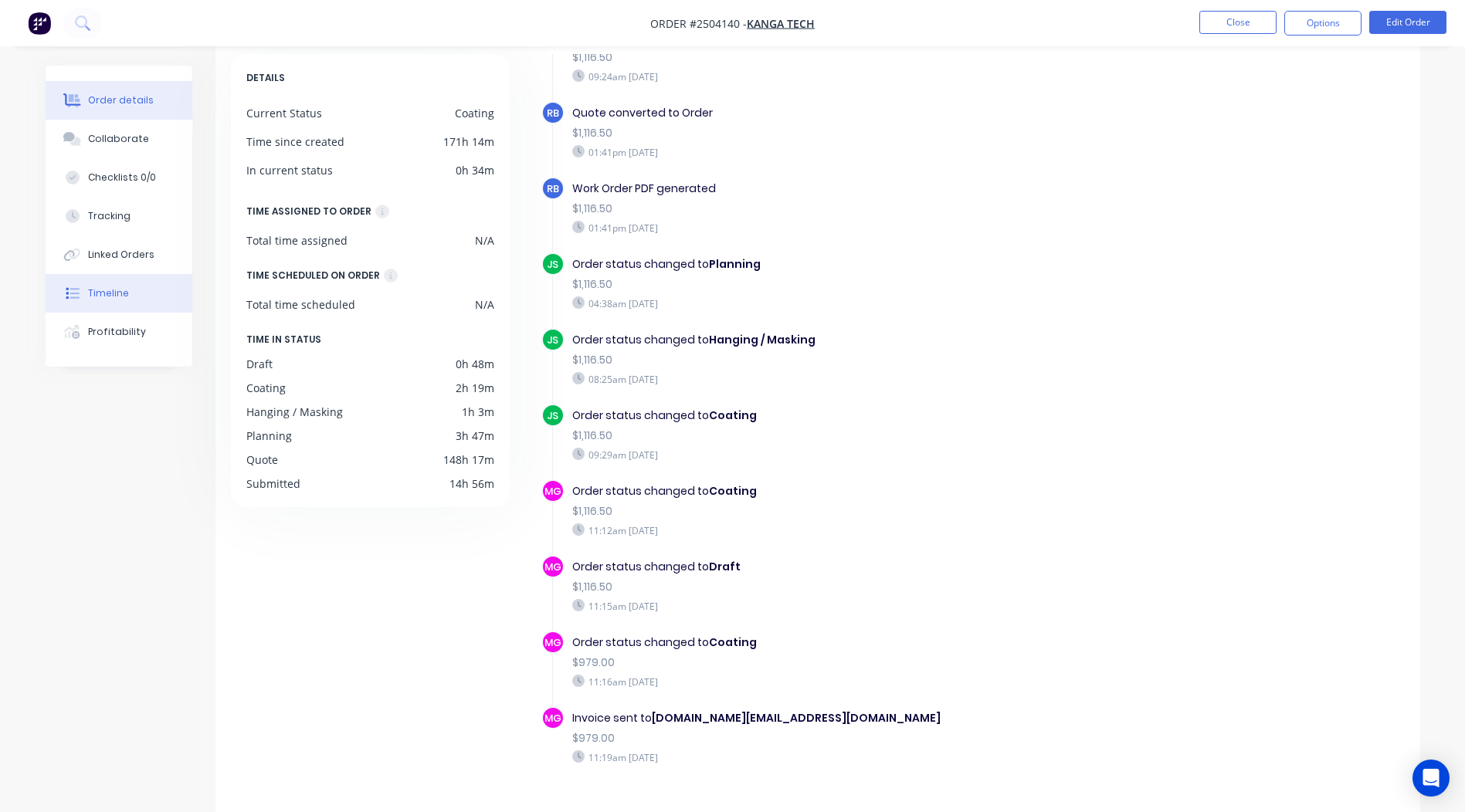
click at [141, 115] on button "Order details" at bounding box center [119, 100] width 147 height 39
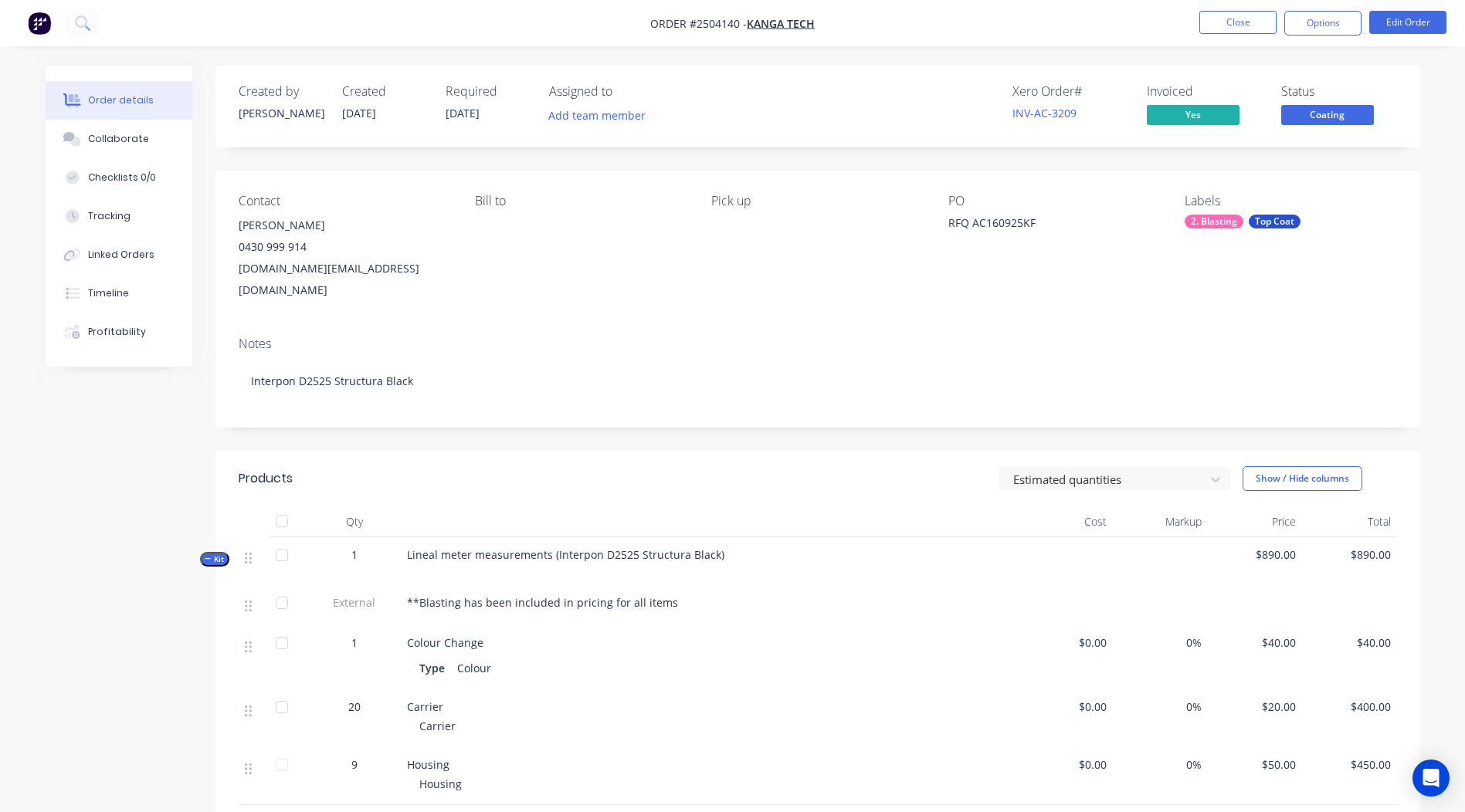
click at [1315, 122] on span "Coating" at bounding box center [1327, 115] width 92 height 19
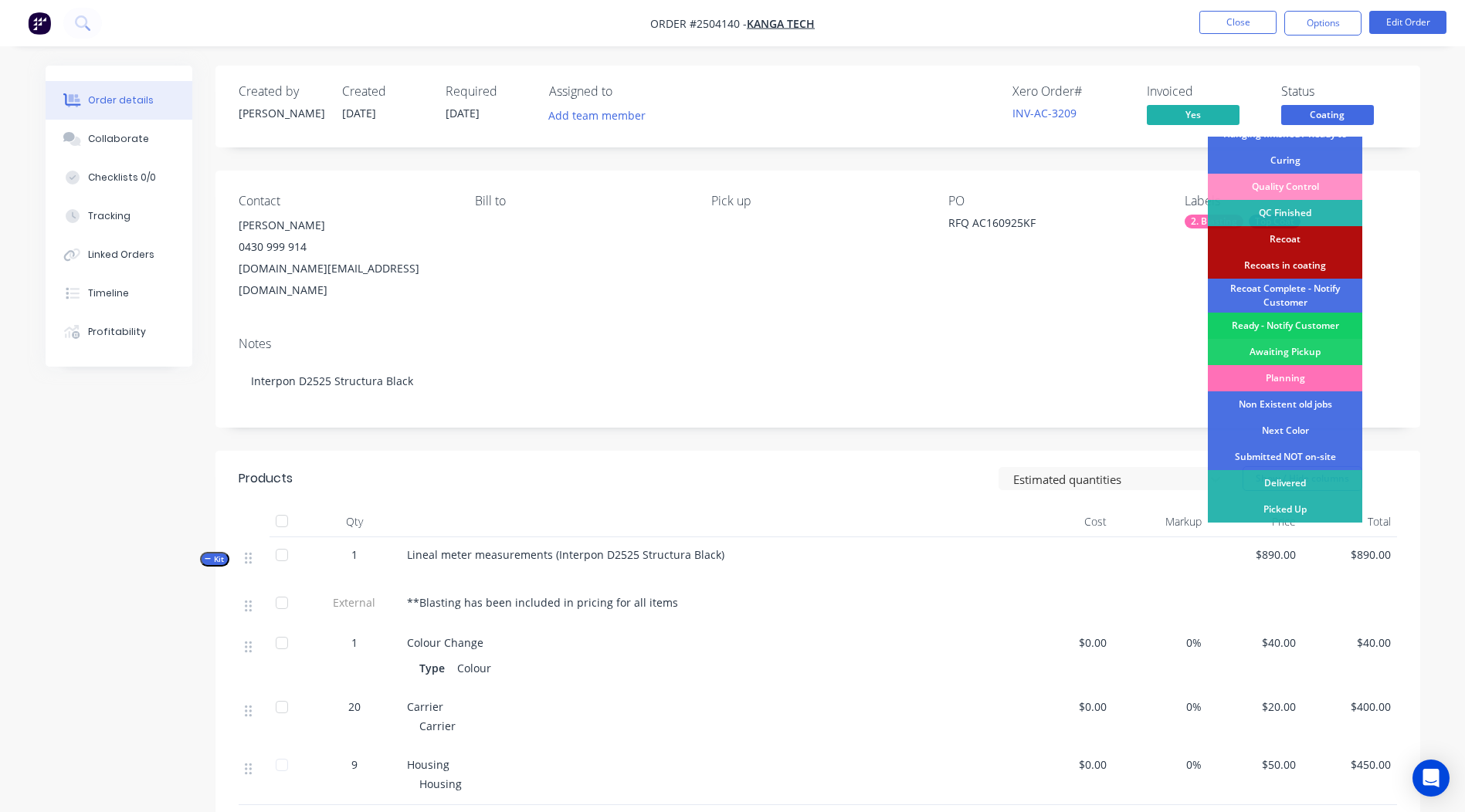
click at [1266, 328] on div "Ready - Notify Customer" at bounding box center [1284, 325] width 154 height 26
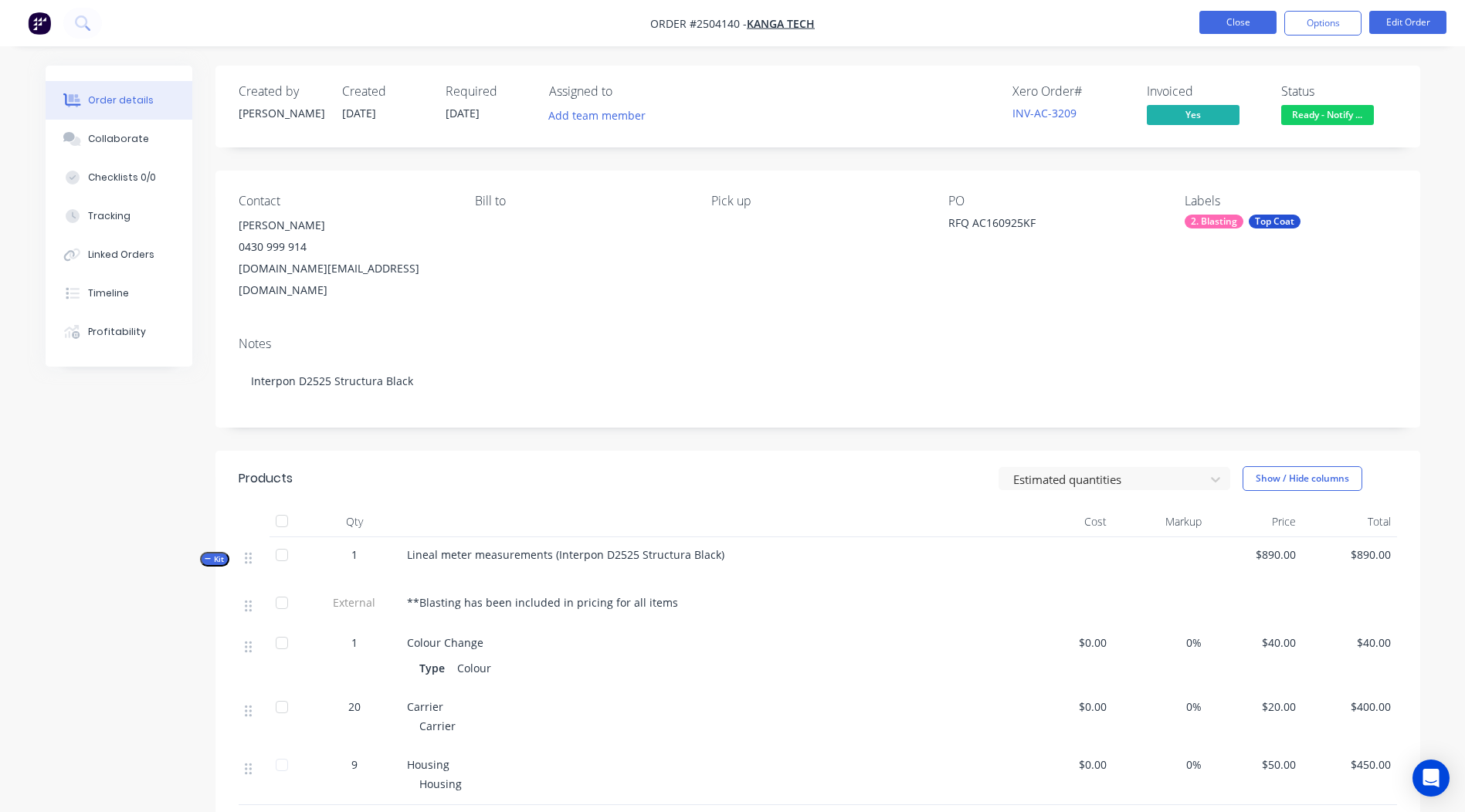
click at [1234, 19] on button "Close" at bounding box center [1238, 22] width 77 height 23
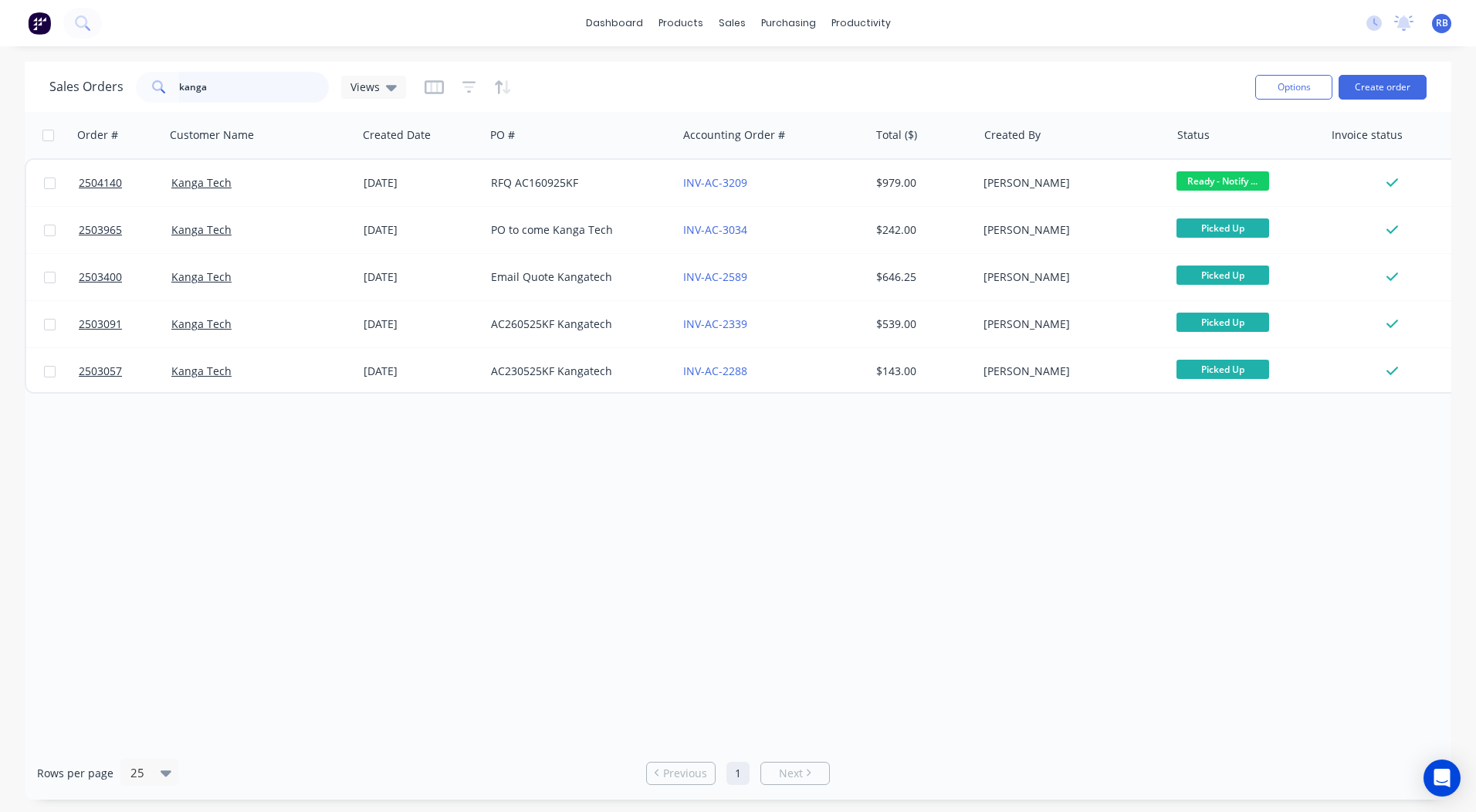
drag, startPoint x: 251, startPoint y: 85, endPoint x: 0, endPoint y: 96, distance: 251.2
click at [0, 103] on html "dashboard products sales purchasing productivity dashboard products Product Cat…" at bounding box center [738, 406] width 1476 height 812
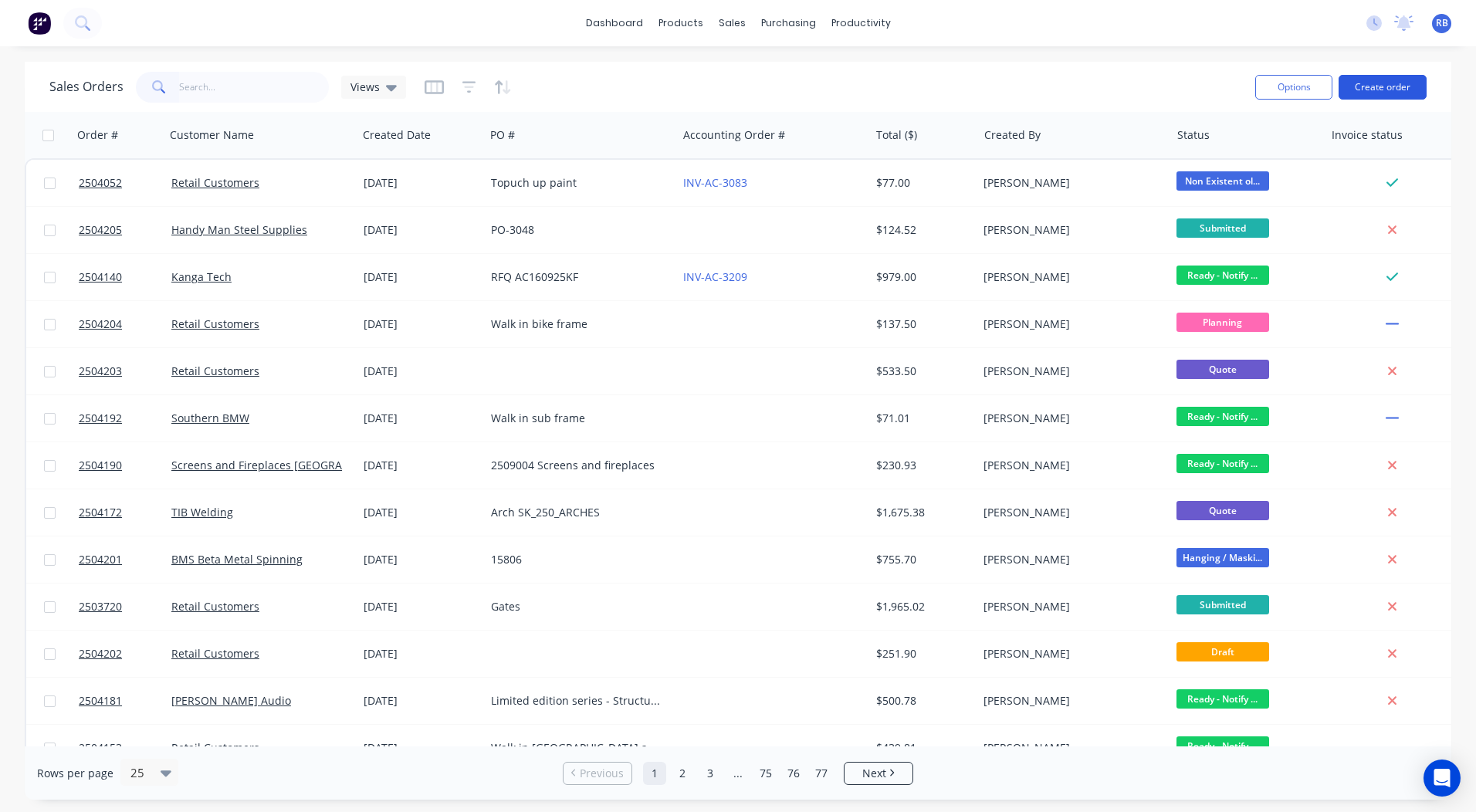
click at [1381, 81] on button "Create order" at bounding box center [1382, 87] width 88 height 24
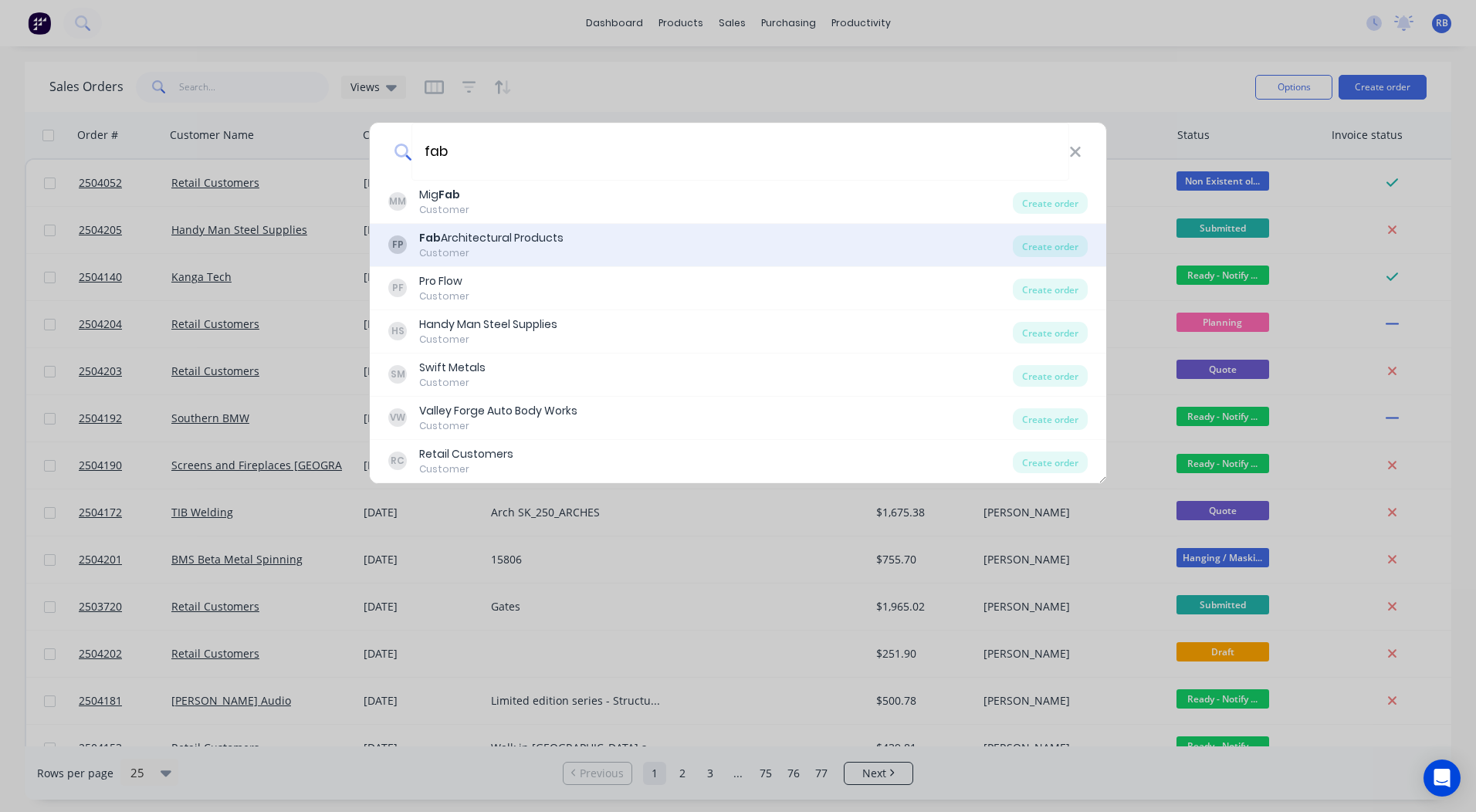
type input "fab"
click at [512, 252] on div "Customer" at bounding box center [491, 254] width 145 height 14
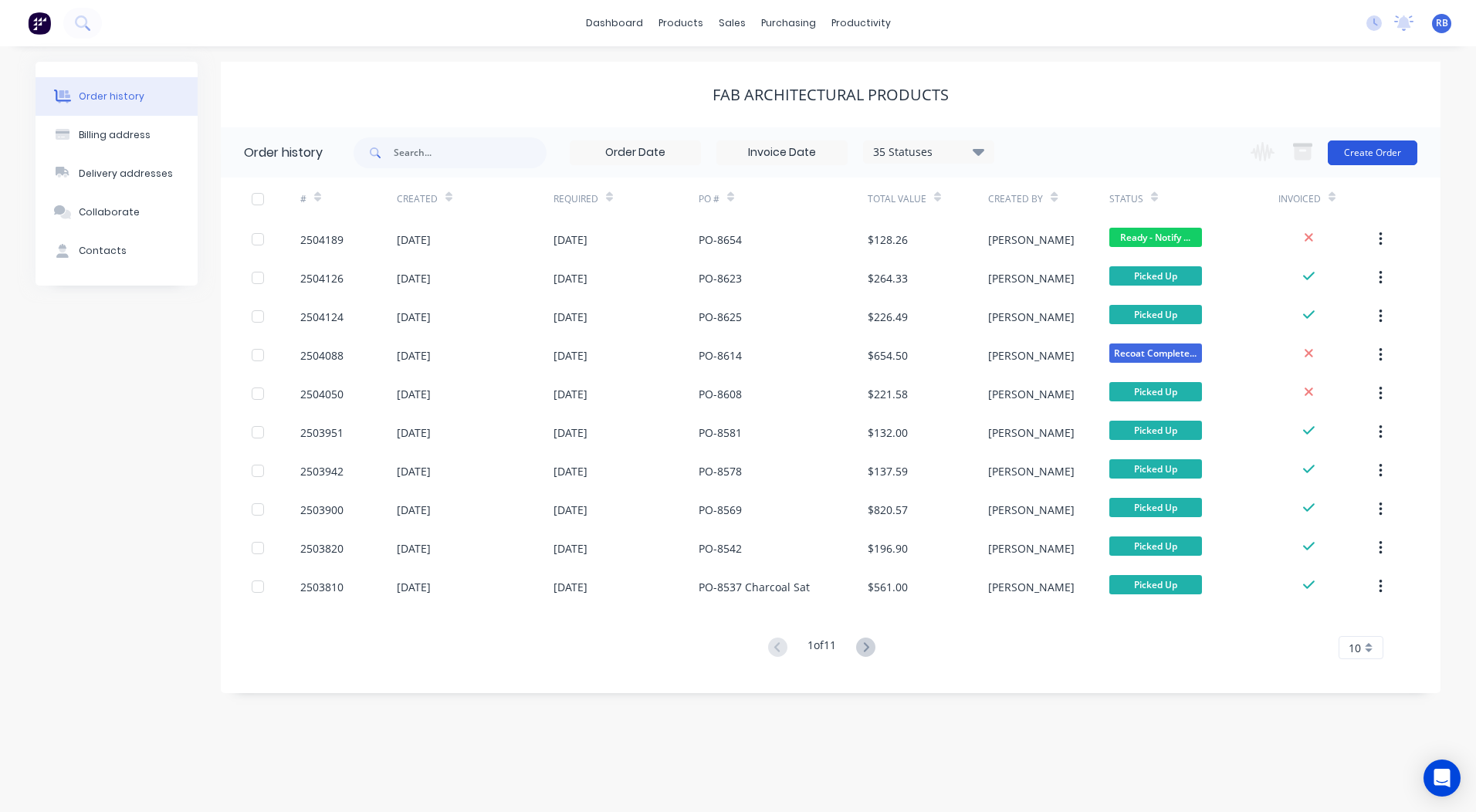
click at [1398, 155] on button "Create Order" at bounding box center [1372, 152] width 89 height 24
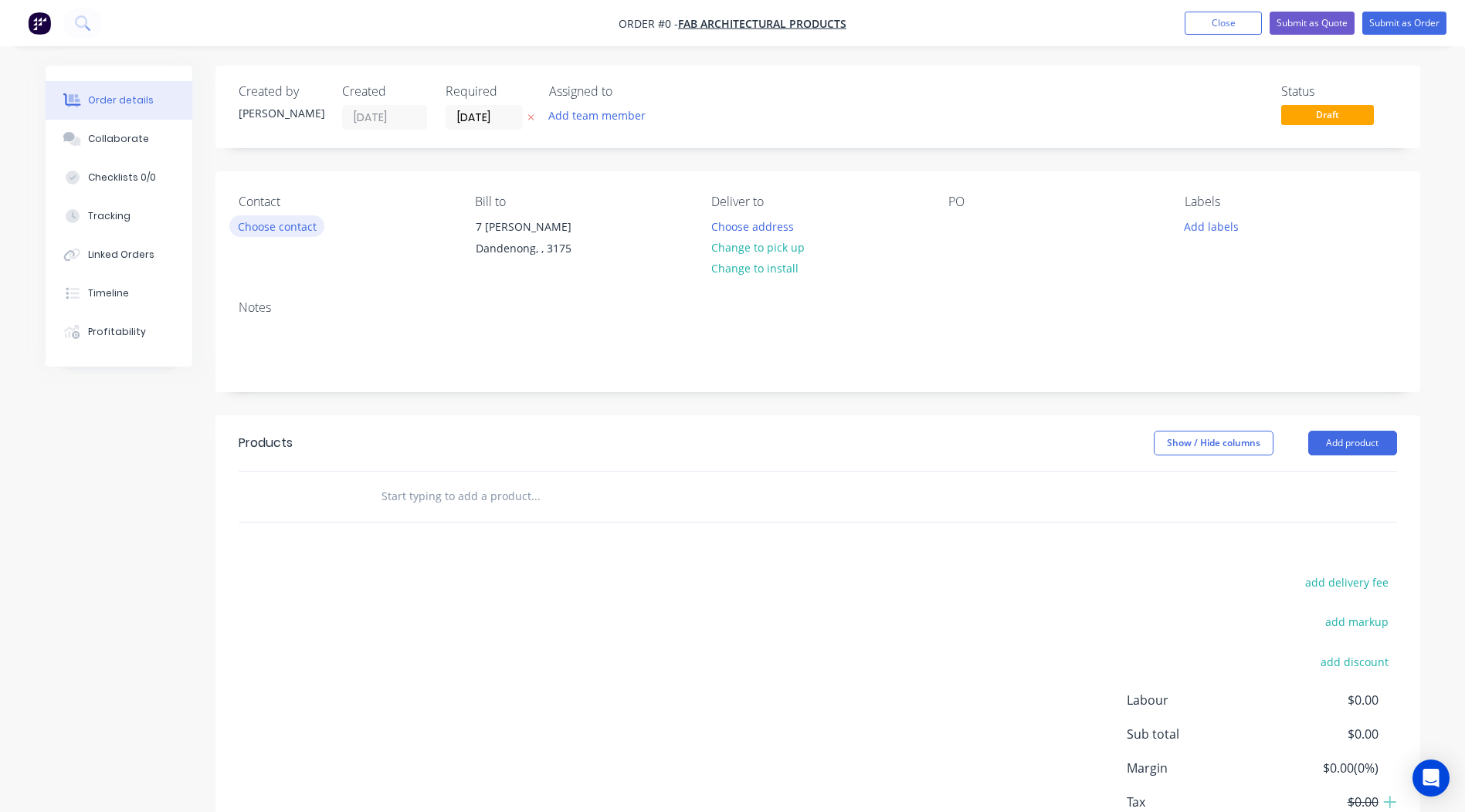
click at [271, 235] on button "Choose contact" at bounding box center [277, 226] width 95 height 21
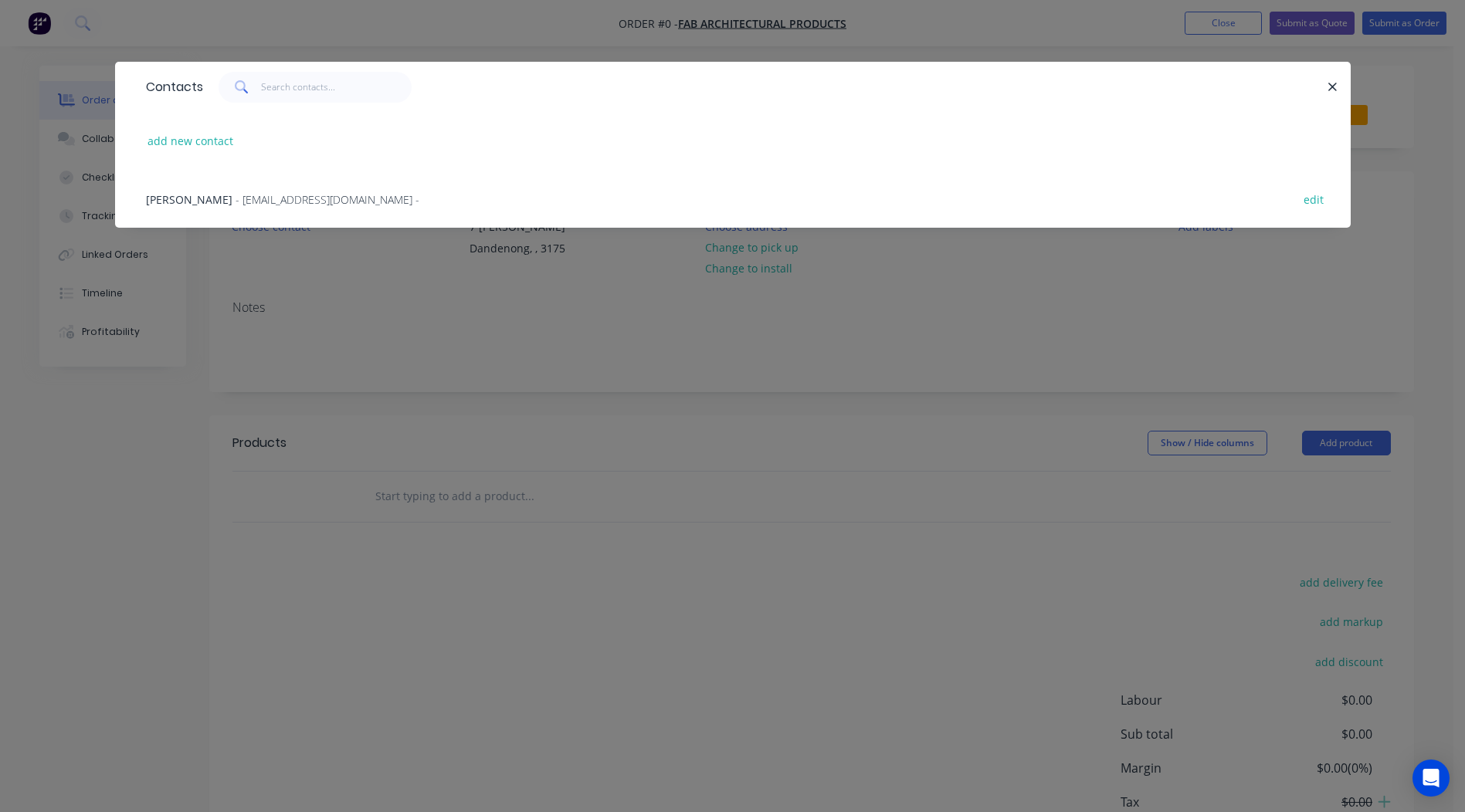
click at [196, 203] on span "Jamie Brown" at bounding box center [189, 199] width 86 height 15
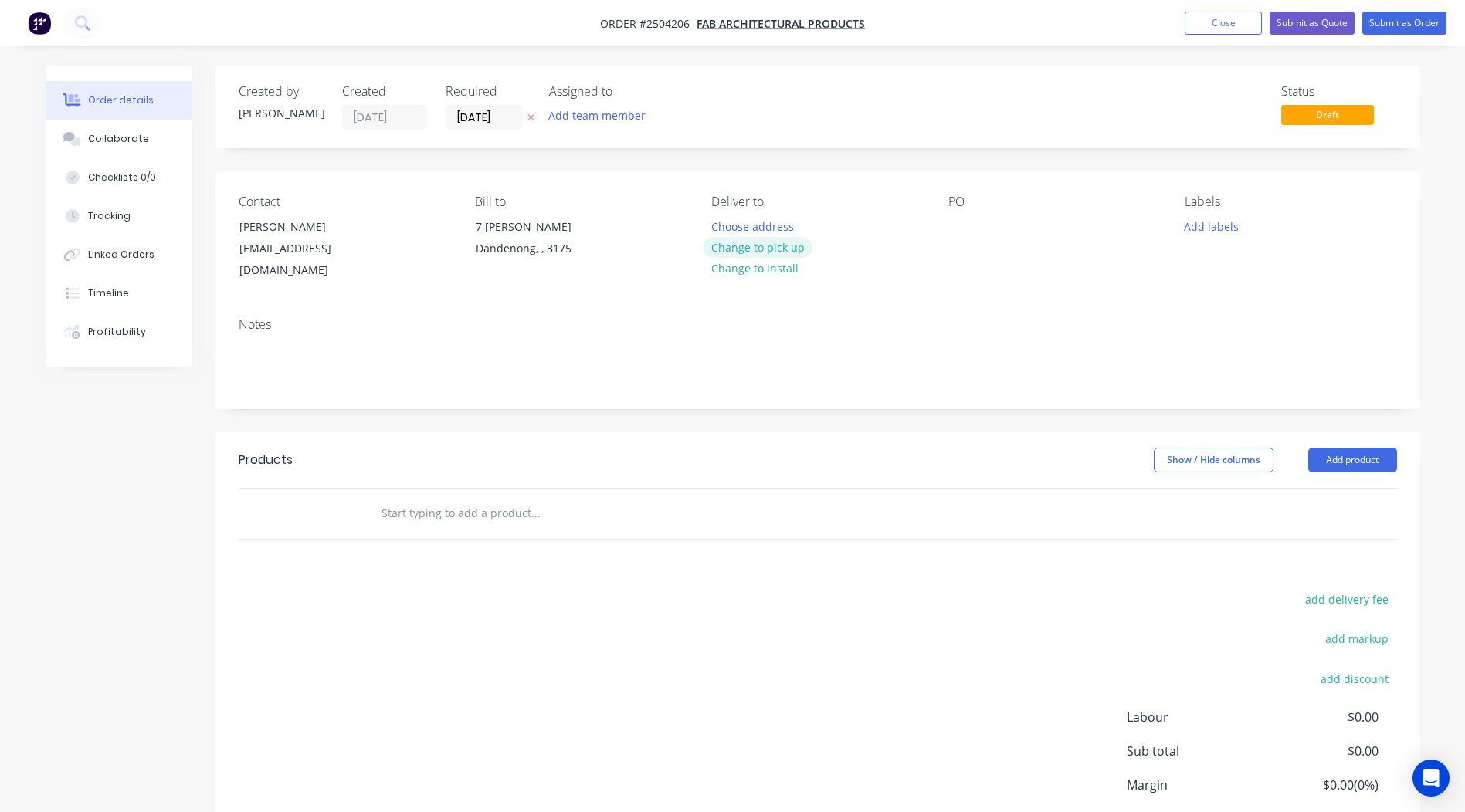
click at [737, 240] on button "Change to pick up" at bounding box center [757, 247] width 110 height 21
click at [958, 224] on div at bounding box center [960, 227] width 24 height 22
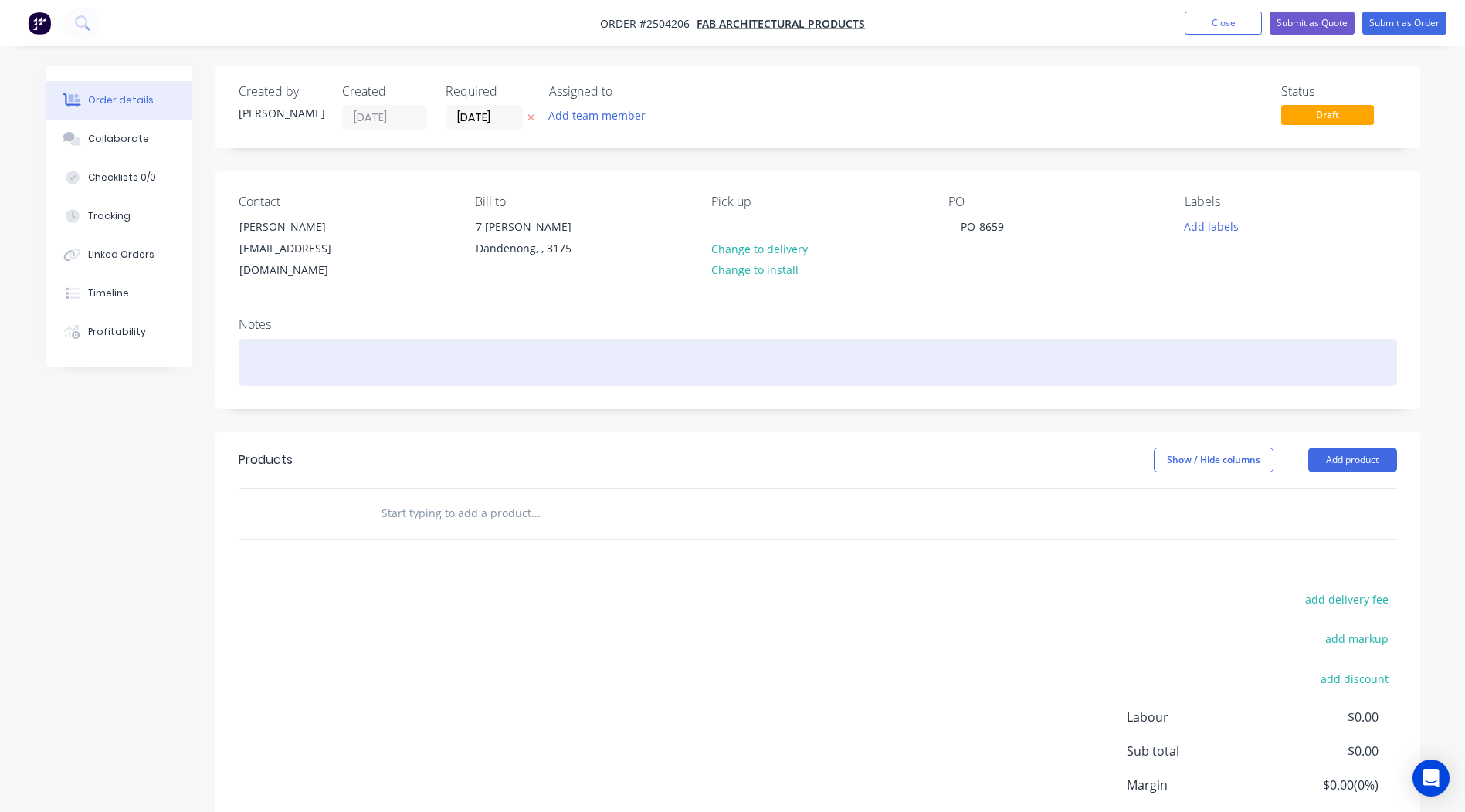
click at [326, 343] on div at bounding box center [818, 363] width 1158 height 47
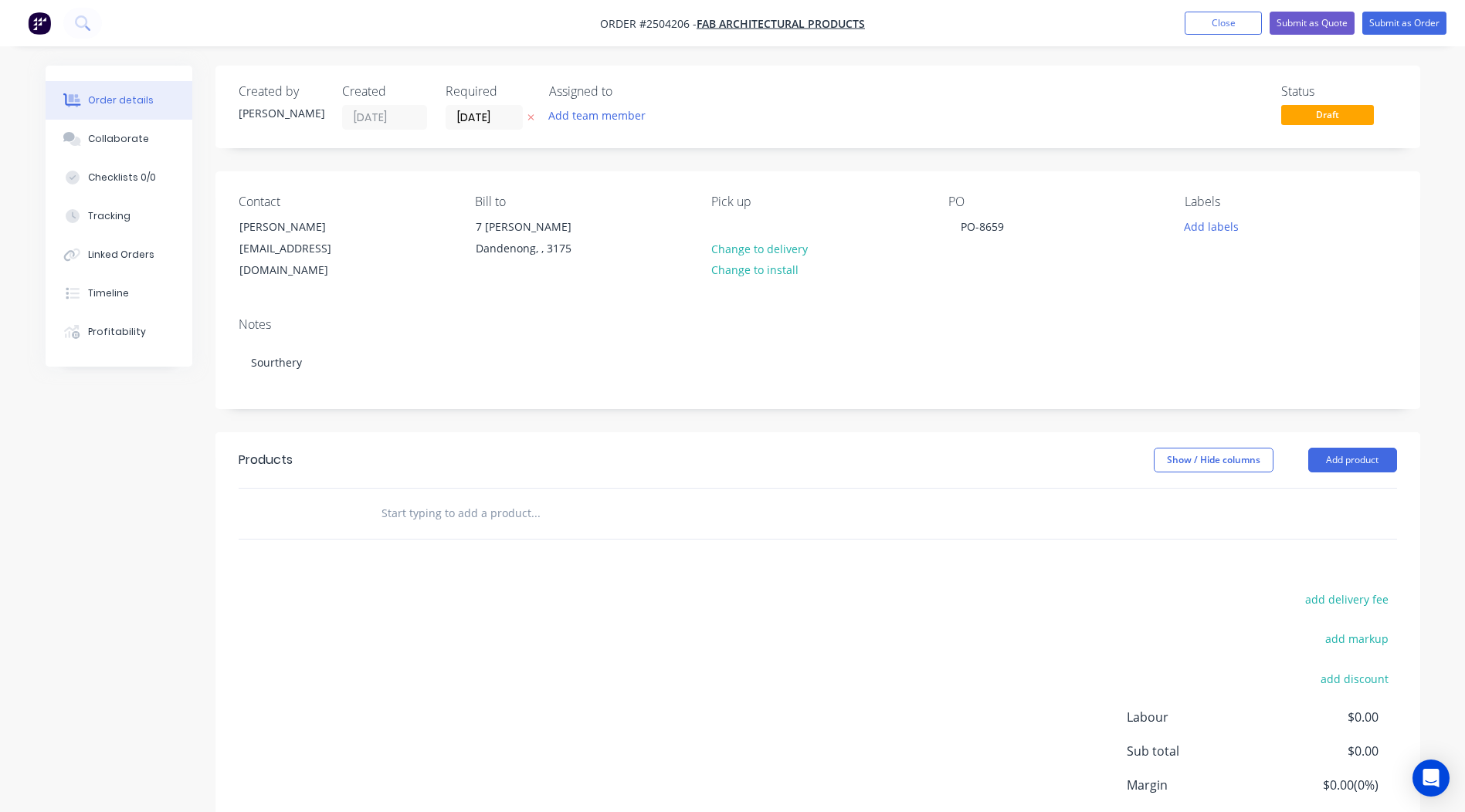
click at [400, 285] on div "Contact Jamie Brown enquiries@fabornate.com.au Bill to 7 Wayne Crt Dandenong, ,…" at bounding box center [818, 238] width 1204 height 133
click at [1351, 451] on button "Add product" at bounding box center [1352, 460] width 89 height 24
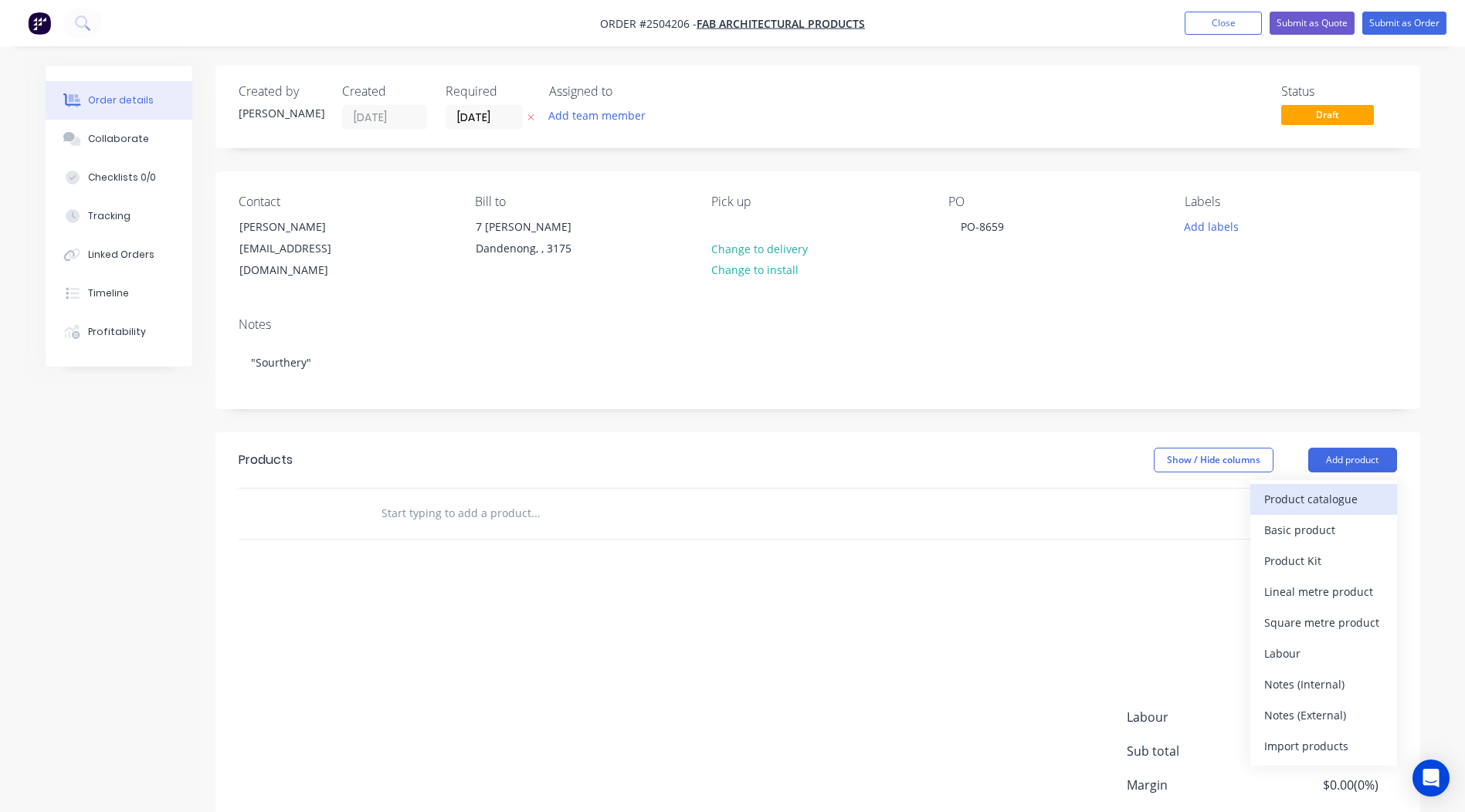
click at [1332, 488] on div "Product catalogue" at bounding box center [1324, 499] width 119 height 22
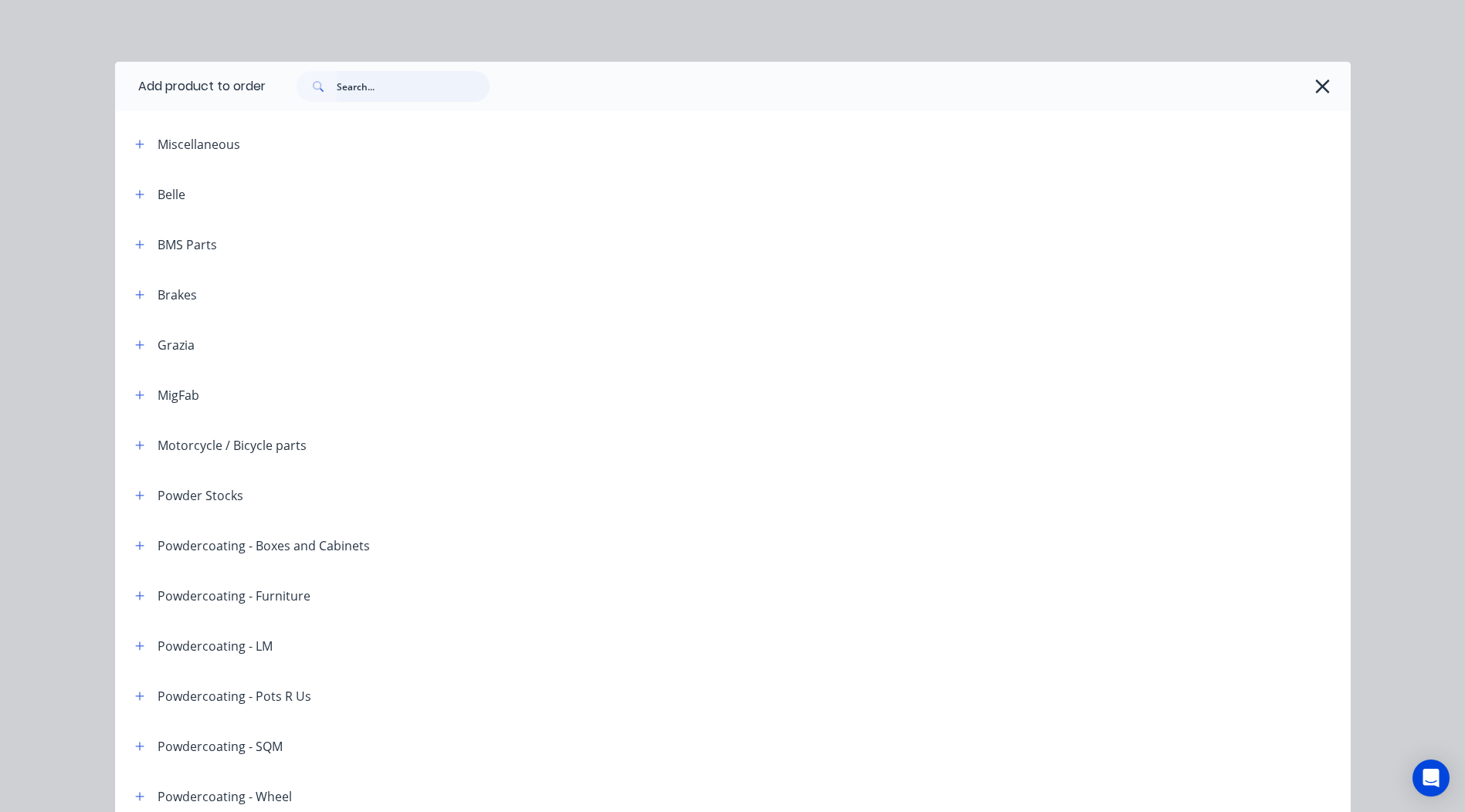
click at [399, 92] on input "text" at bounding box center [412, 86] width 153 height 31
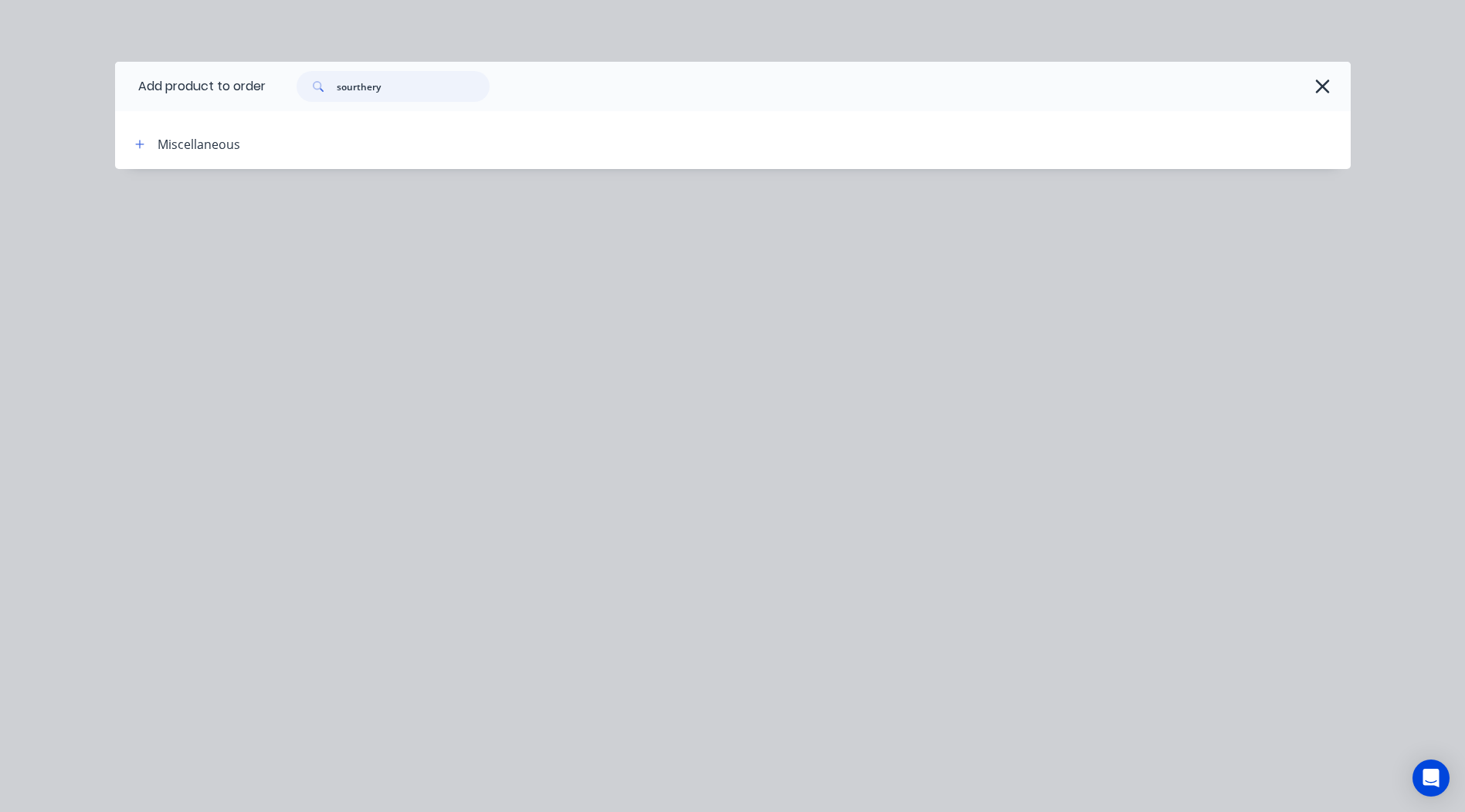
drag, startPoint x: 416, startPoint y: 82, endPoint x: 366, endPoint y: 81, distance: 50.0
click at [356, 81] on input "sourthery" at bounding box center [412, 86] width 153 height 31
type input "southerl"
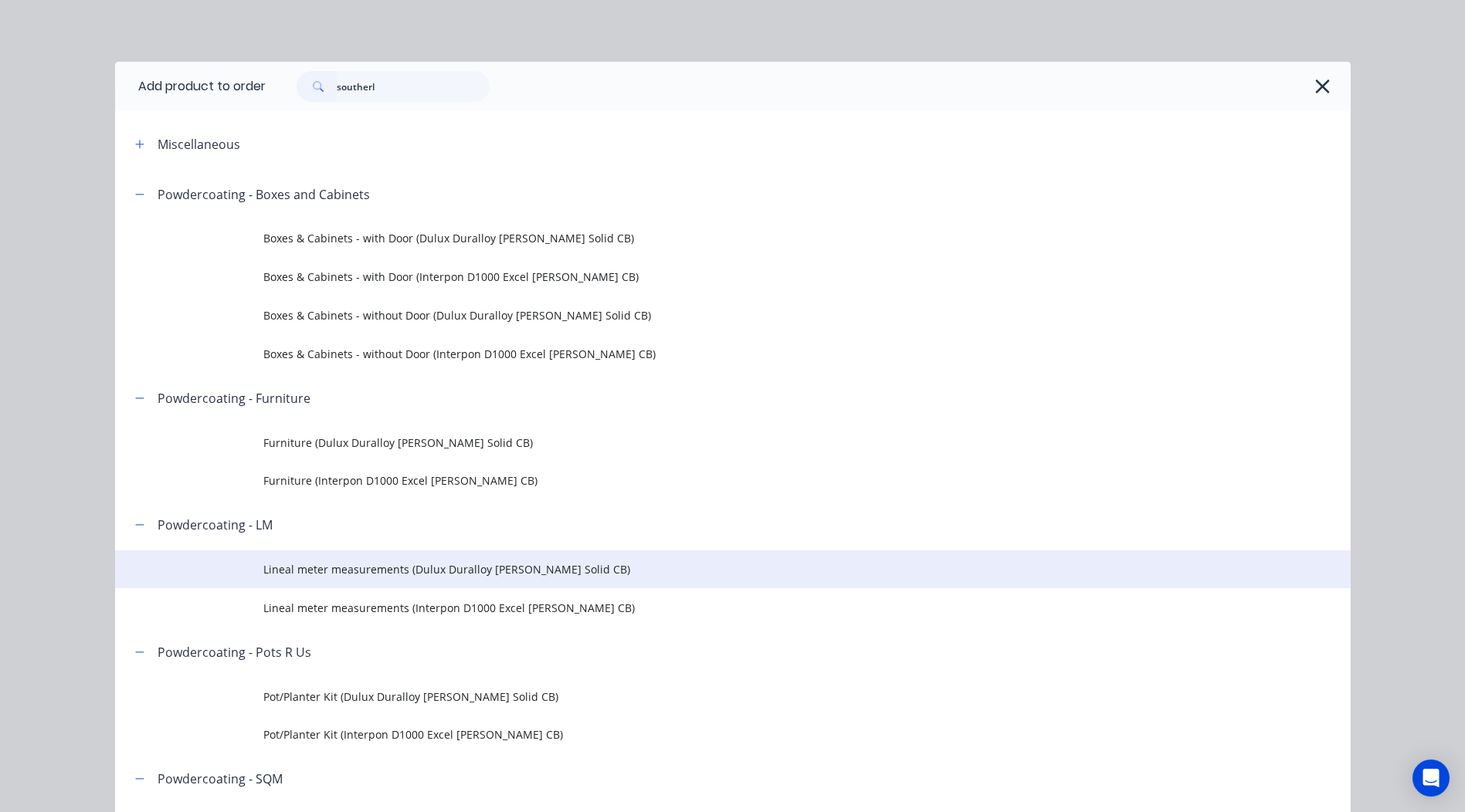
click at [582, 562] on span "Lineal meter measurements (Dulux Duralloy Southerly Matt Solid CB)" at bounding box center [698, 569] width 869 height 17
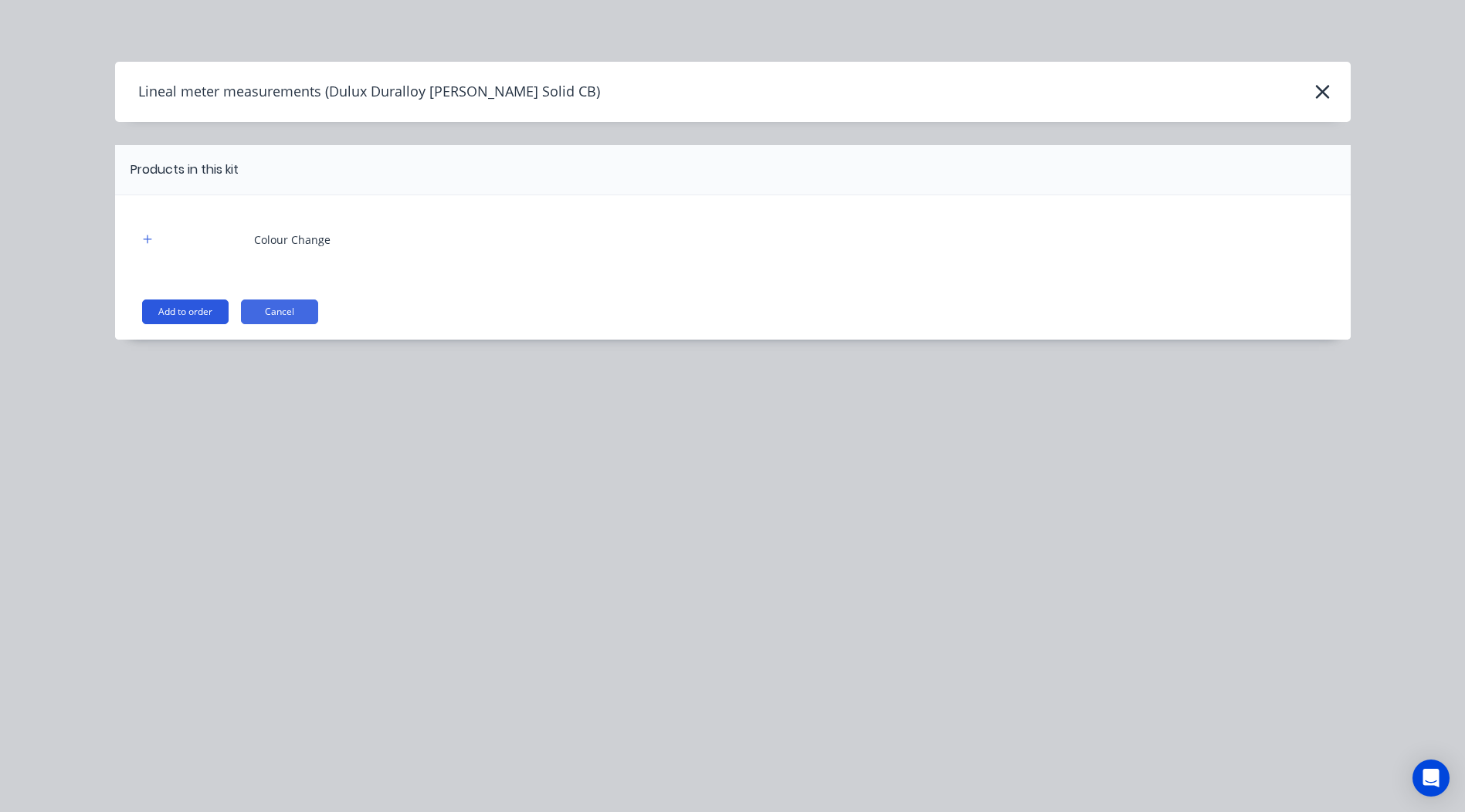
click at [218, 312] on button "Add to order" at bounding box center [185, 311] width 86 height 24
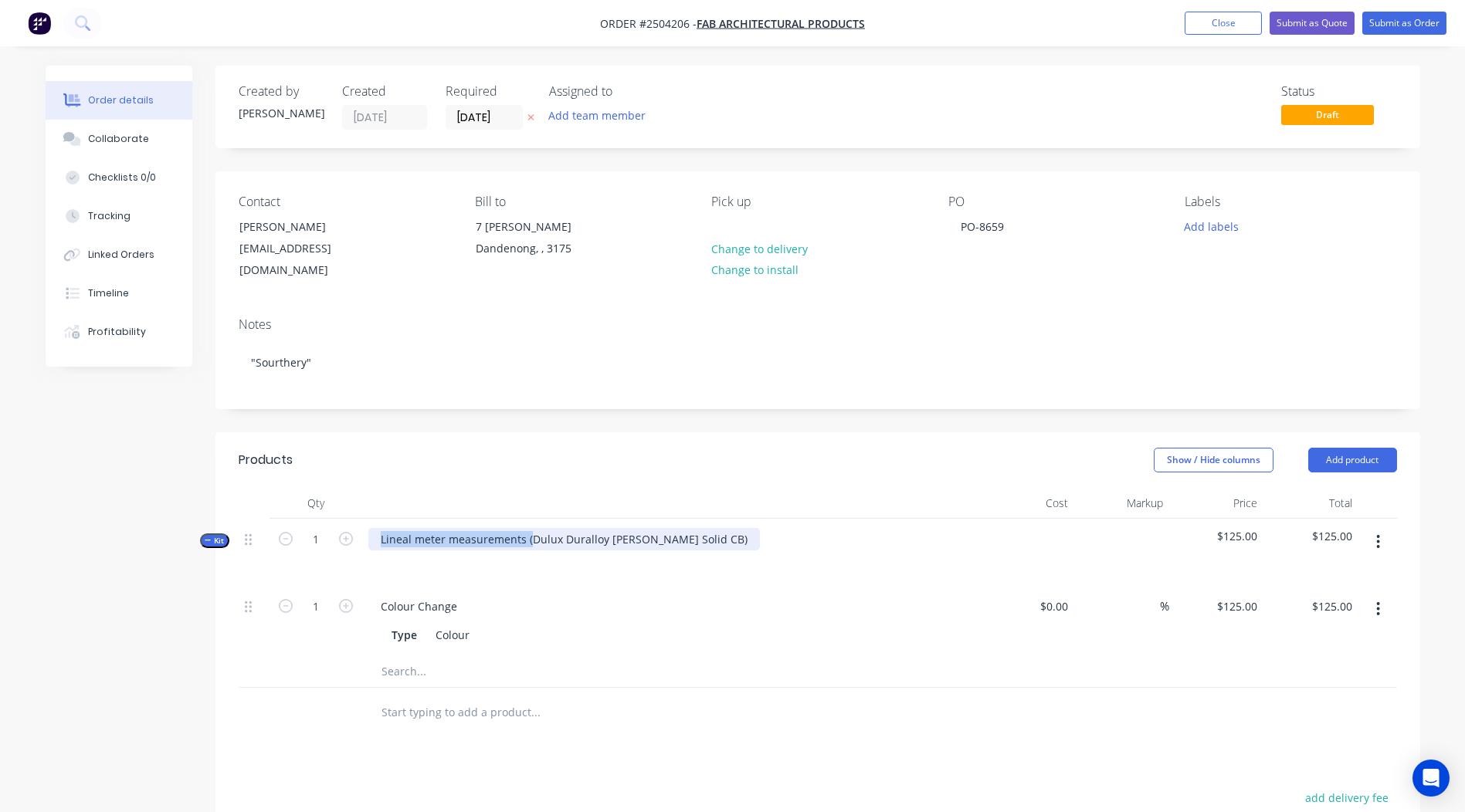
drag, startPoint x: 529, startPoint y: 516, endPoint x: -3, endPoint y: 574, distance: 535.2
click at [0, 574] on html "Order #2504206 - Fab Architectural Products Add product Close Submit as Quote S…" at bounding box center [732, 566] width 1465 height 1132
click at [586, 528] on div "Dulux Duralloy Southerly Matt Solid CB)" at bounding box center [488, 539] width 239 height 22
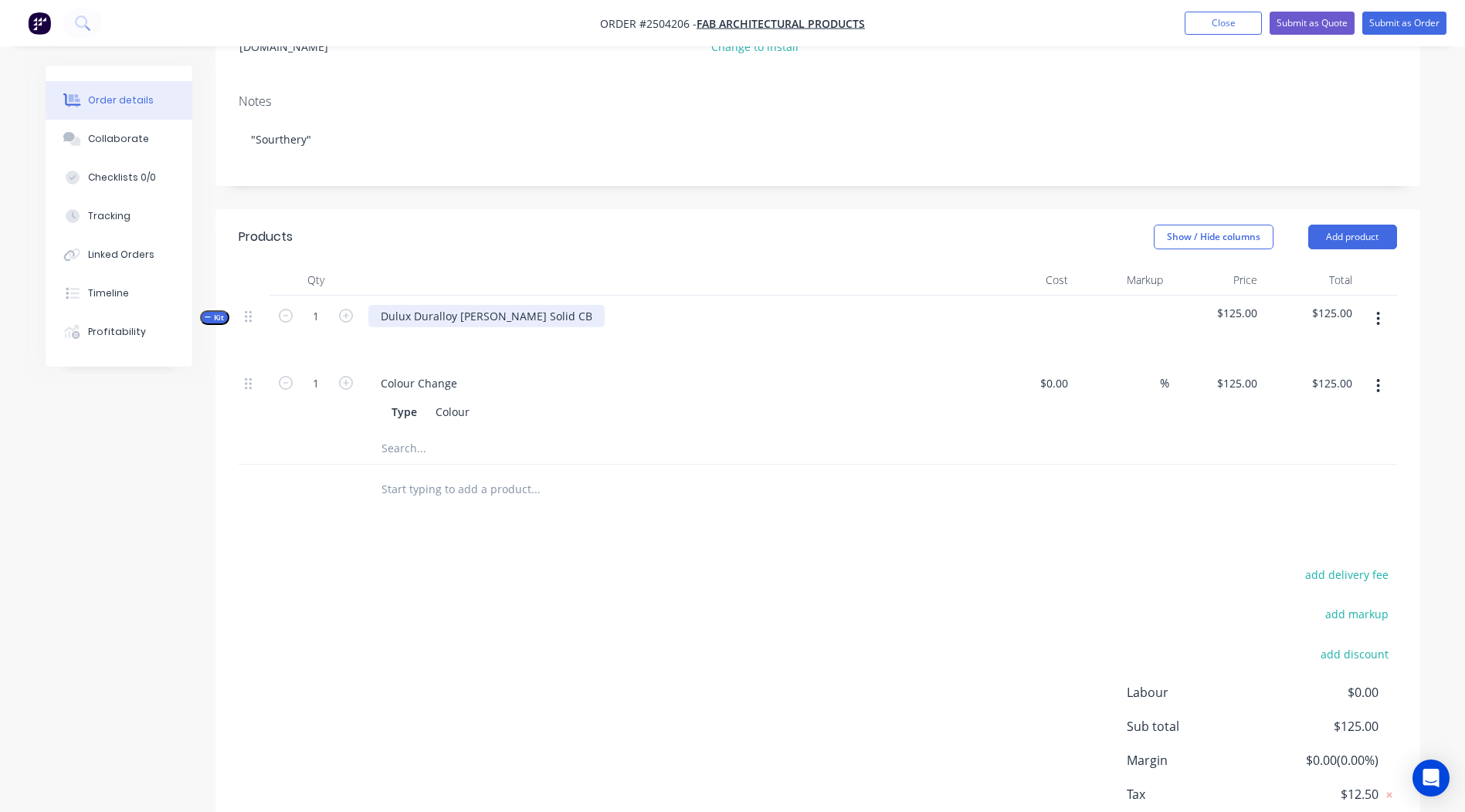
scroll to position [148, 0]
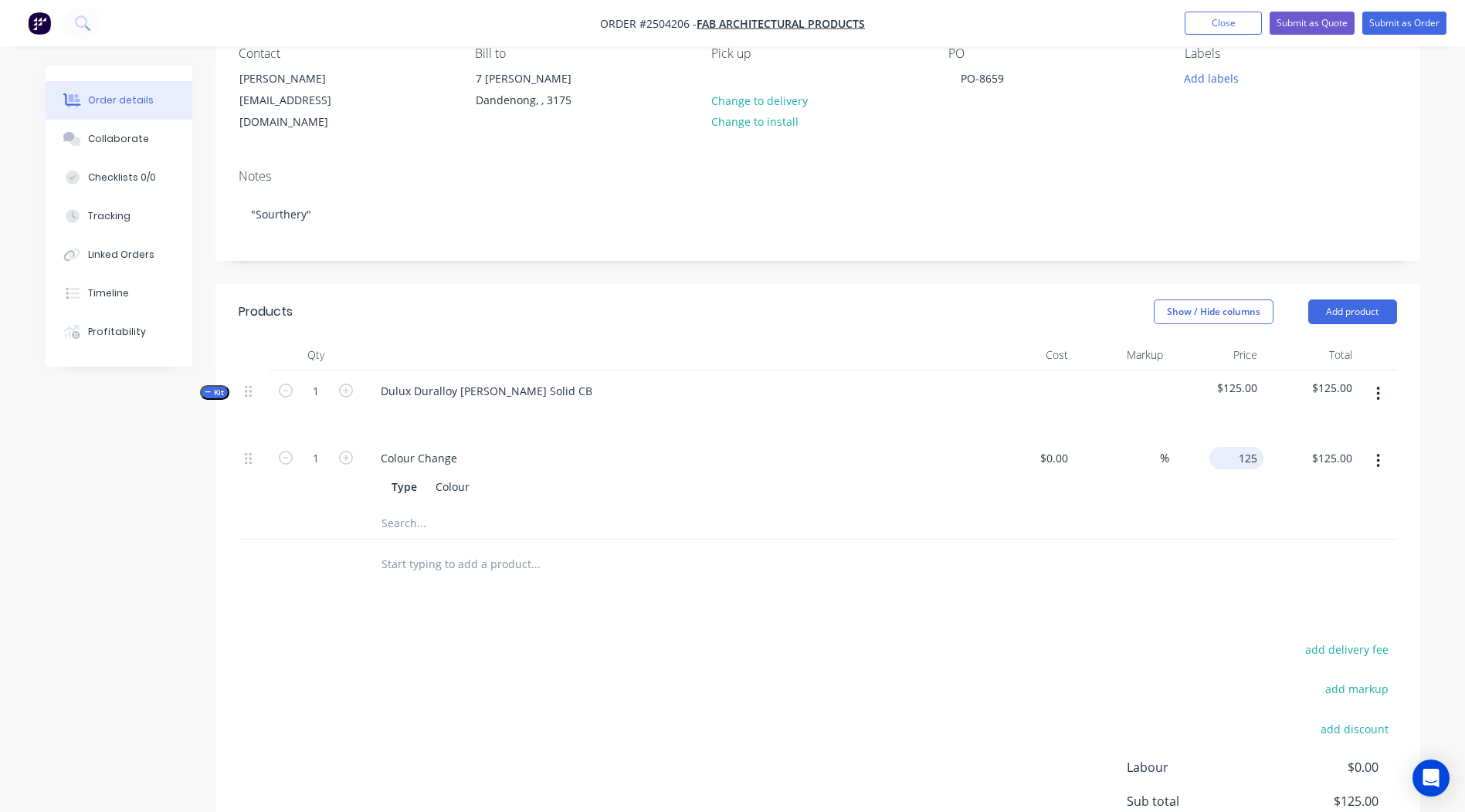
click at [1245, 447] on input "125" at bounding box center [1239, 458] width 48 height 22
type input "$100.00"
drag, startPoint x: 878, startPoint y: 536, endPoint x: 1163, endPoint y: 467, distance: 293.2
click at [879, 549] on div at bounding box center [640, 564] width 544 height 31
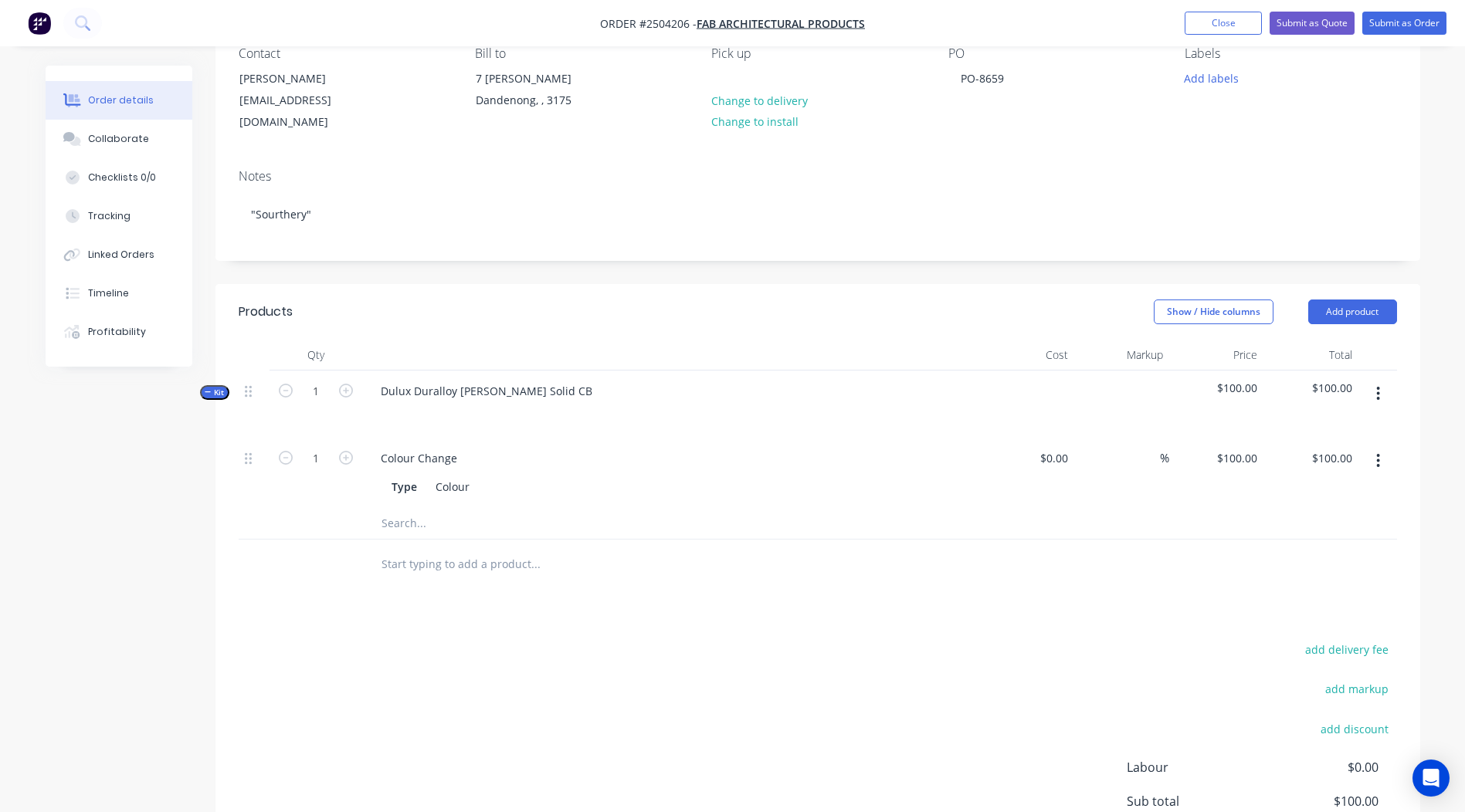
click at [1388, 381] on button "button" at bounding box center [1378, 393] width 36 height 28
click at [1338, 423] on div "Add product to kit" at bounding box center [1324, 434] width 119 height 22
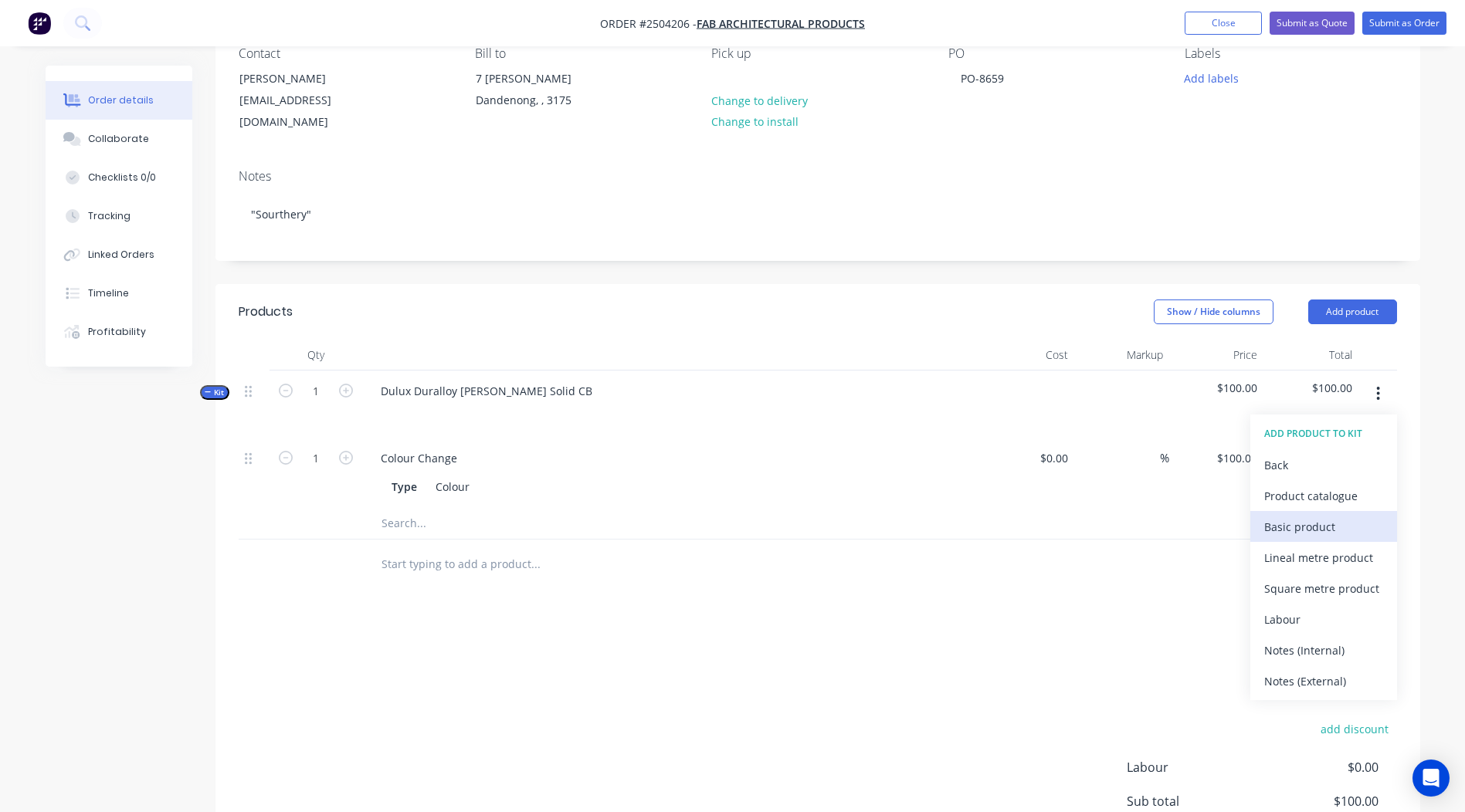
click at [1311, 516] on div "Basic product" at bounding box center [1324, 527] width 119 height 22
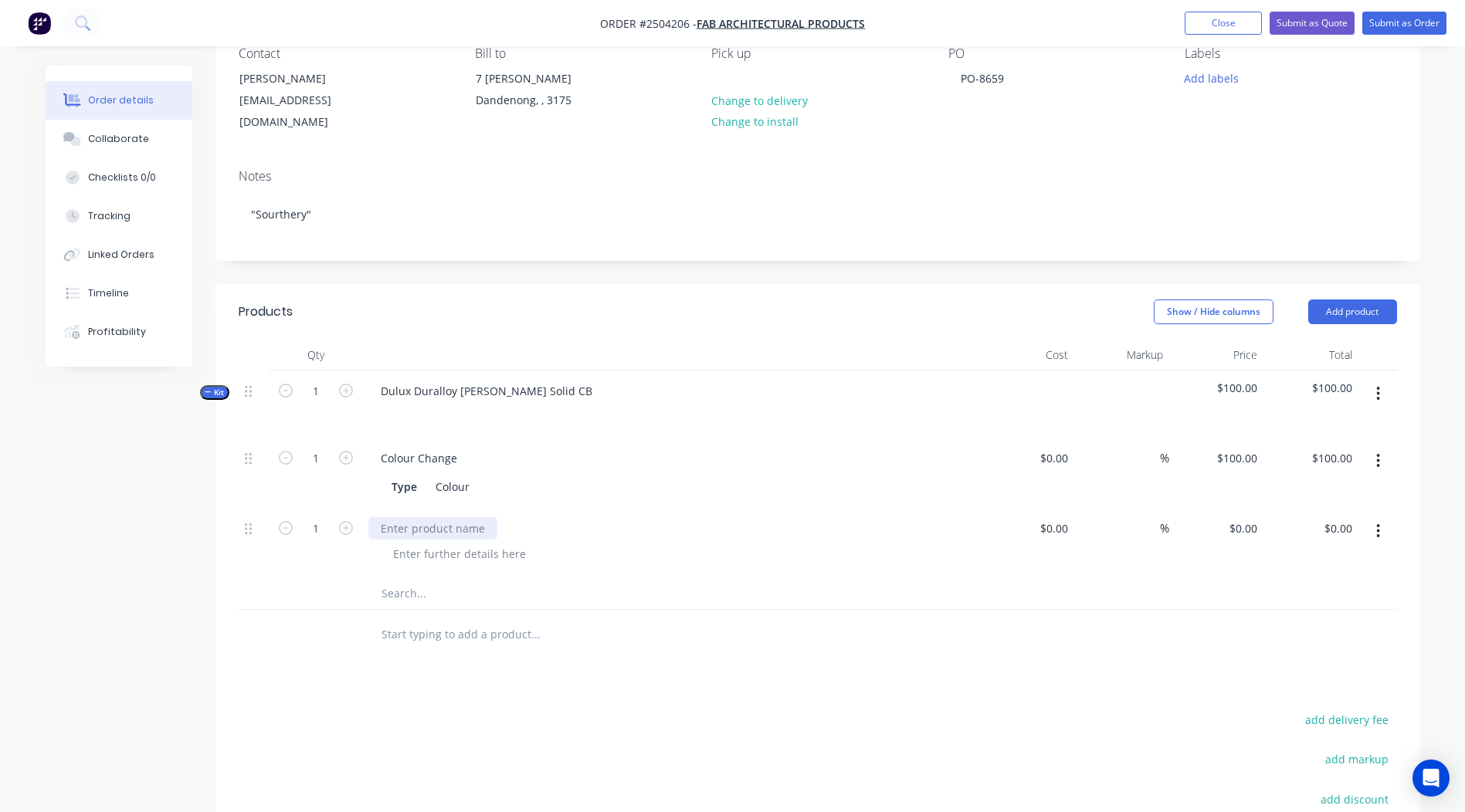
click at [436, 517] on div at bounding box center [432, 528] width 129 height 22
click at [348, 521] on icon "button" at bounding box center [346, 528] width 14 height 14
type input "2"
click at [1346, 517] on input "0.00" at bounding box center [1340, 528] width 36 height 22
type input "26.94"
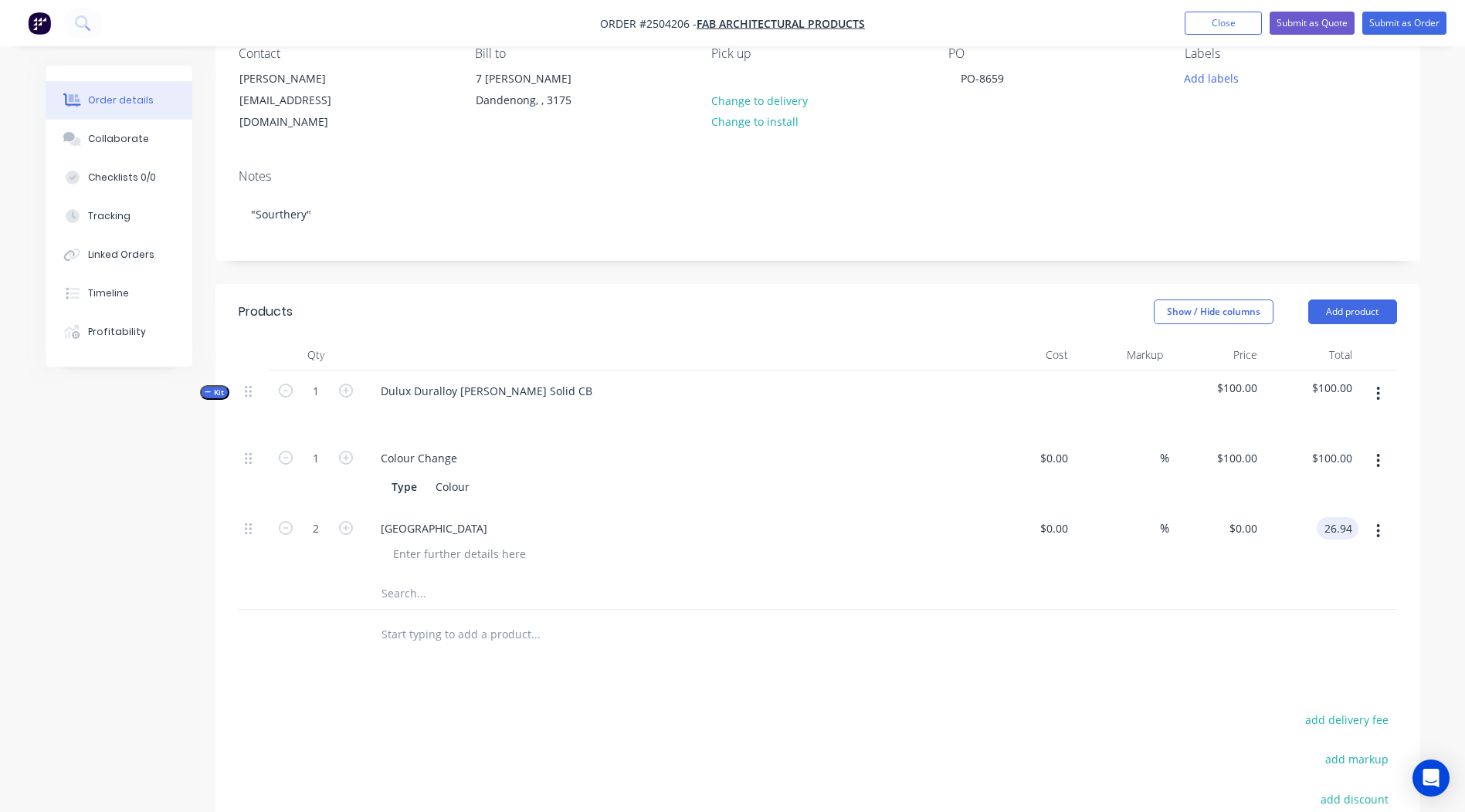
type input "$13.47"
type input "$26.94"
click at [1064, 691] on div "Products Show / Hide columns Add product Qty Cost Markup Price Total Kit 1 Dulu…" at bounding box center [818, 657] width 1204 height 746
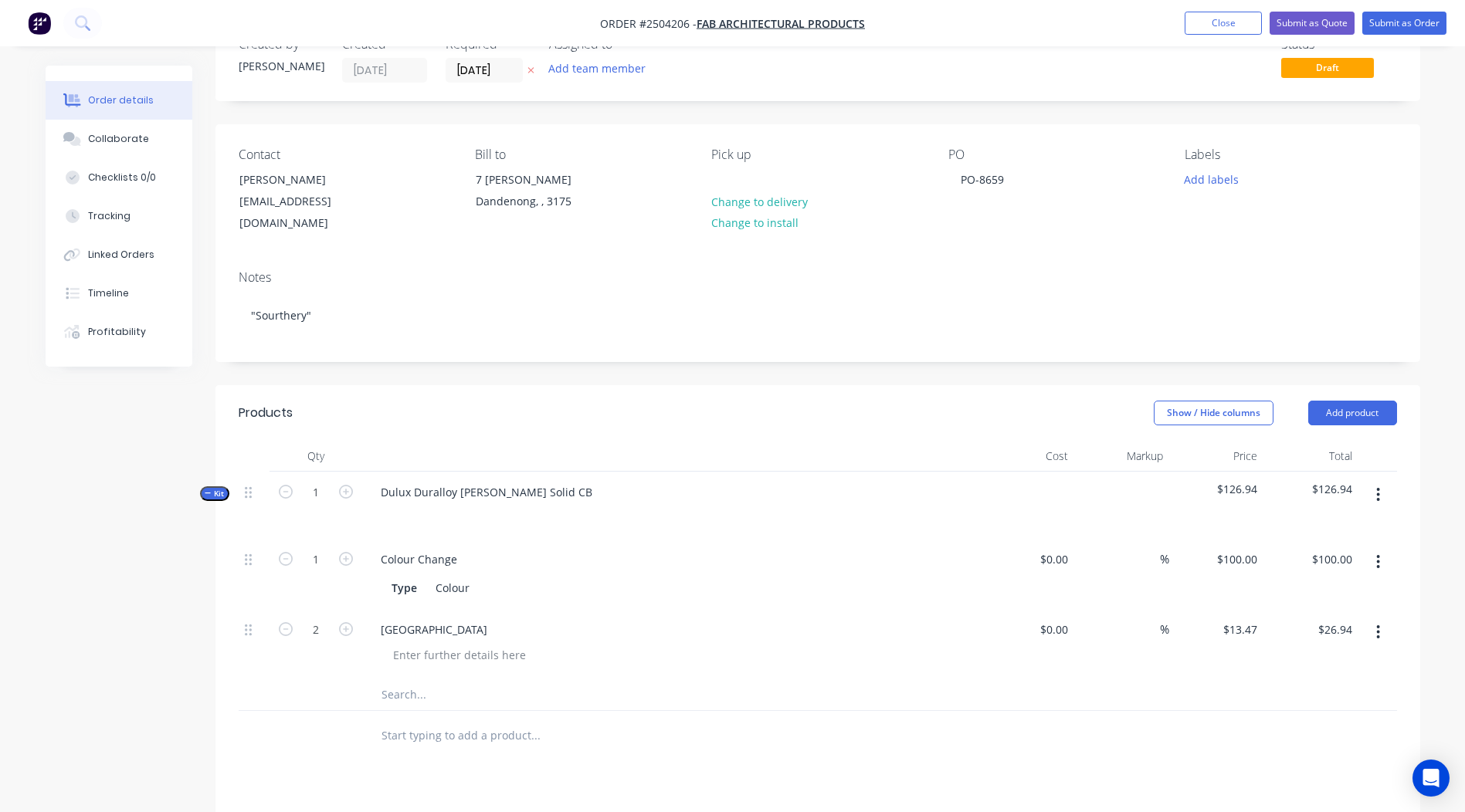
scroll to position [0, 0]
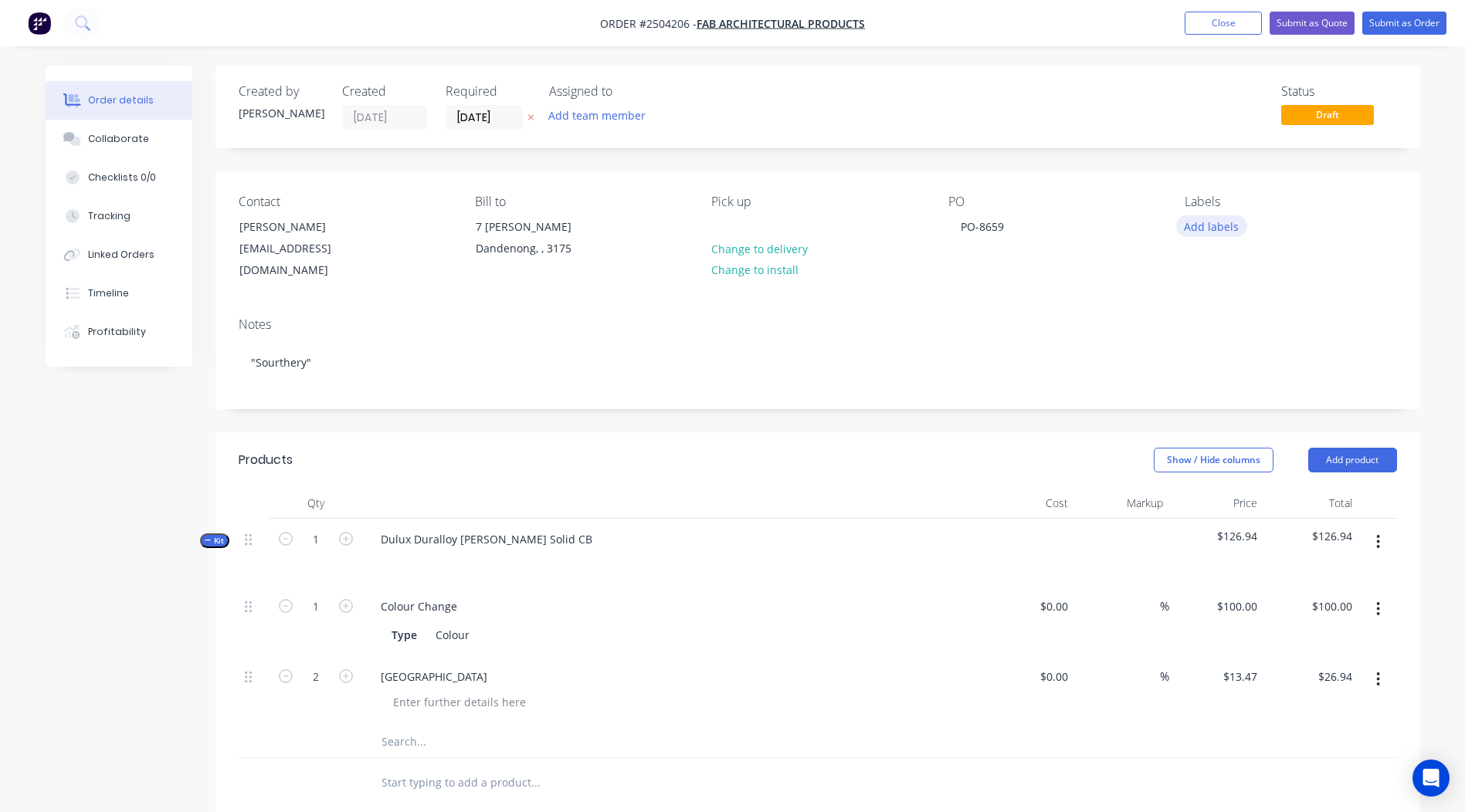
click at [1192, 220] on button "Add labels" at bounding box center [1211, 226] width 71 height 21
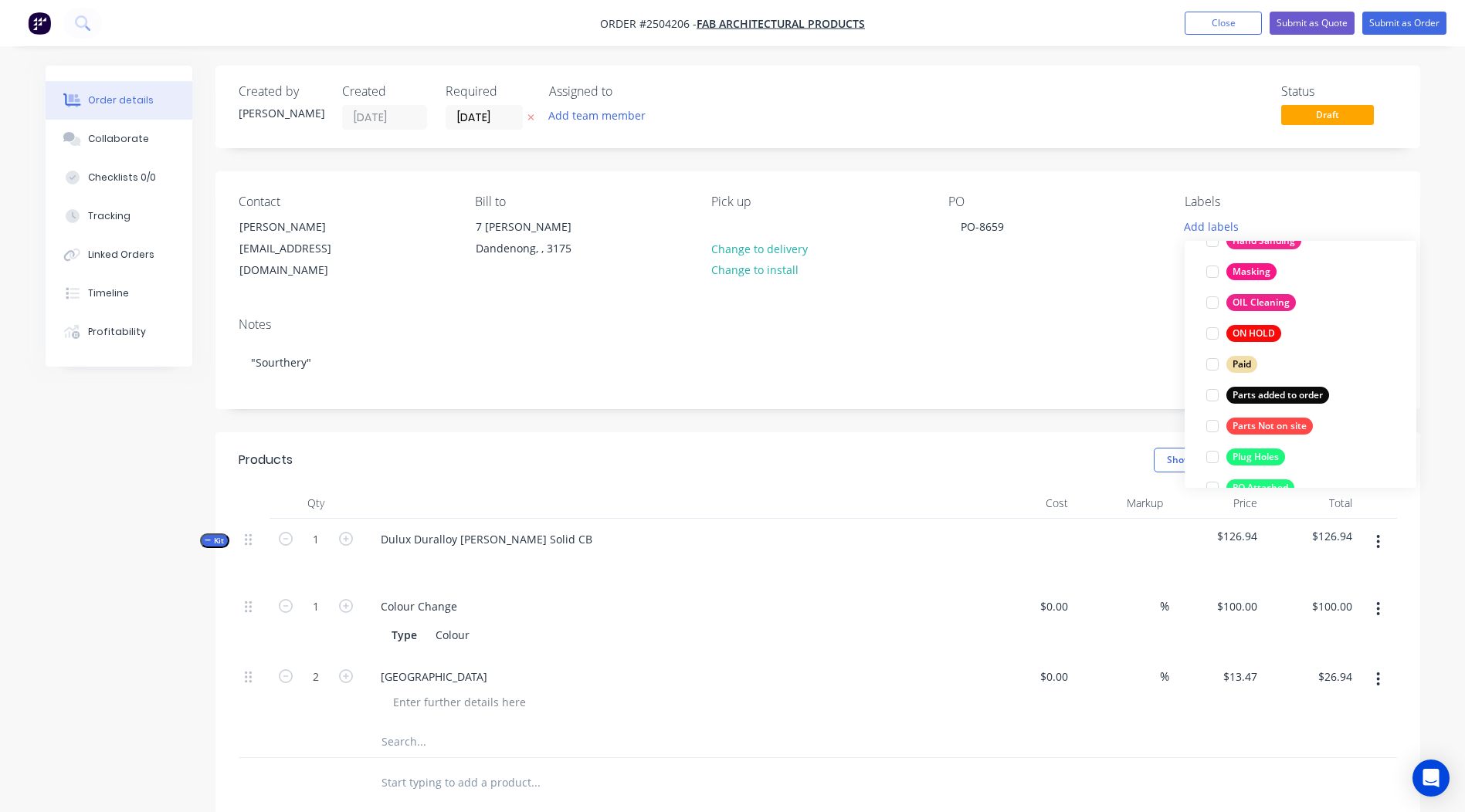
scroll to position [1204, 0]
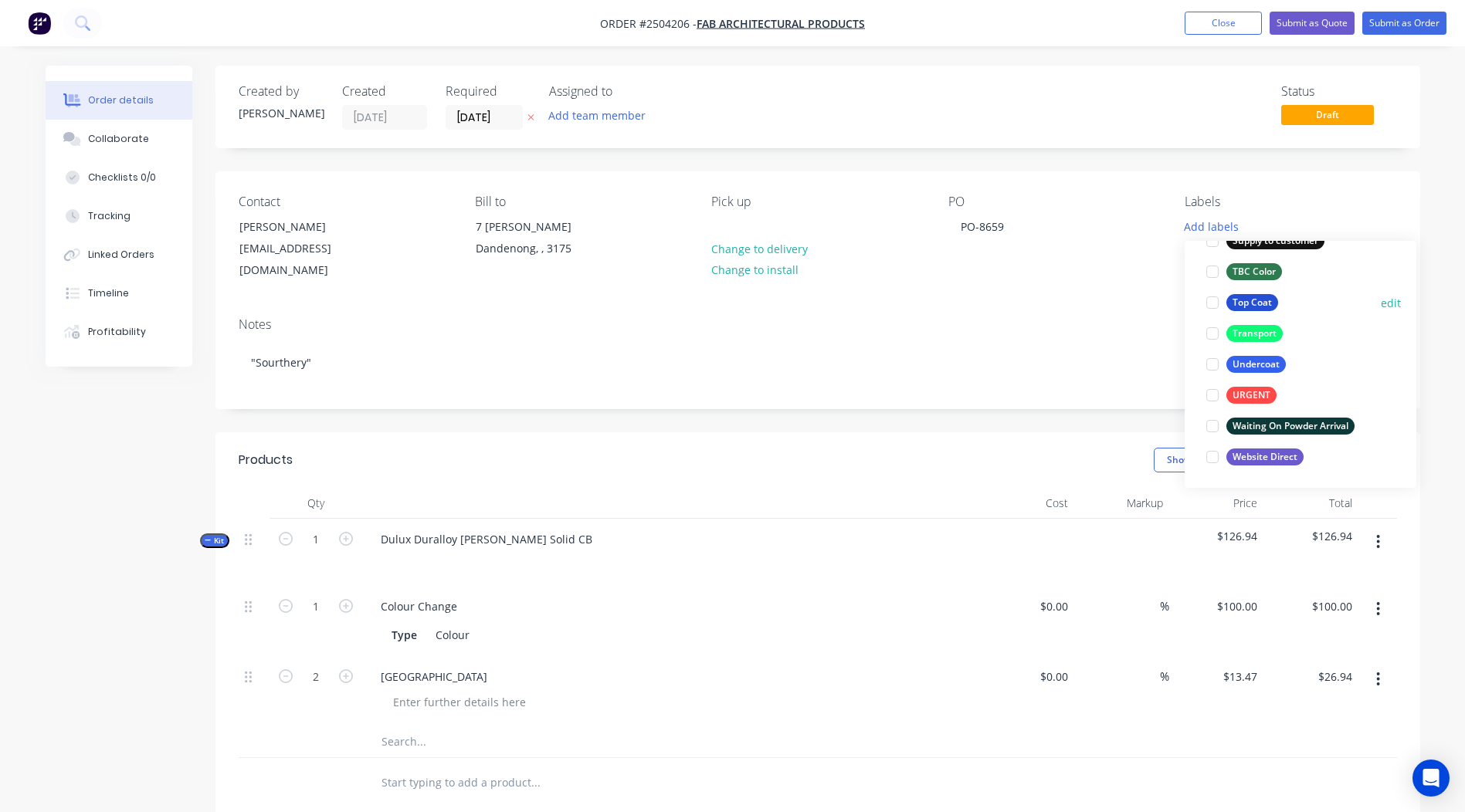
click at [1251, 303] on div "Top Coat" at bounding box center [1252, 302] width 51 height 17
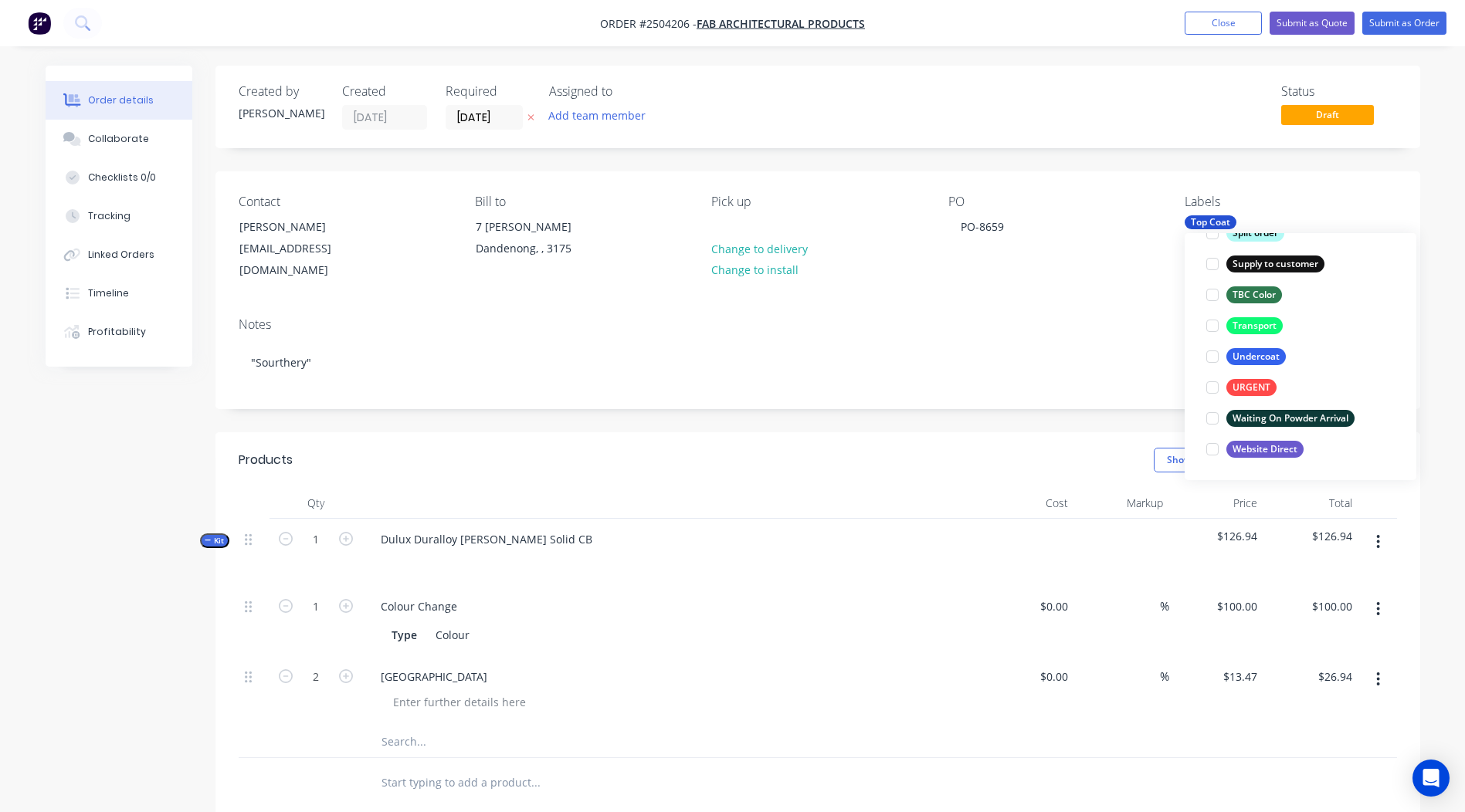
scroll to position [62, 0]
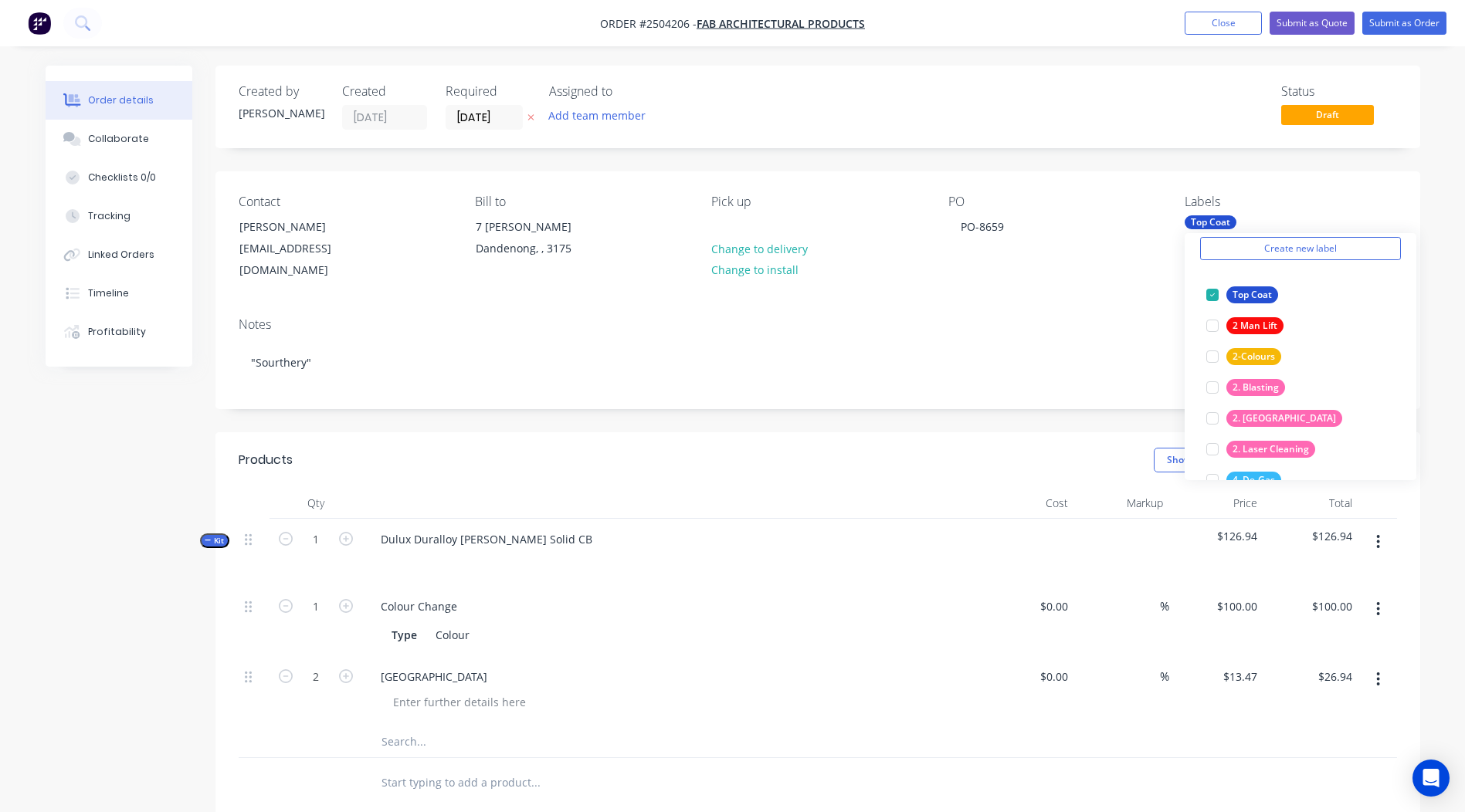
click at [1433, 178] on div "Order details Collaborate Checklists 0/0 Tracking Linked Orders Timeline Profit…" at bounding box center [732, 633] width 1406 height 1136
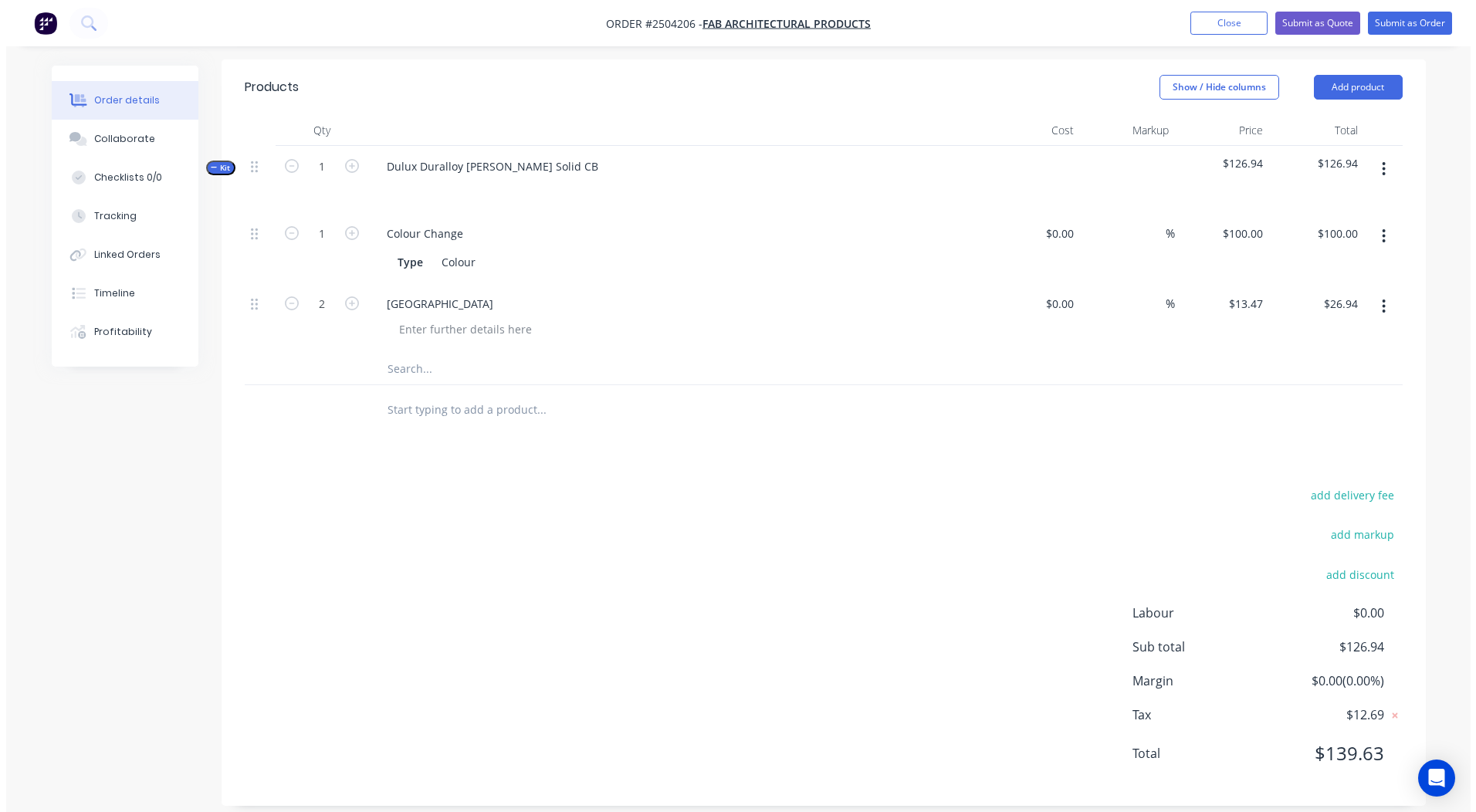
scroll to position [0, 0]
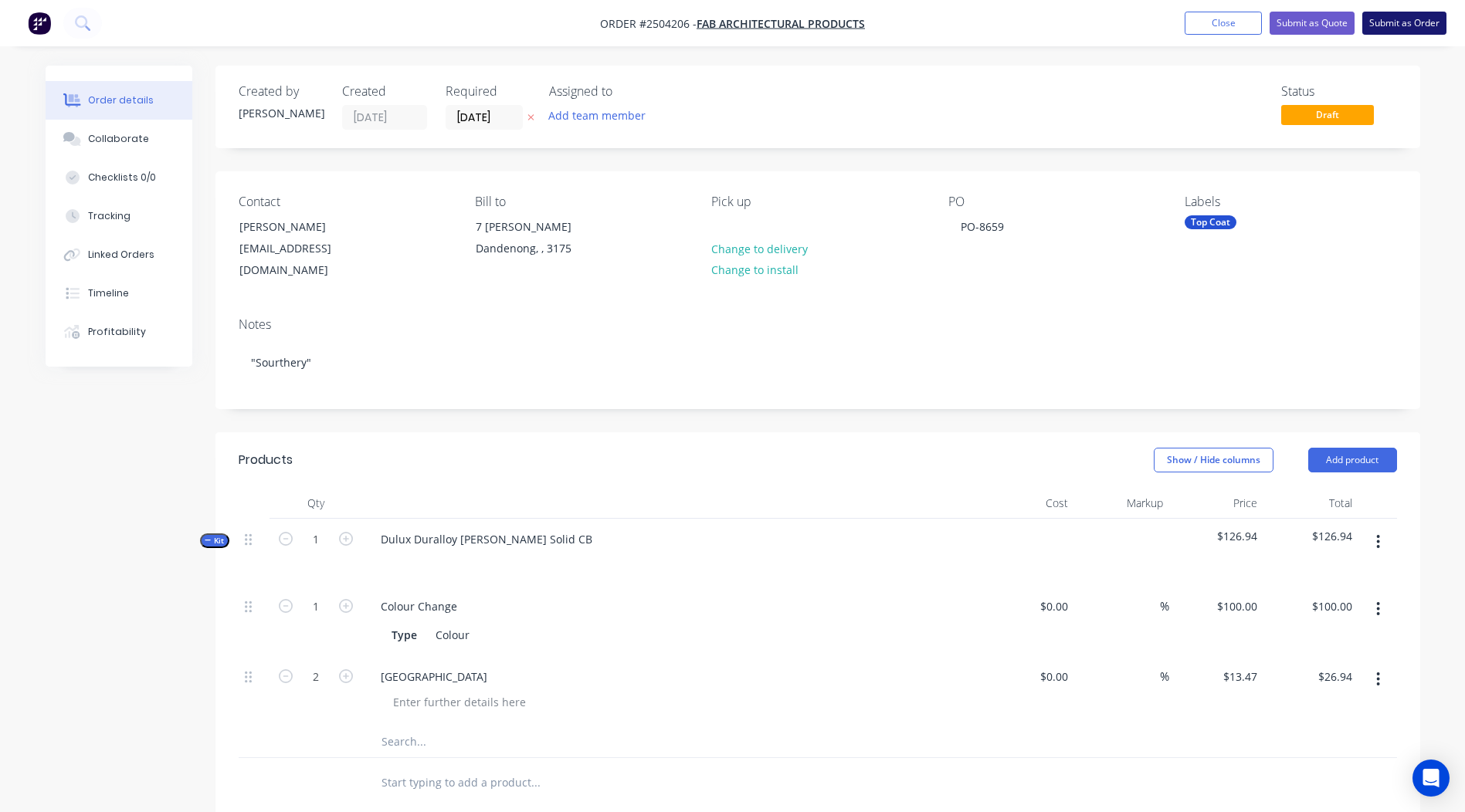
click at [1406, 24] on button "Submit as Order" at bounding box center [1404, 23] width 85 height 23
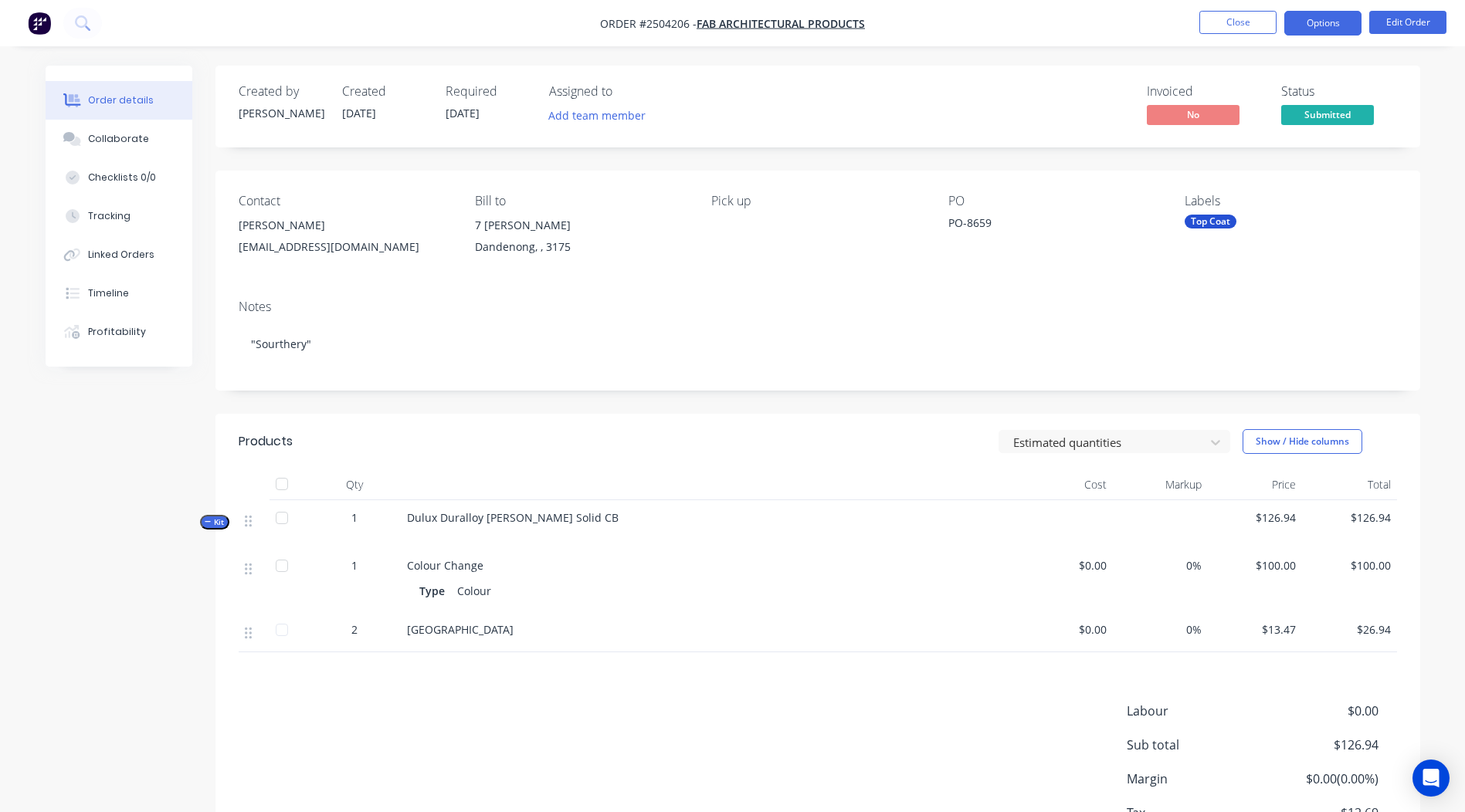
click at [1305, 32] on button "Options" at bounding box center [1323, 23] width 77 height 24
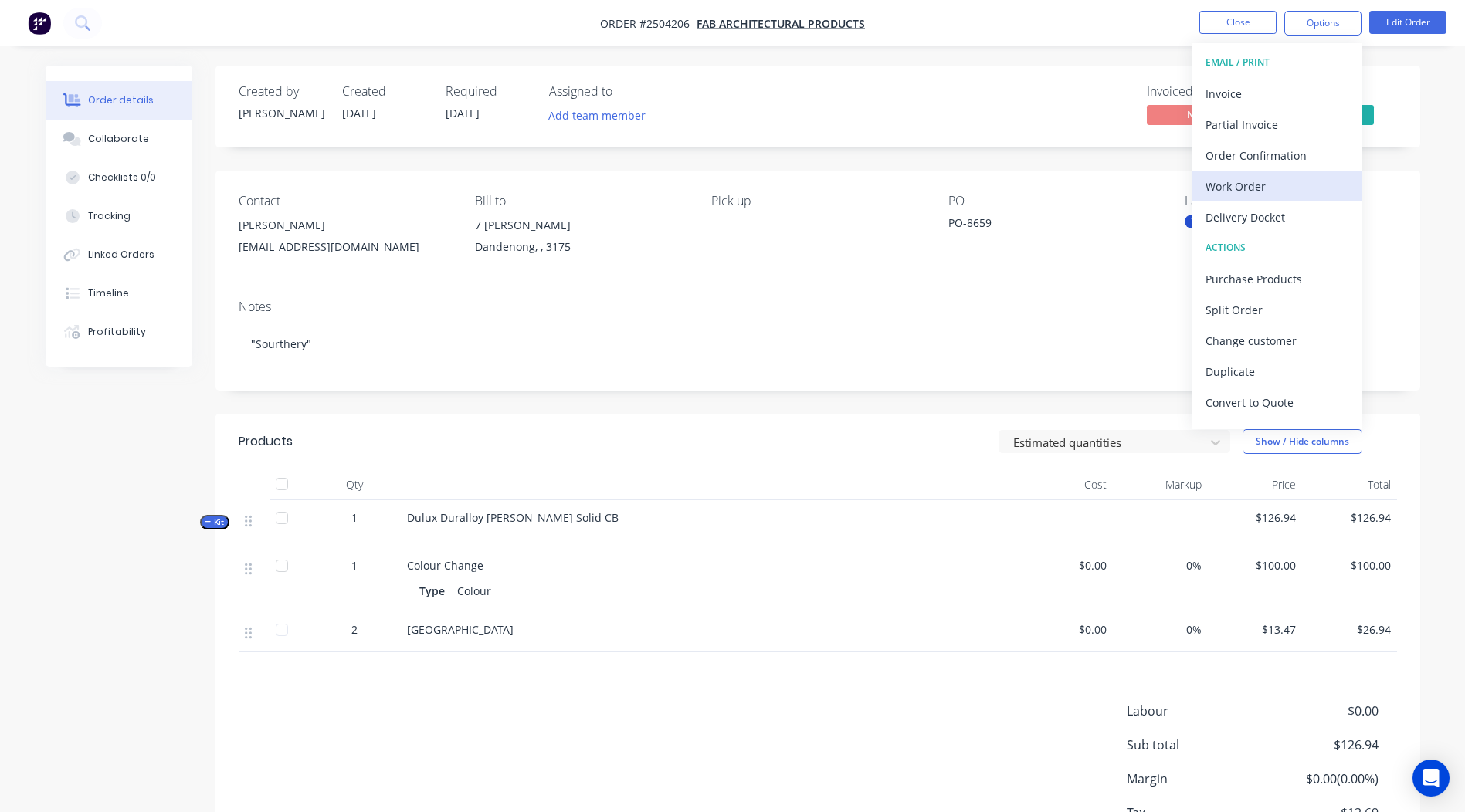
click at [1246, 176] on div "Work Order" at bounding box center [1276, 186] width 142 height 22
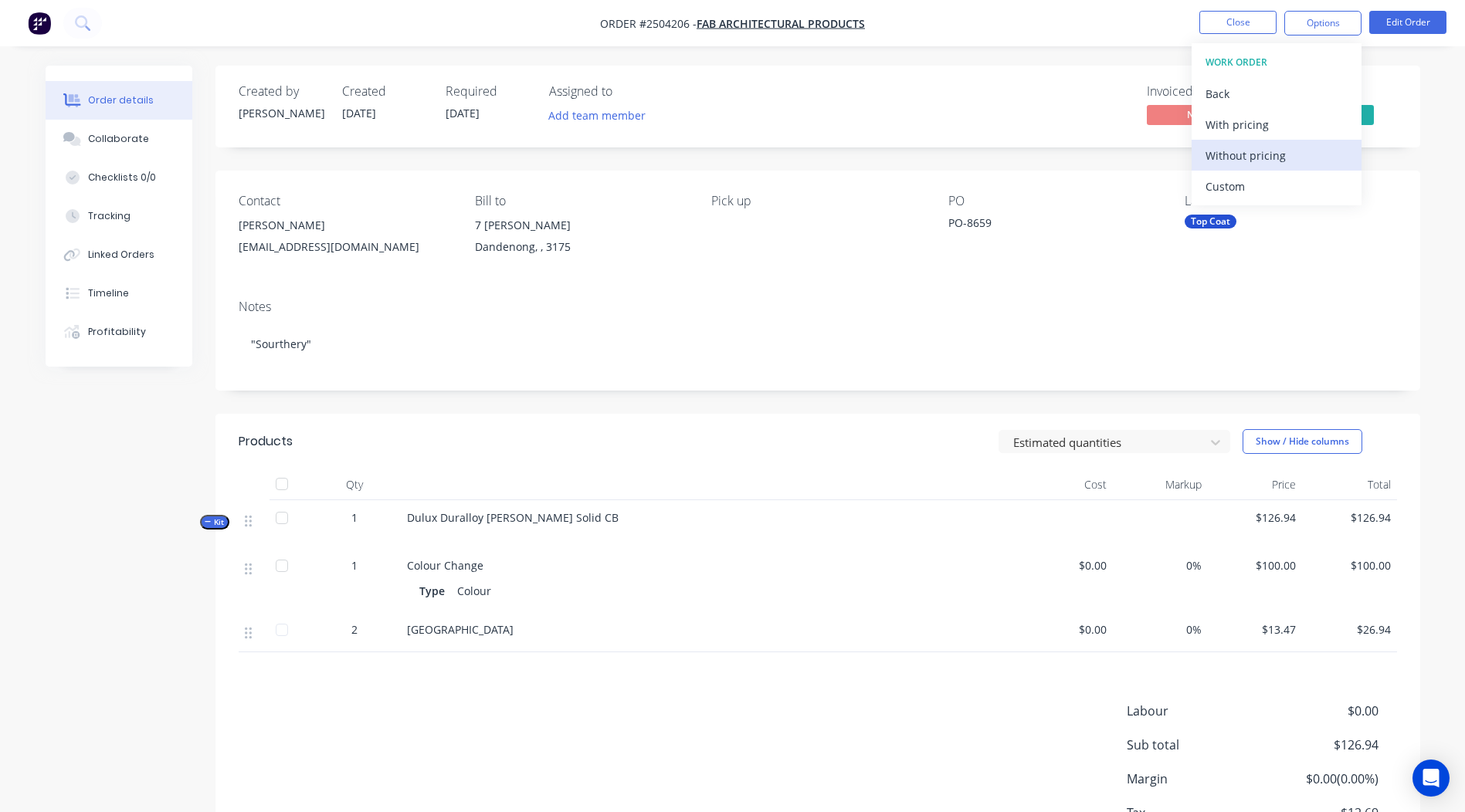
click at [1271, 148] on div "Without pricing" at bounding box center [1276, 156] width 142 height 22
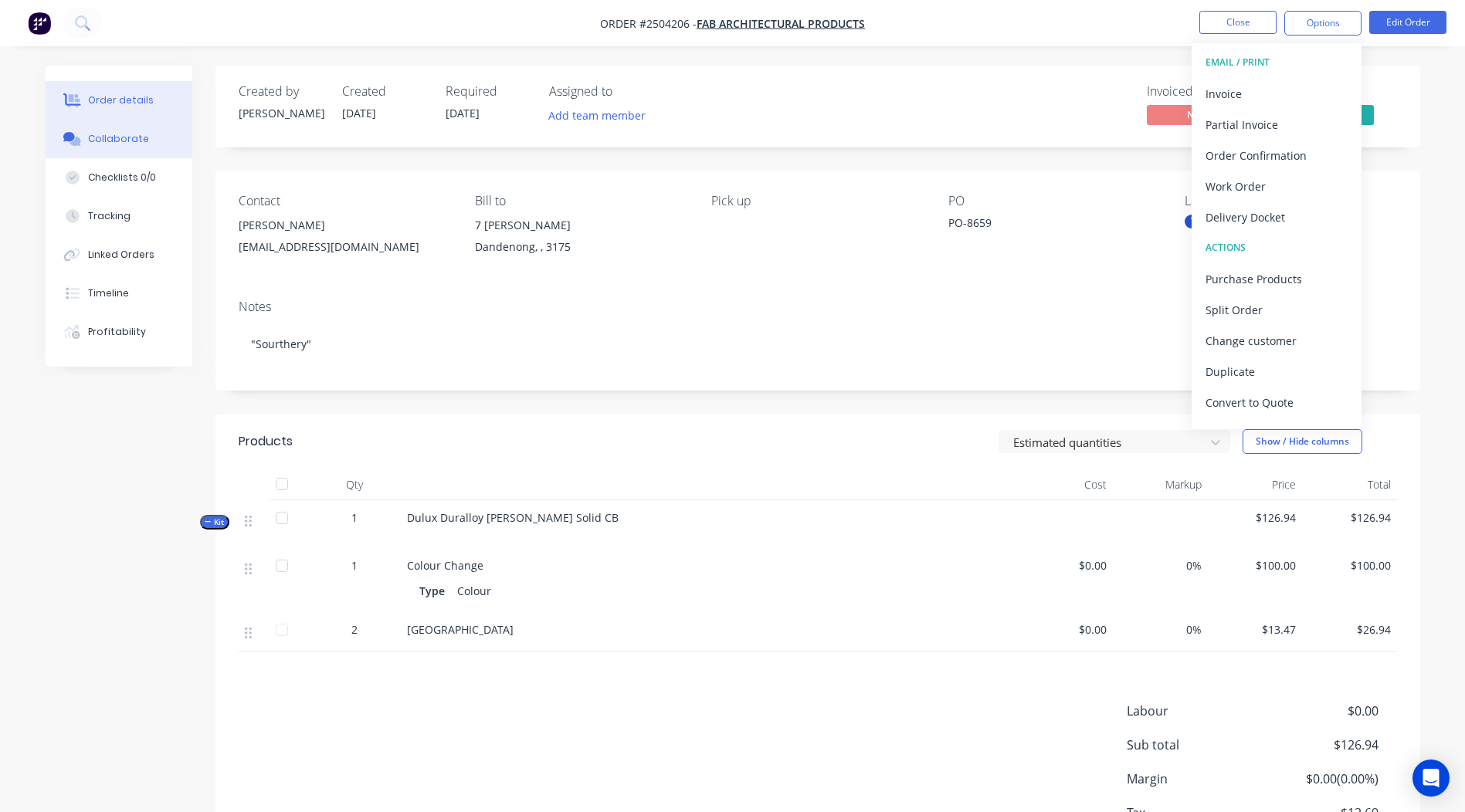
click at [139, 134] on div "Collaborate" at bounding box center [118, 139] width 61 height 14
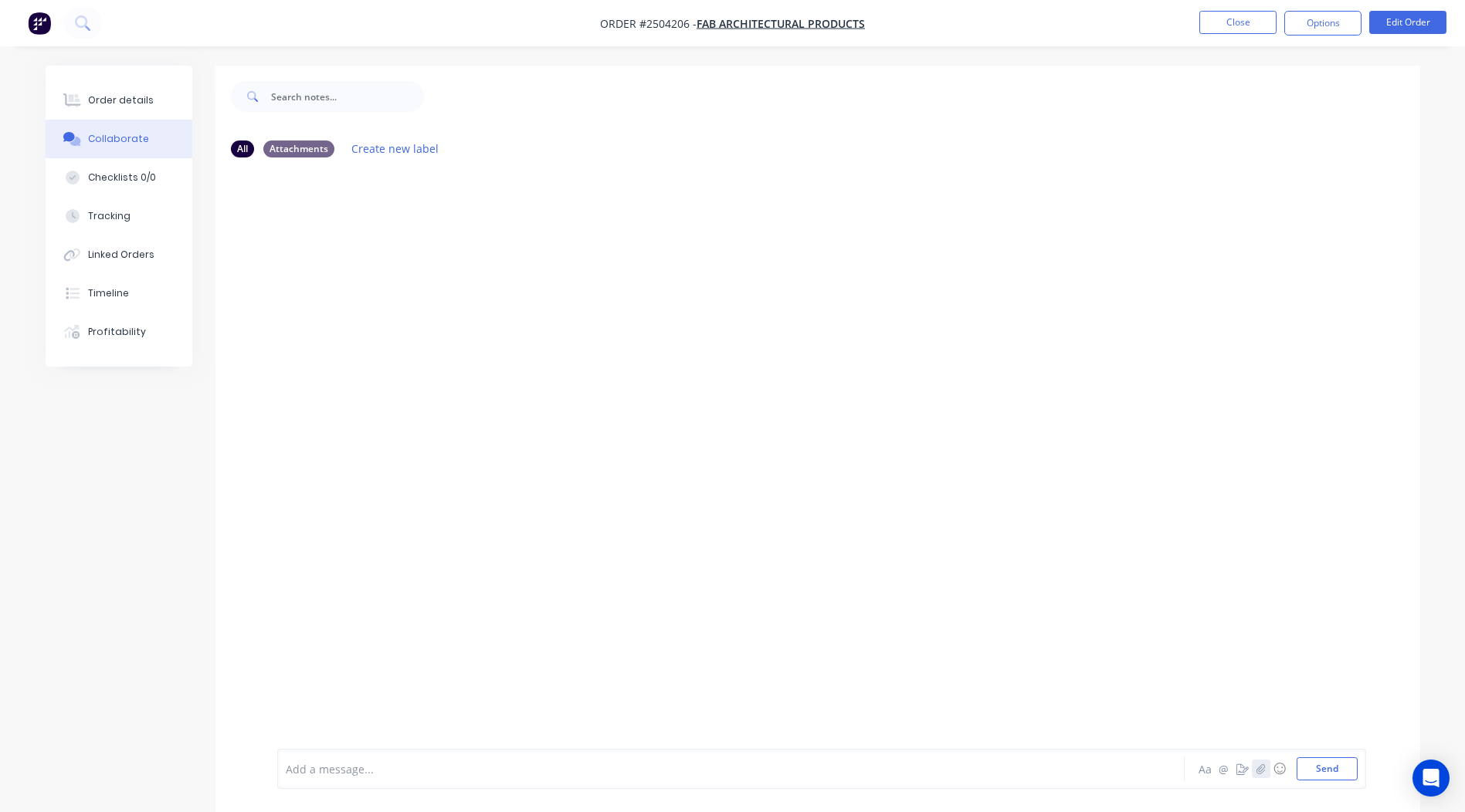
click at [1258, 769] on icon "button" at bounding box center [1260, 769] width 9 height 11
click at [1318, 762] on button "Send" at bounding box center [1327, 769] width 61 height 23
click at [1252, 14] on button "Close" at bounding box center [1238, 22] width 77 height 23
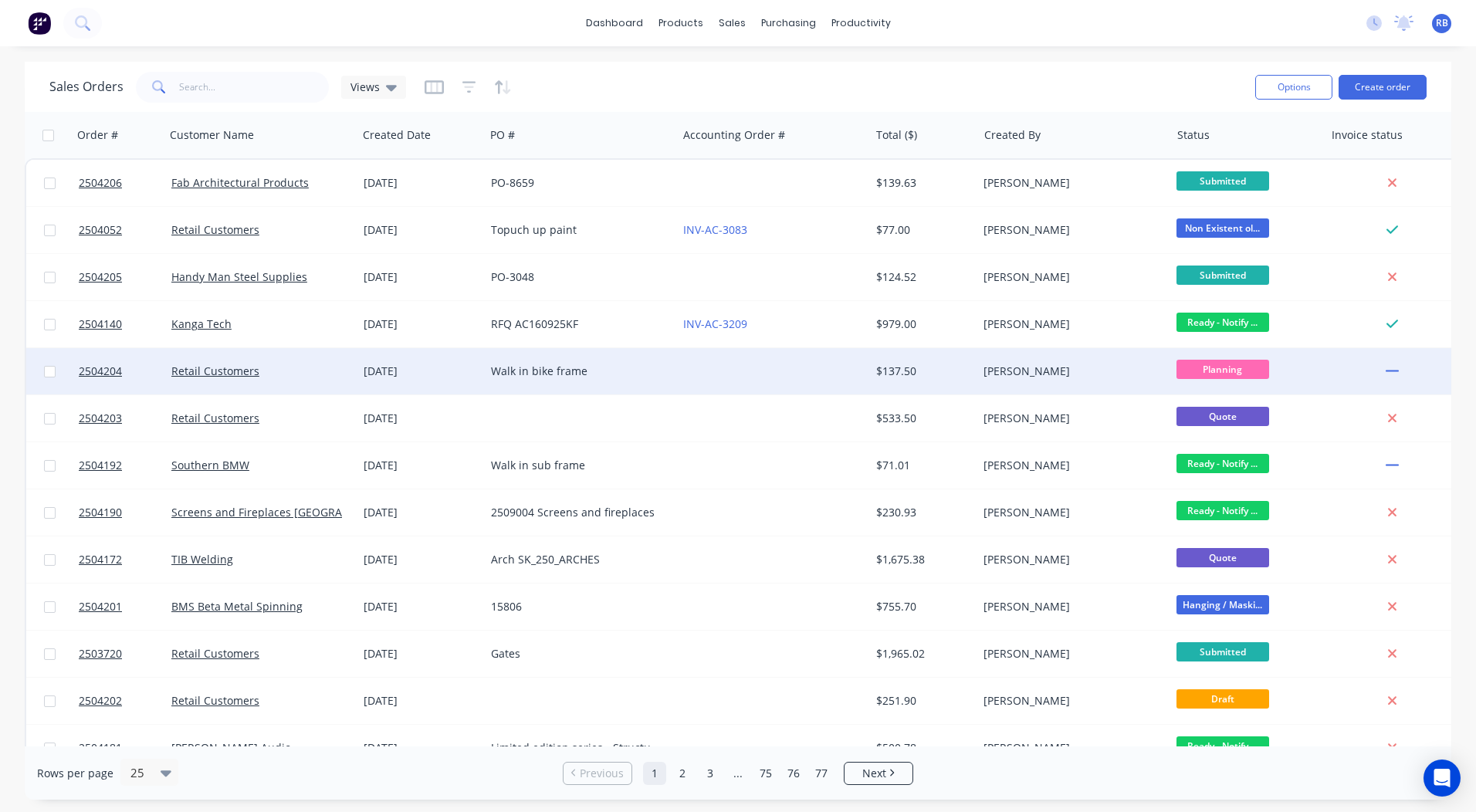
click at [802, 352] on div at bounding box center [773, 371] width 192 height 47
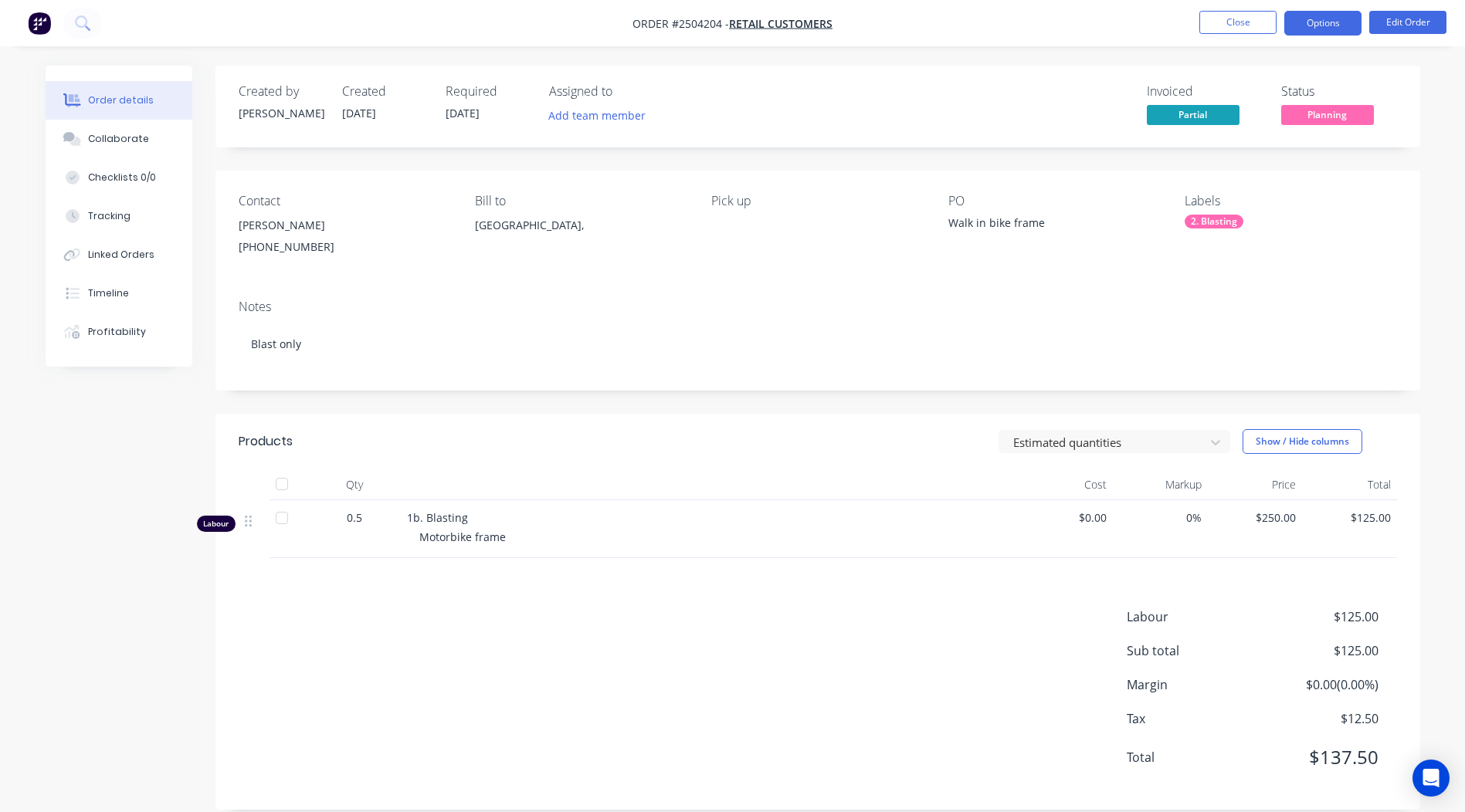
click at [1328, 32] on button "Options" at bounding box center [1323, 23] width 77 height 24
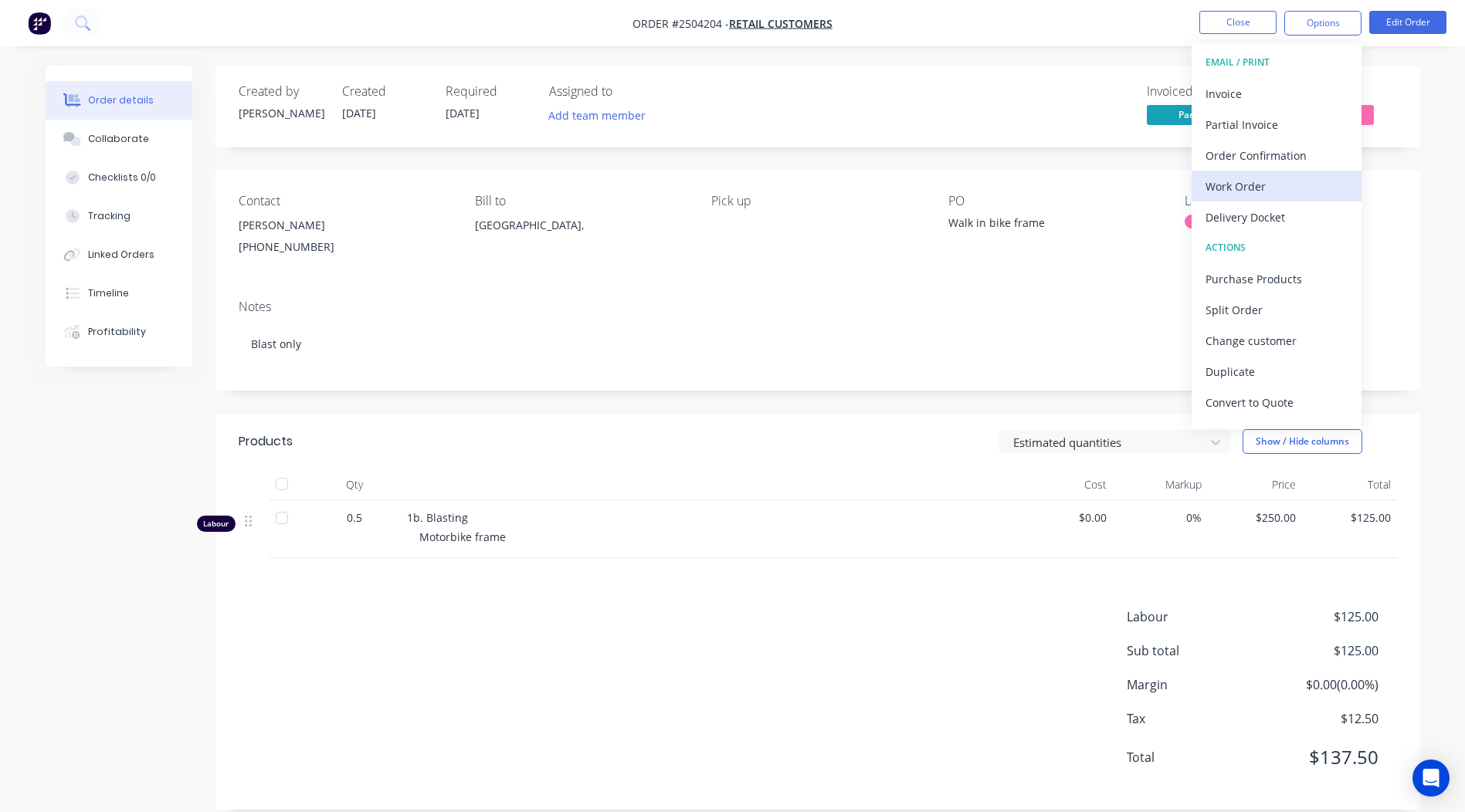
click at [1257, 185] on div "Work Order" at bounding box center [1276, 186] width 142 height 22
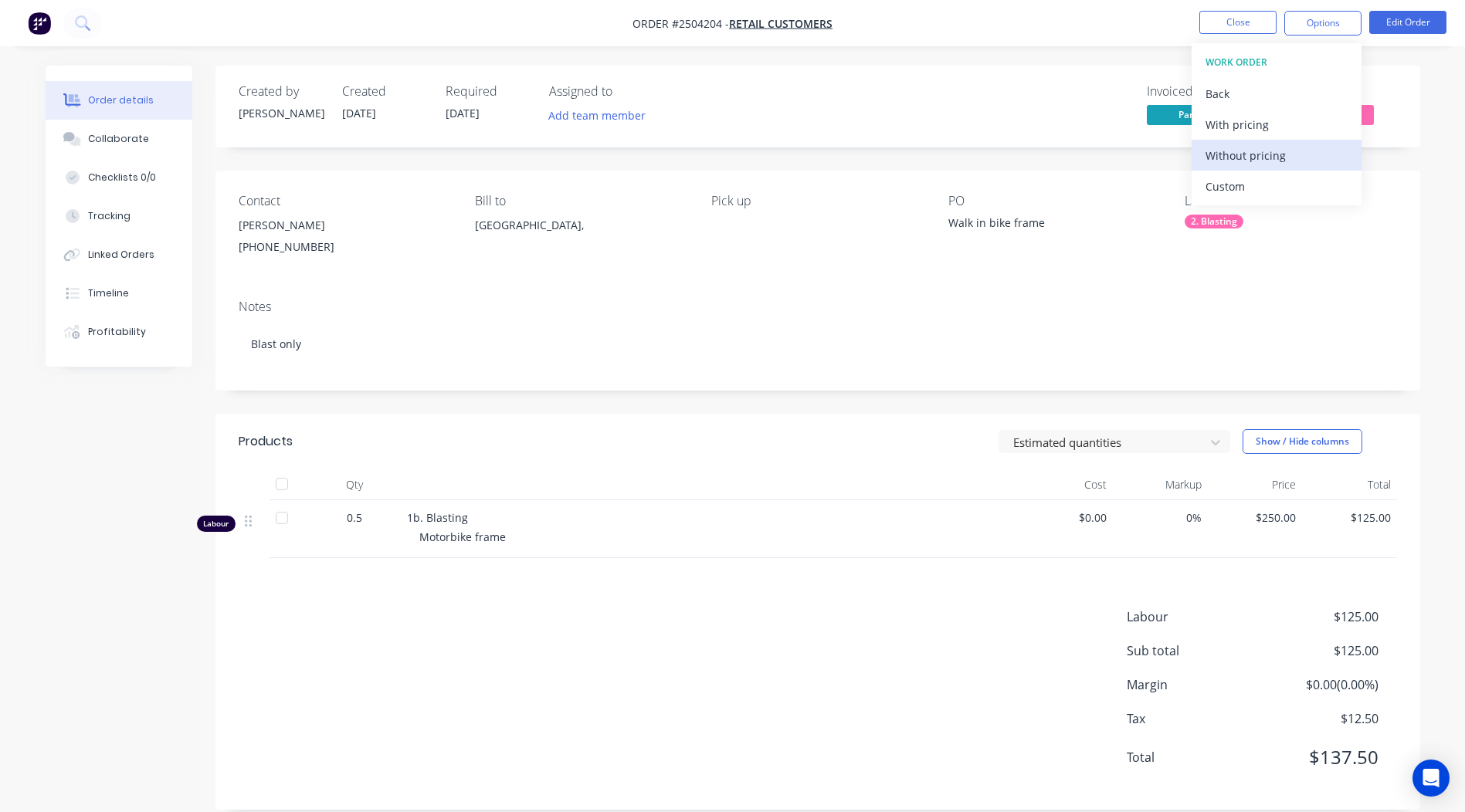
click at [1269, 159] on div "Without pricing" at bounding box center [1276, 156] width 142 height 22
click at [774, 169] on div "Created by Michael Created 24/09/25 Required 24/09/25 Assigned to Add team memb…" at bounding box center [818, 438] width 1204 height 744
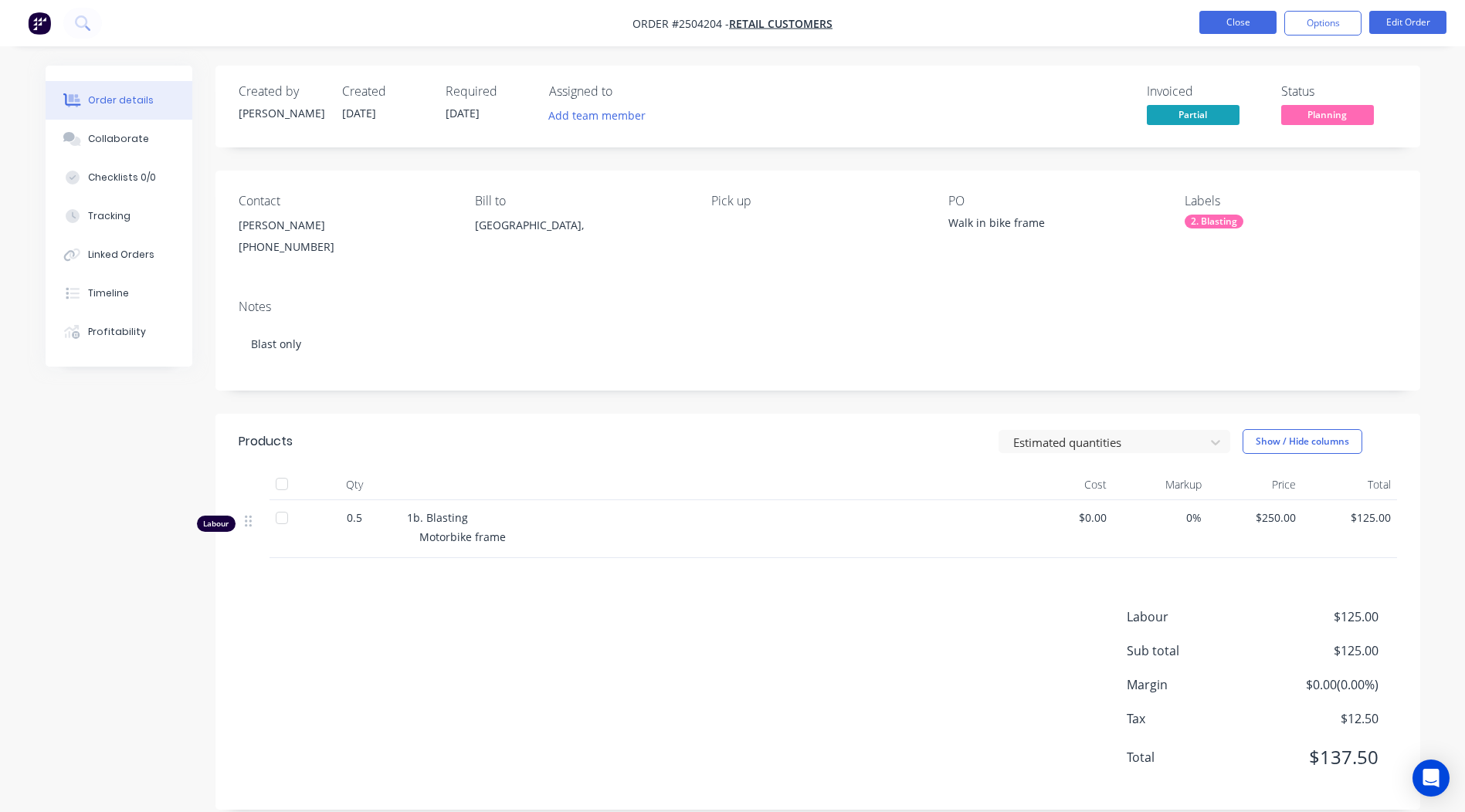
click at [1216, 19] on button "Close" at bounding box center [1238, 22] width 77 height 23
